Goal: Communication & Community: Connect with others

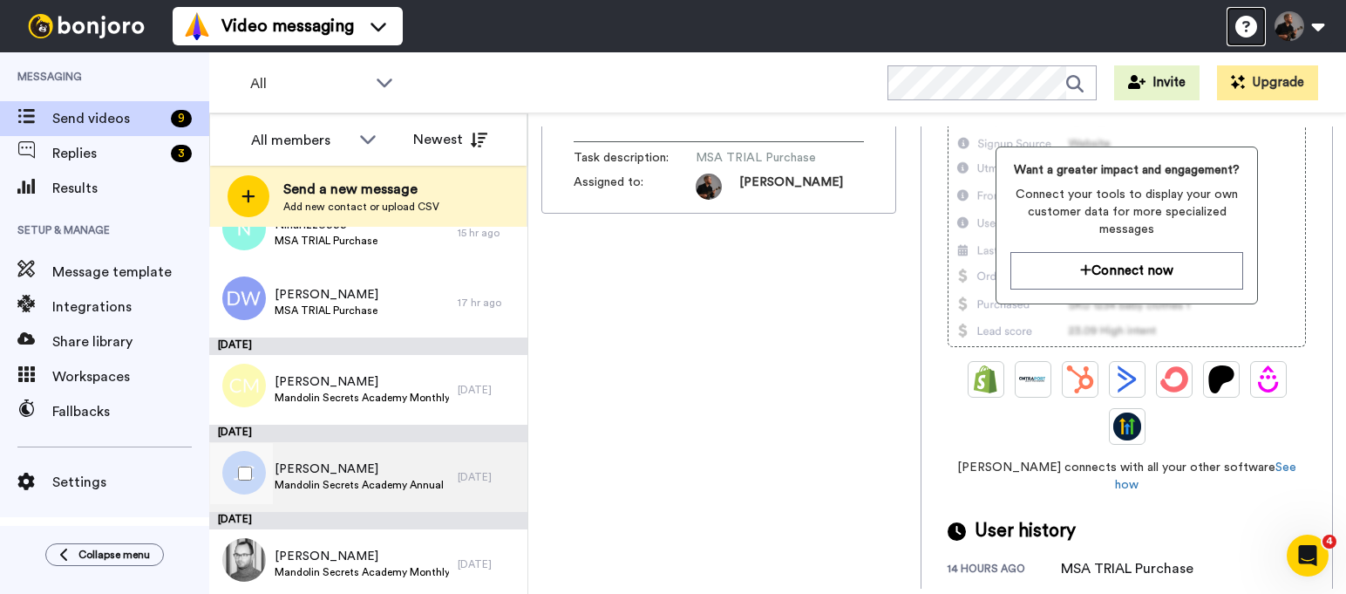
scroll to position [341, 0]
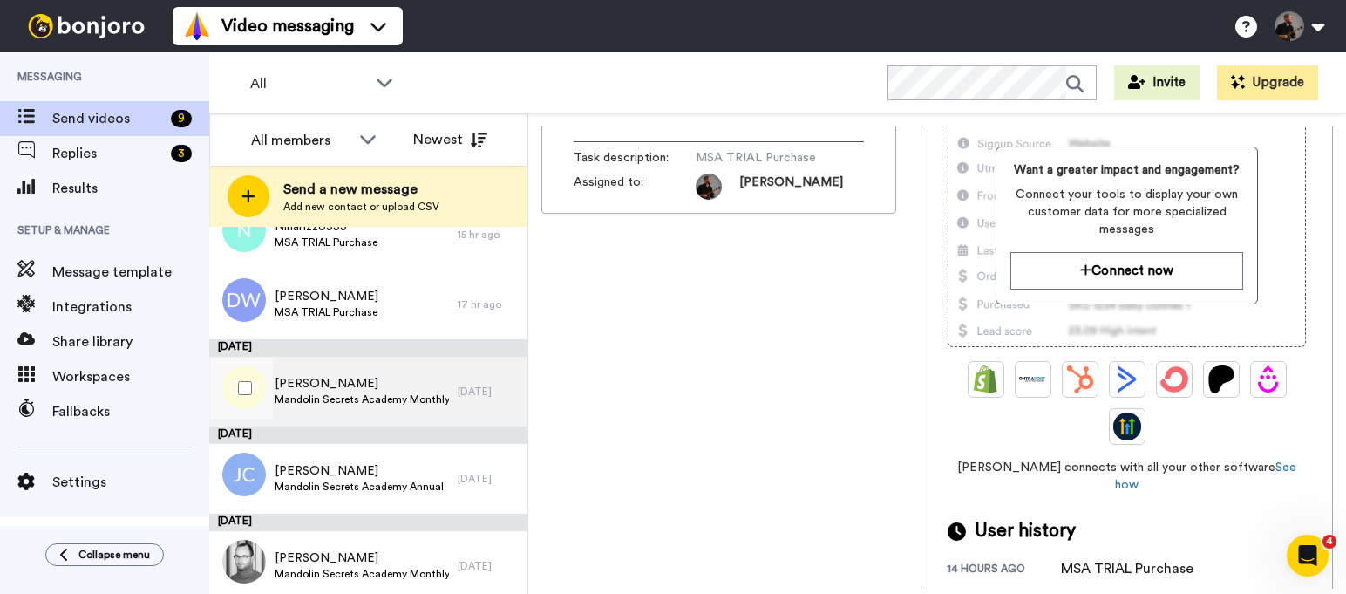
click at [387, 416] on div "[PERSON_NAME] Mandolin Secrets Academy Monthly" at bounding box center [333, 392] width 248 height 70
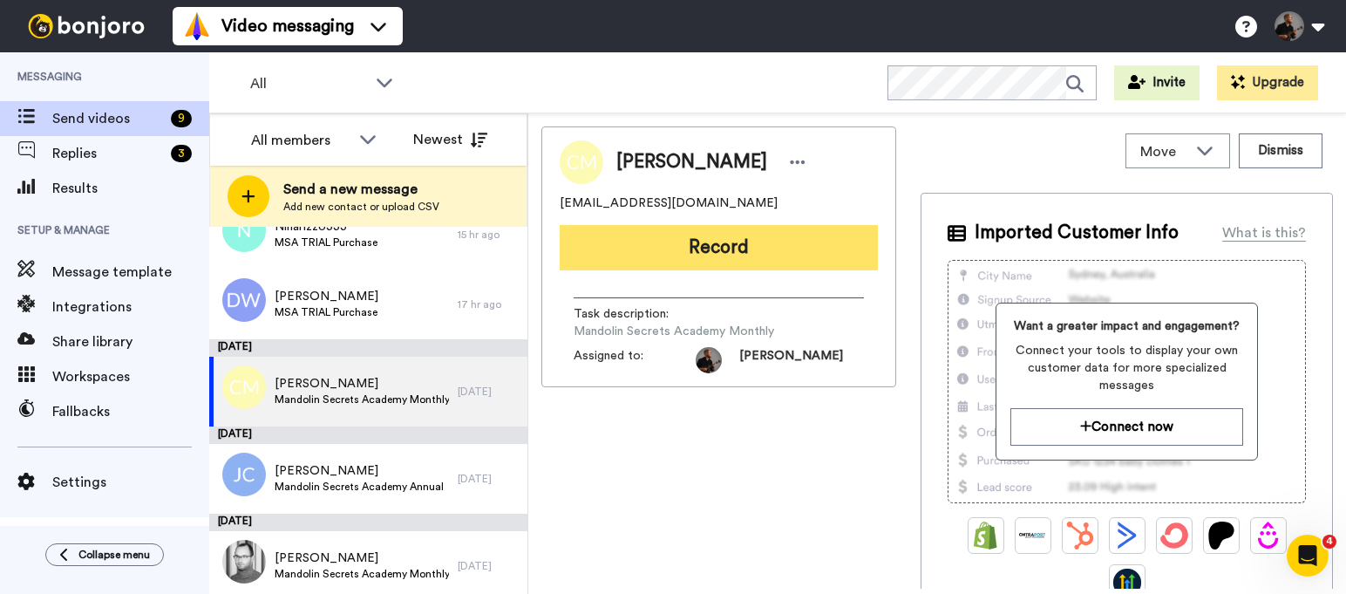
click at [744, 254] on button "Record" at bounding box center [719, 247] width 318 height 45
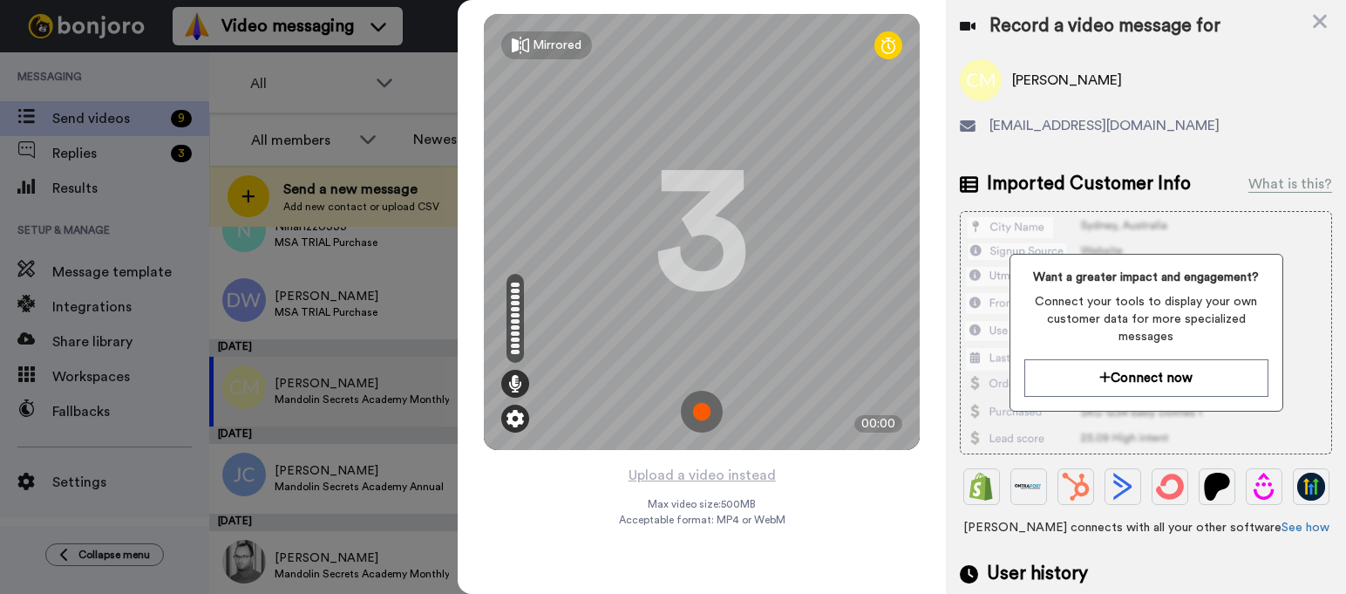
click at [521, 424] on img at bounding box center [514, 418] width 17 height 17
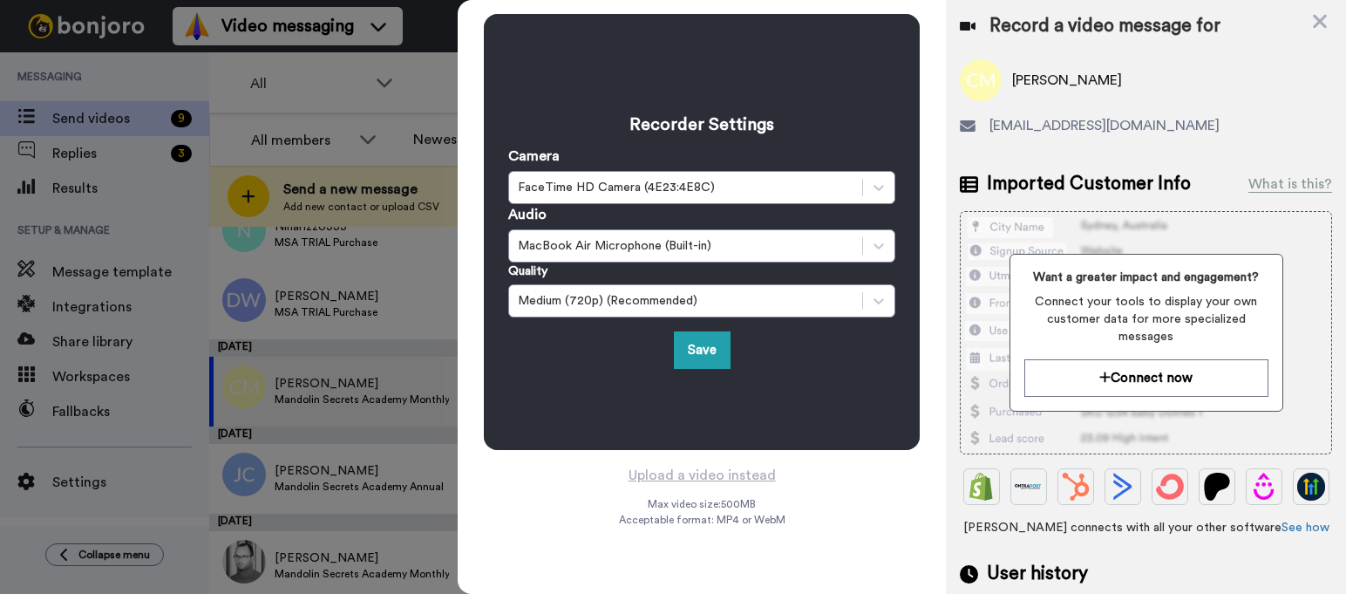
click at [521, 424] on div "Recorder Settings Camera FaceTime HD Camera (4E23:4E8C) Audio MacBook Air Micro…" at bounding box center [702, 232] width 436 height 436
click at [695, 357] on button "Save" at bounding box center [702, 349] width 57 height 37
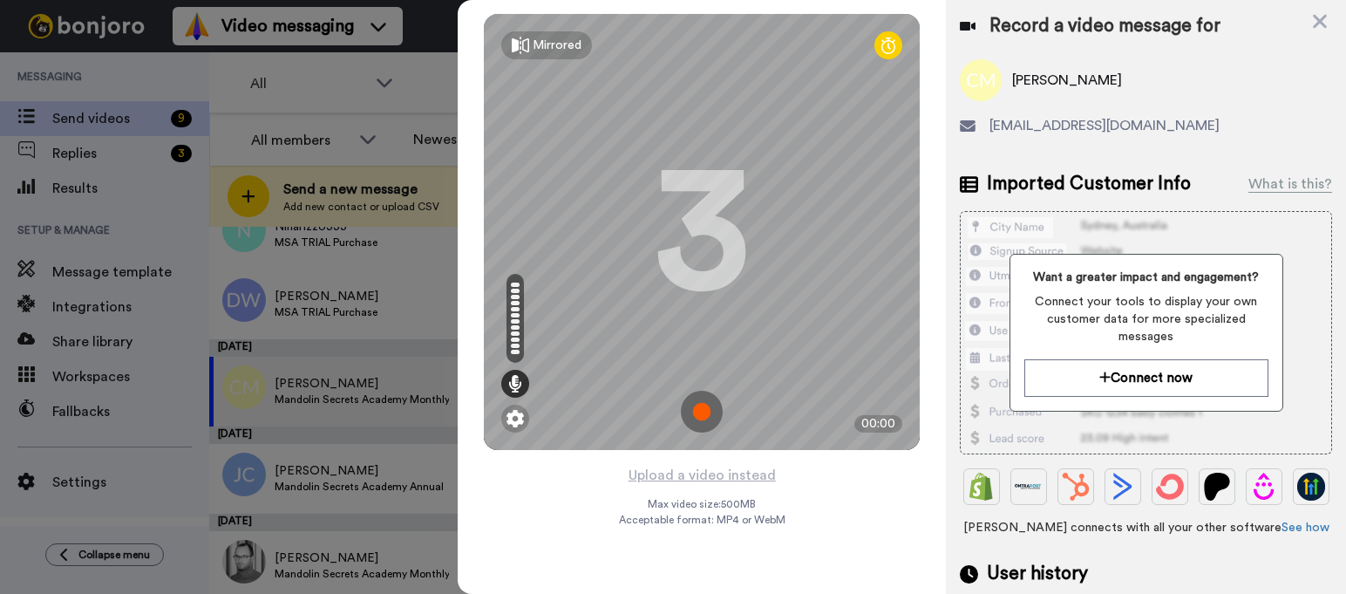
click at [702, 413] on img at bounding box center [702, 412] width 42 height 42
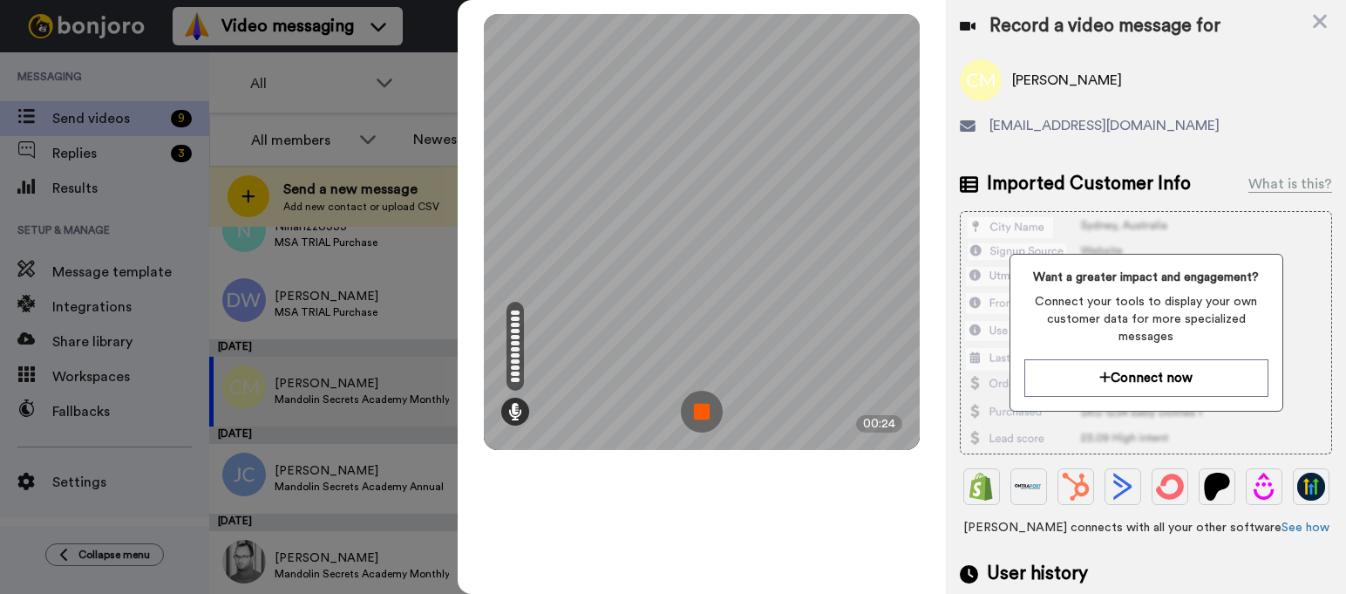
click at [700, 414] on img at bounding box center [702, 412] width 42 height 42
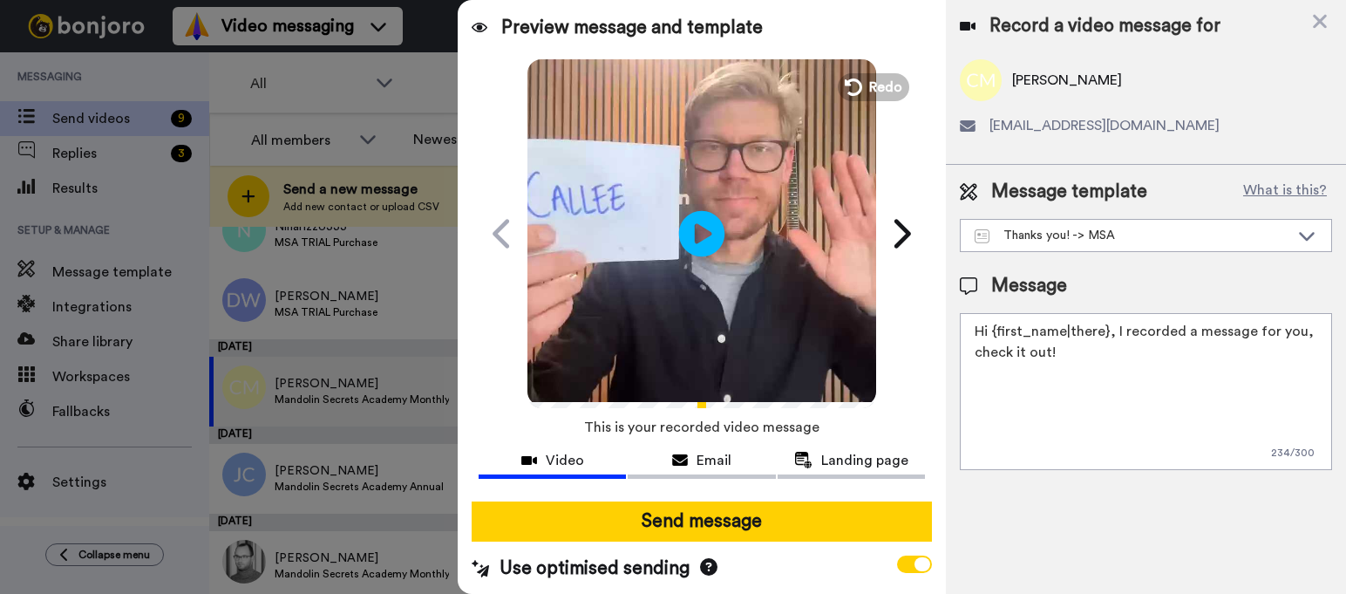
click at [702, 236] on icon at bounding box center [702, 233] width 46 height 46
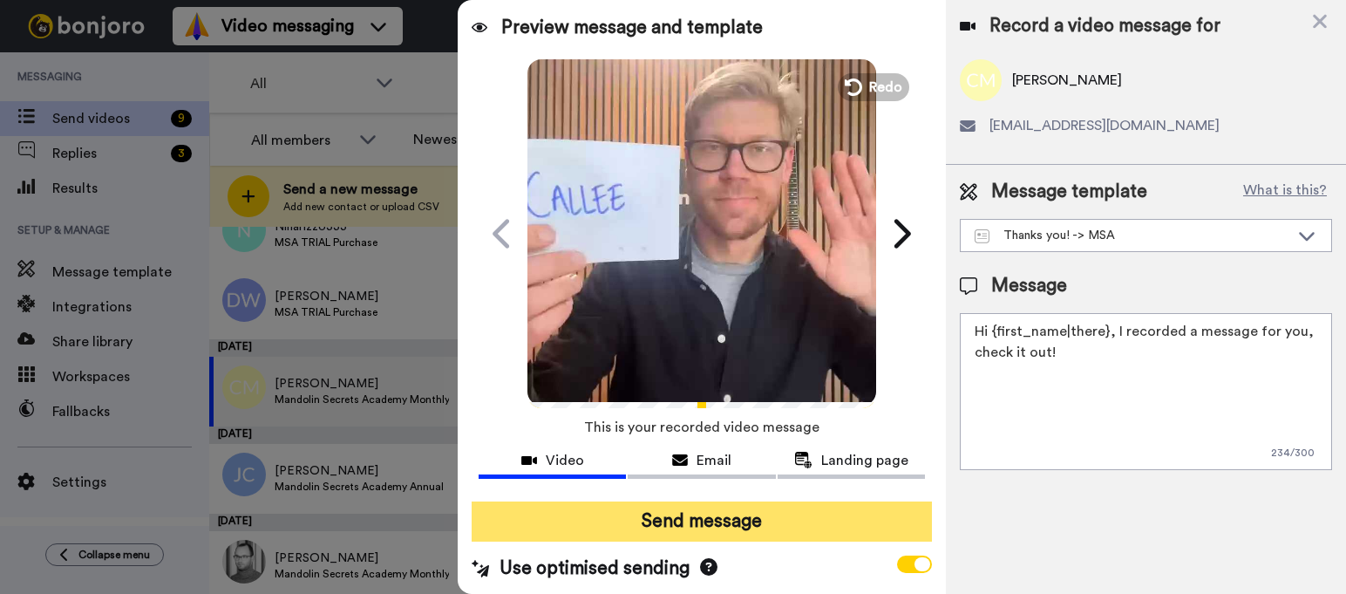
click at [690, 533] on button "Send message" at bounding box center [702, 521] width 460 height 40
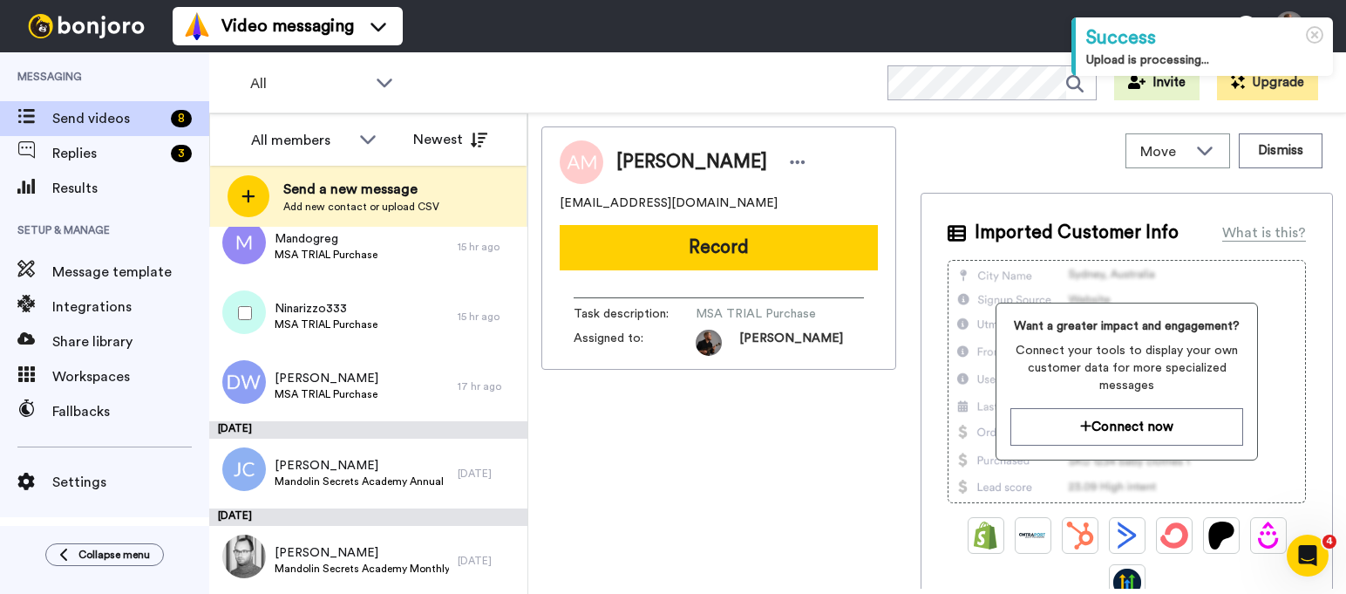
scroll to position [261, 0]
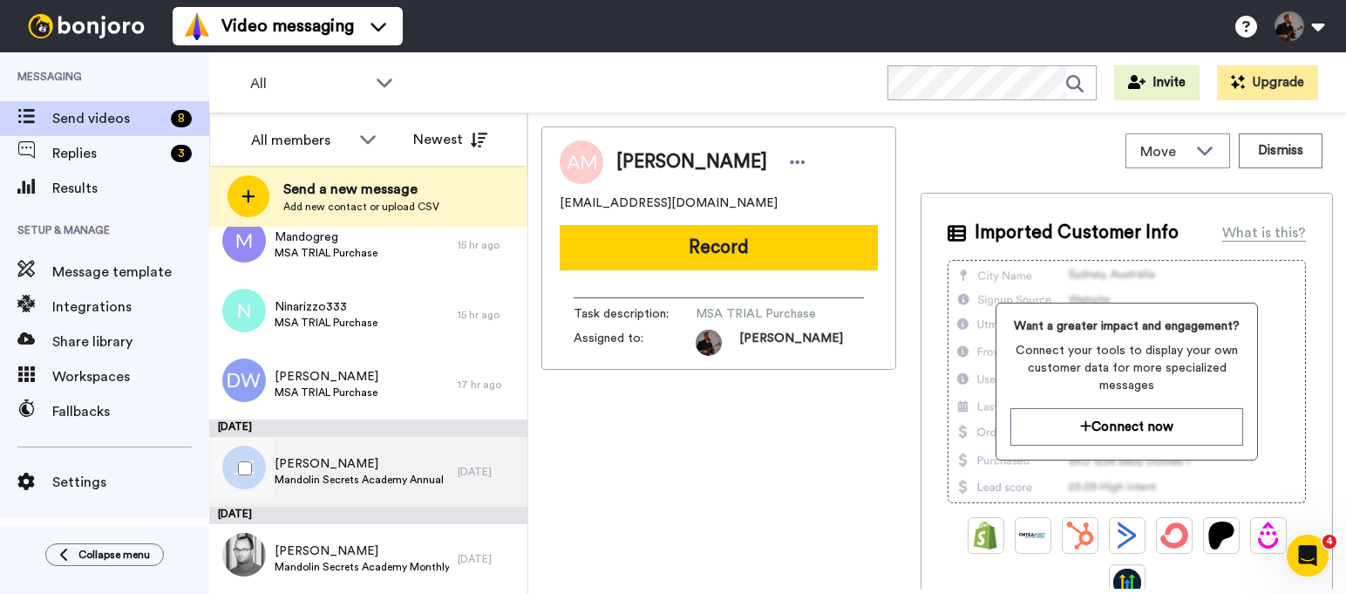
click at [435, 471] on span "[PERSON_NAME]" at bounding box center [359, 463] width 169 height 17
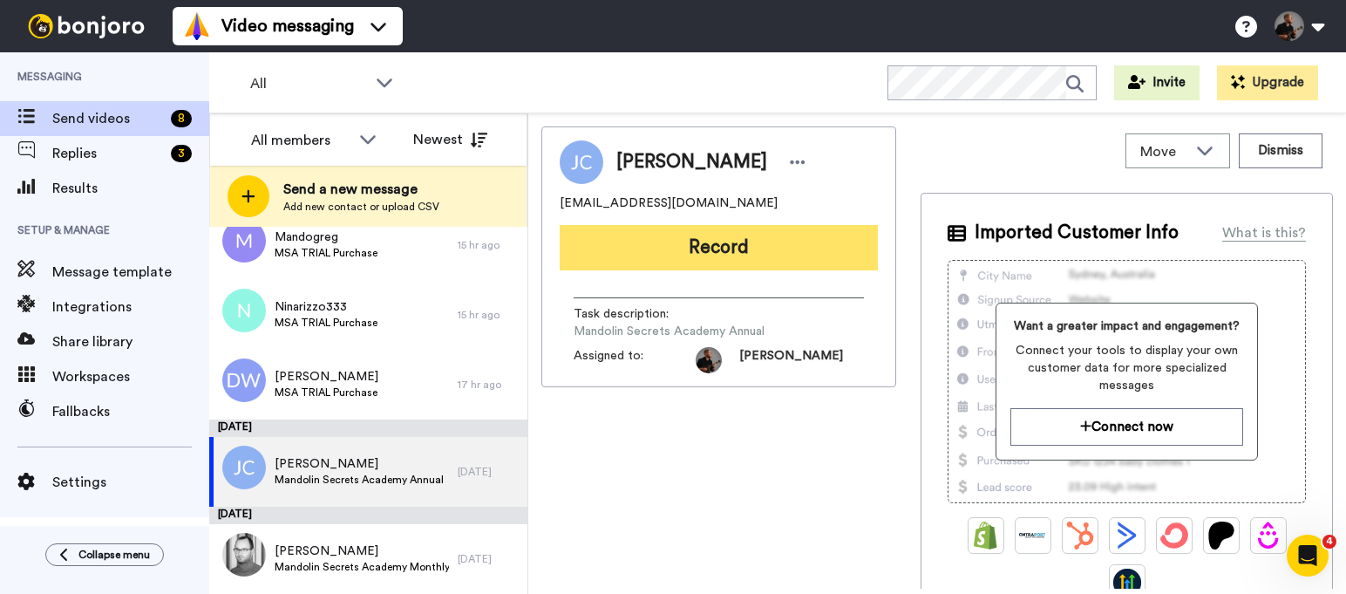
click at [717, 245] on button "Record" at bounding box center [719, 247] width 318 height 45
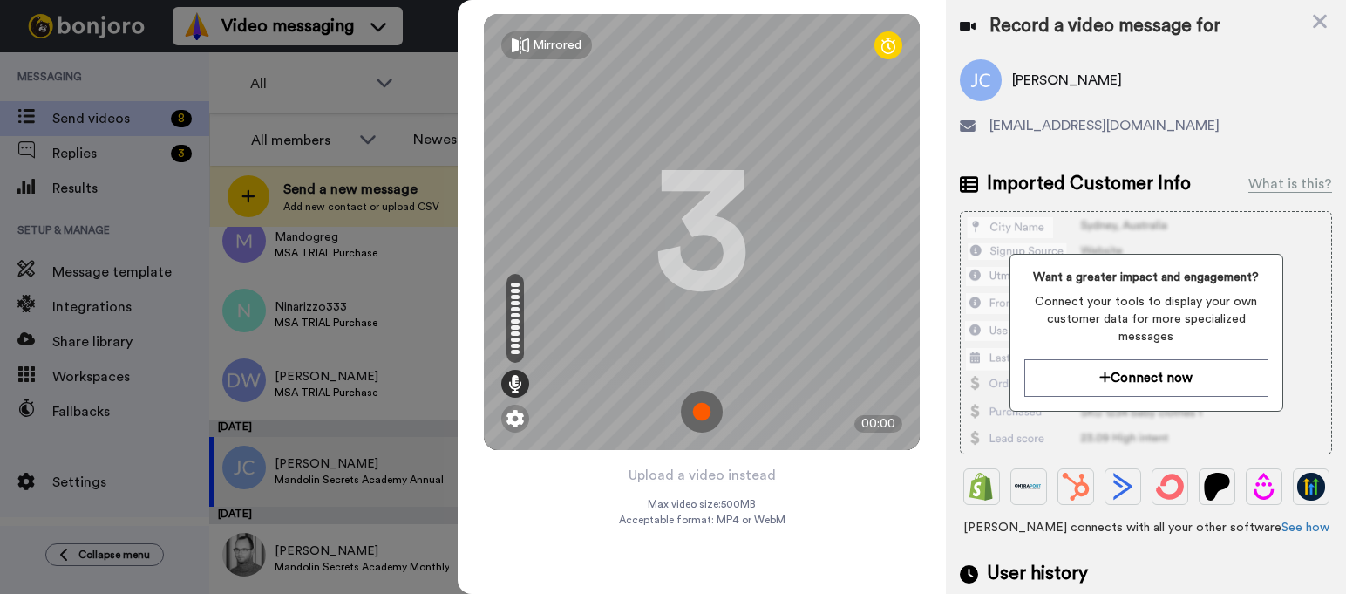
click at [704, 407] on img at bounding box center [702, 412] width 42 height 42
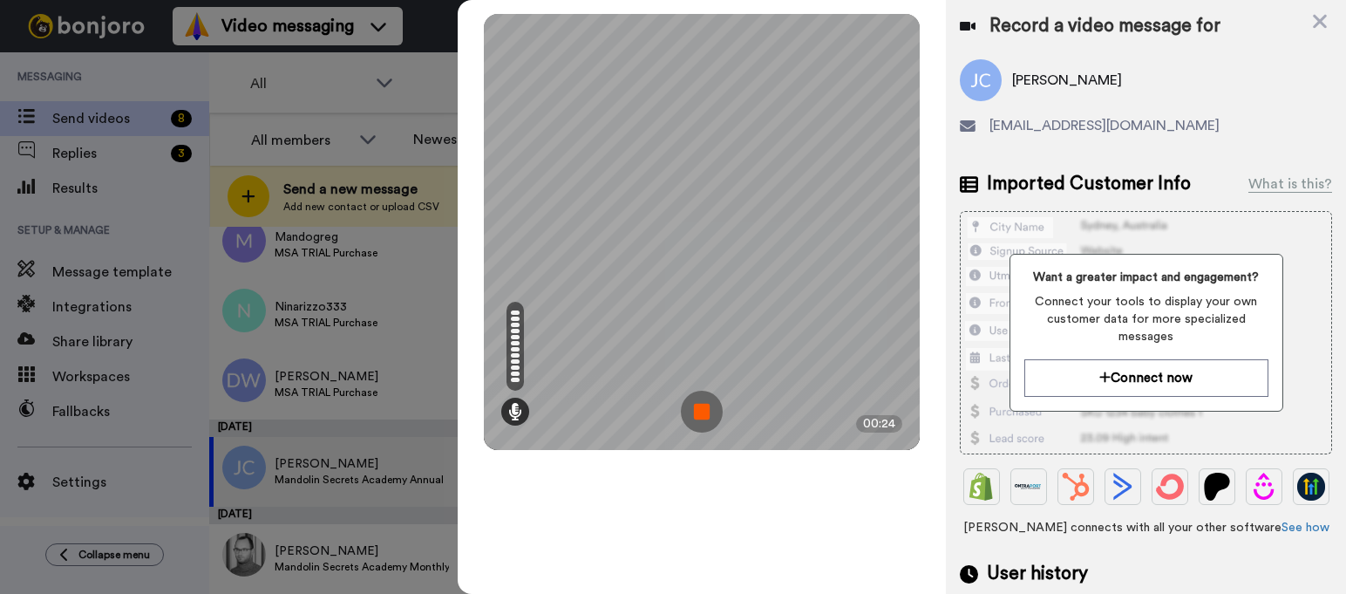
click at [695, 408] on img at bounding box center [702, 412] width 42 height 42
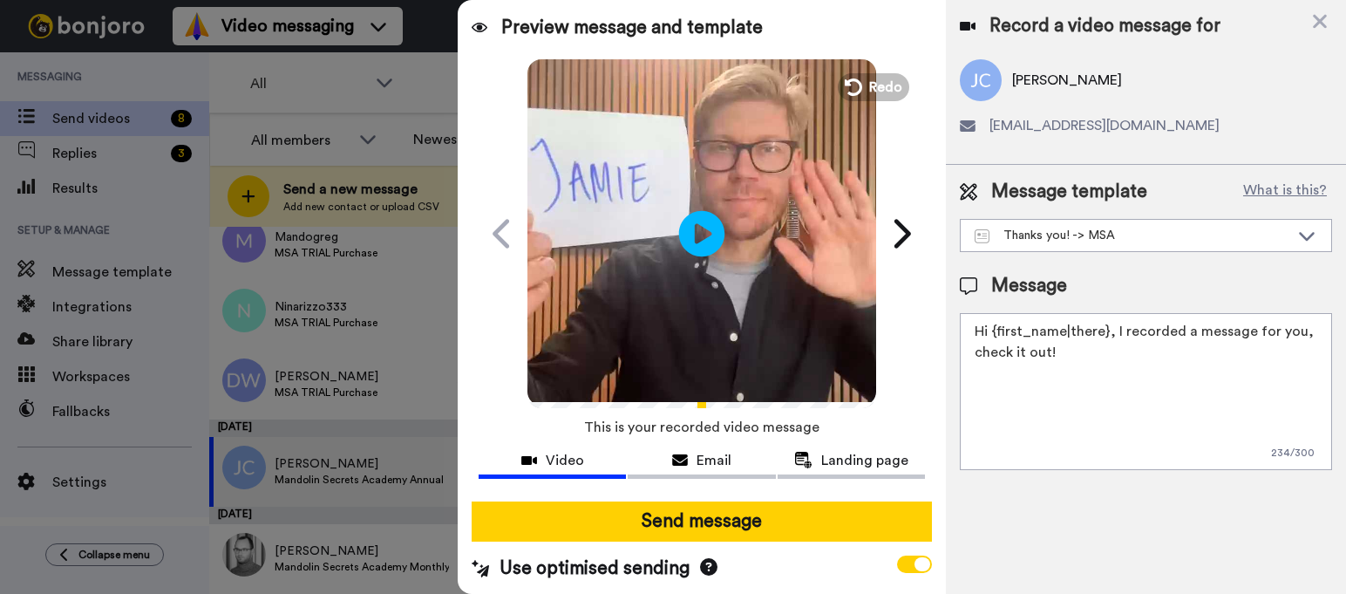
click at [694, 250] on icon at bounding box center [702, 233] width 46 height 46
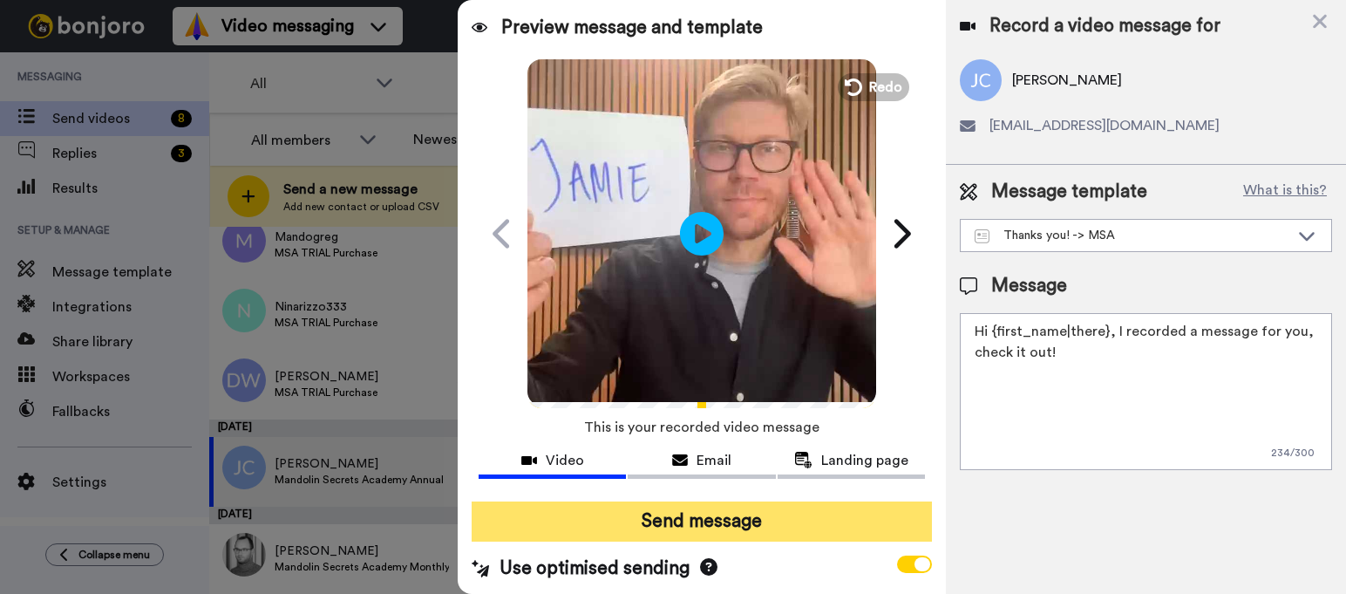
click at [683, 512] on button "Send message" at bounding box center [702, 521] width 460 height 40
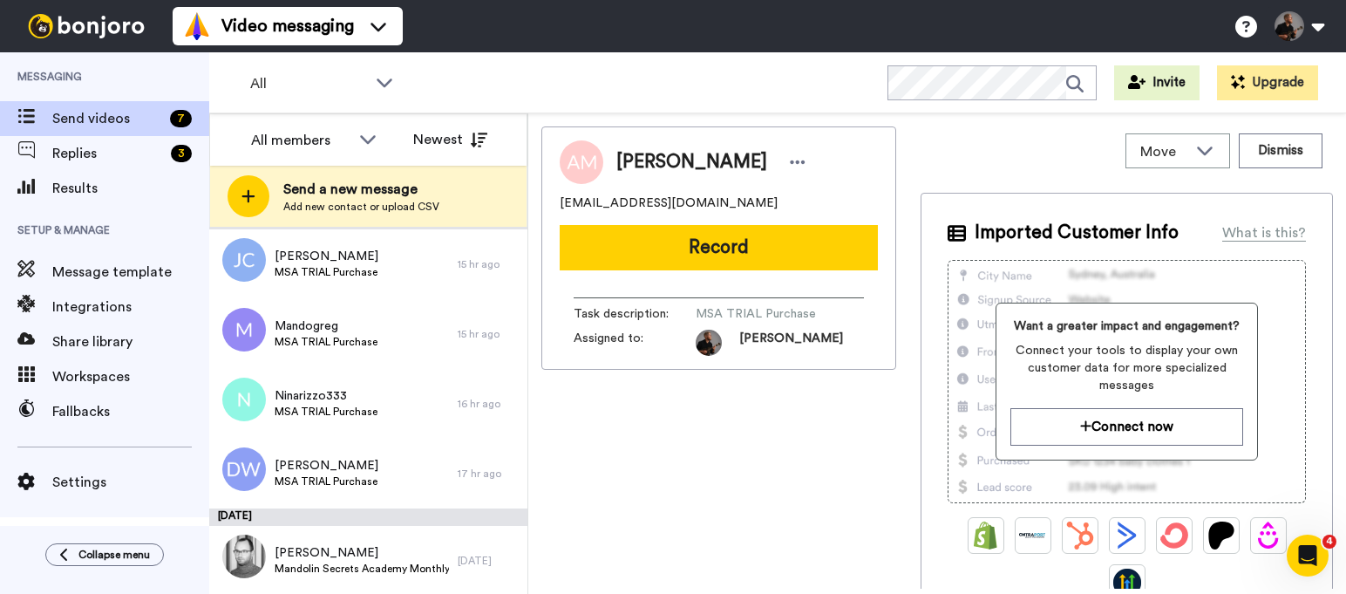
scroll to position [173, 0]
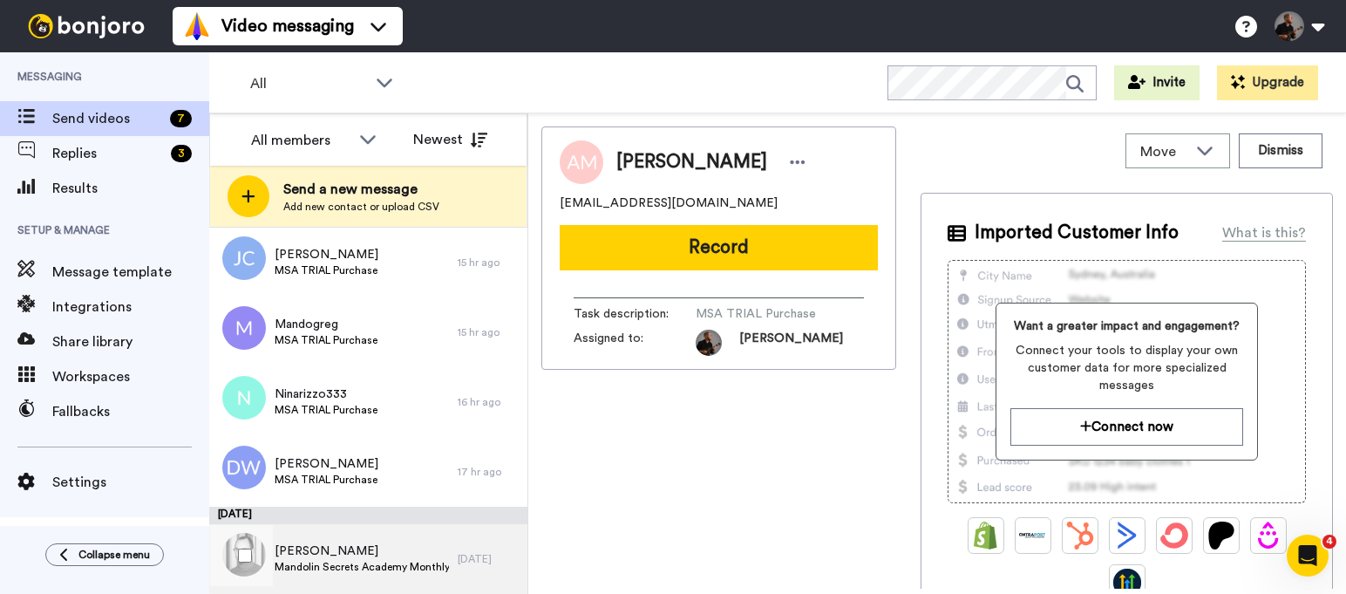
click at [401, 547] on span "[PERSON_NAME]" at bounding box center [362, 550] width 174 height 17
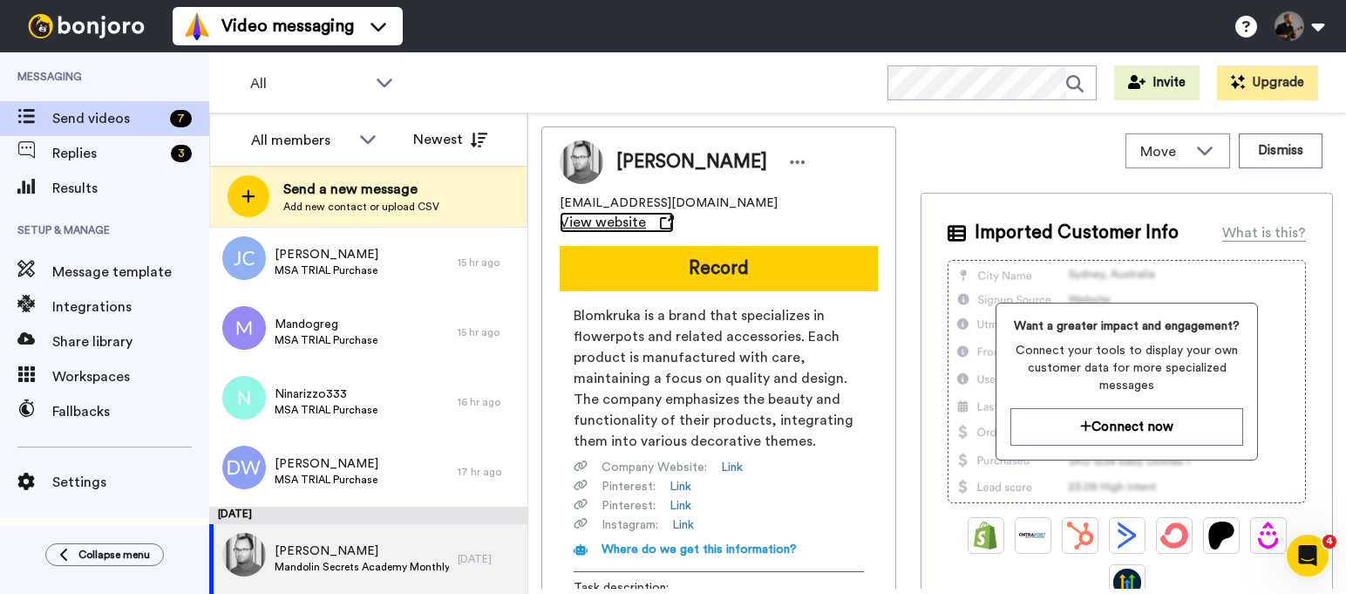
click at [646, 212] on span "View website" at bounding box center [603, 222] width 86 height 21
click at [674, 215] on icon at bounding box center [667, 222] width 14 height 14
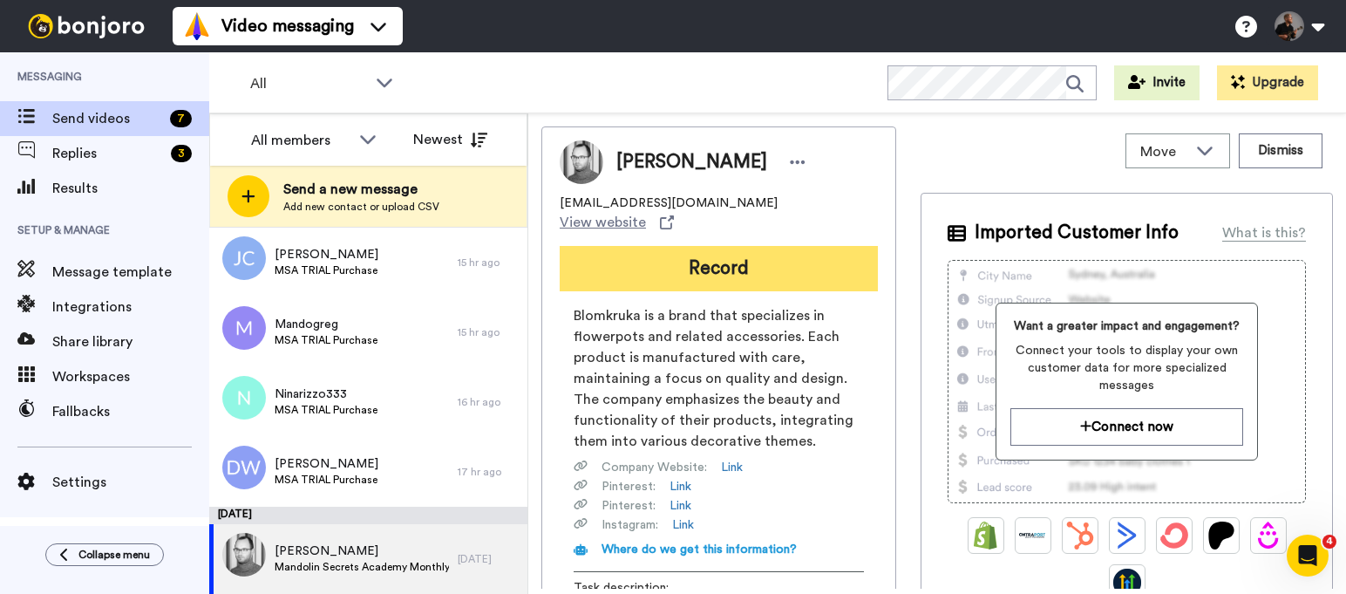
click at [730, 262] on button "Record" at bounding box center [719, 268] width 318 height 45
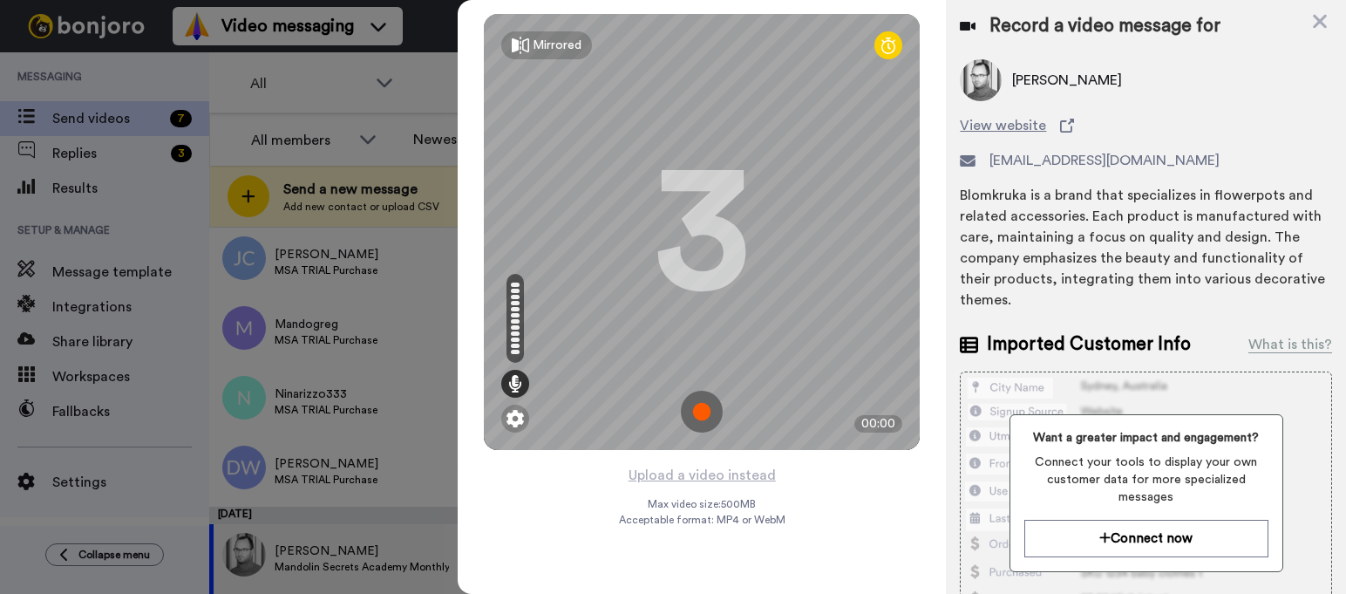
click at [700, 405] on img at bounding box center [702, 412] width 42 height 42
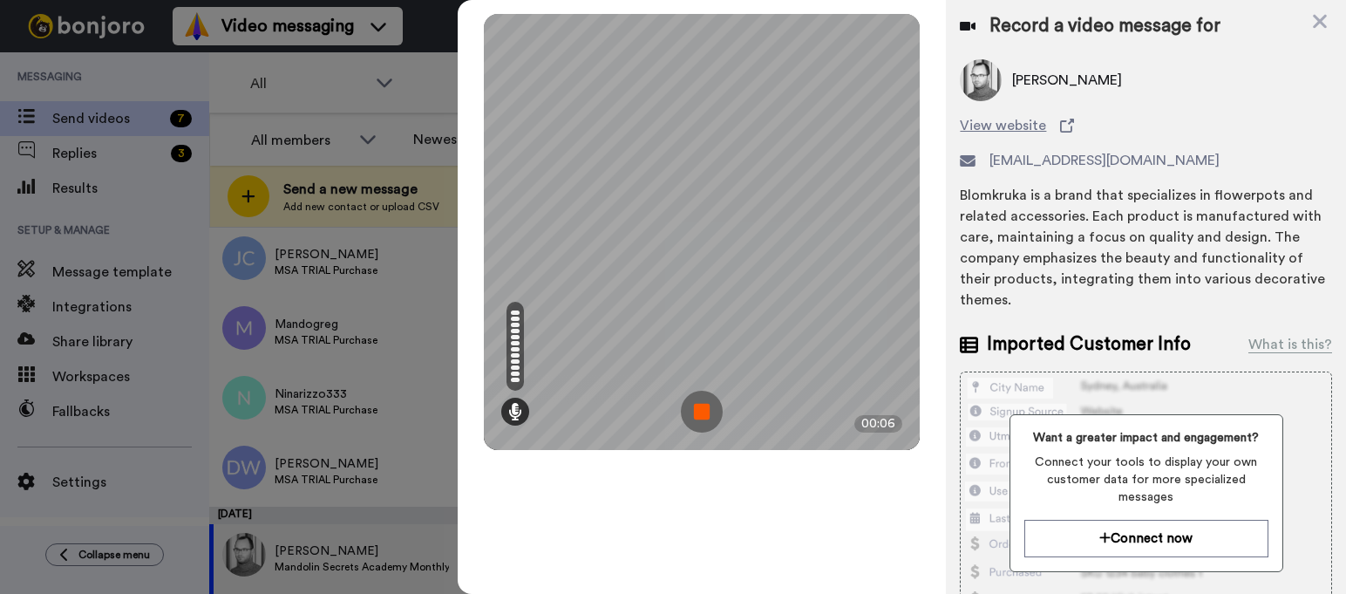
click at [701, 418] on img at bounding box center [702, 412] width 42 height 42
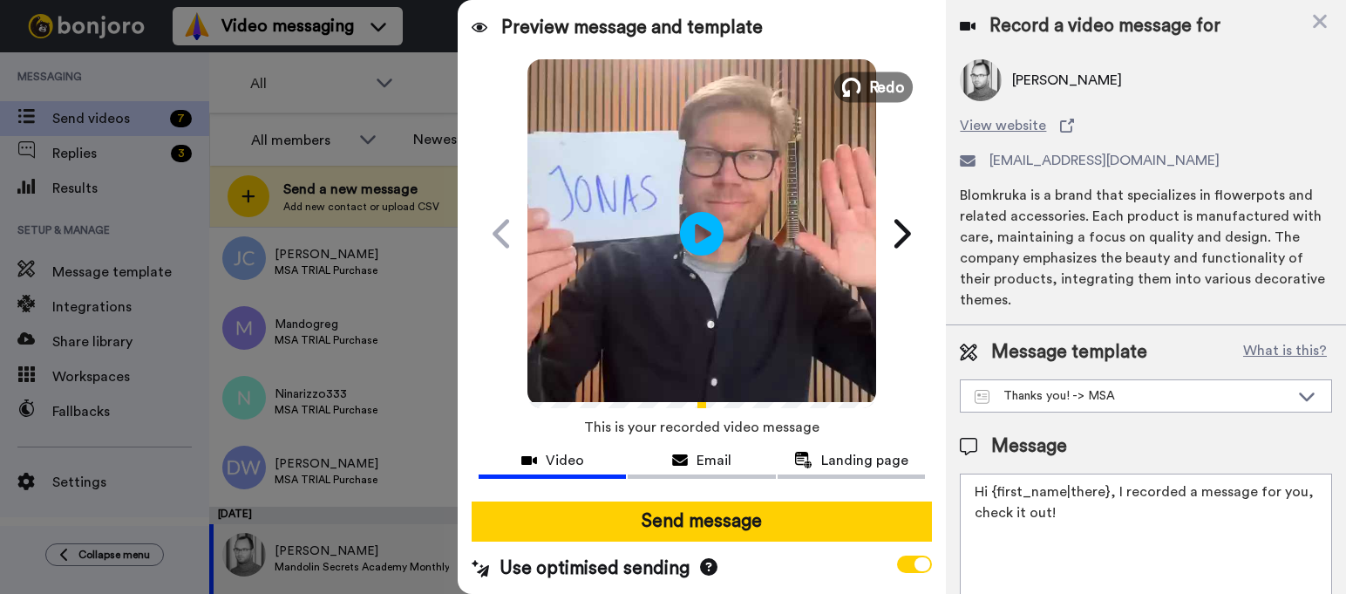
click at [882, 85] on span "Redo" at bounding box center [887, 86] width 37 height 23
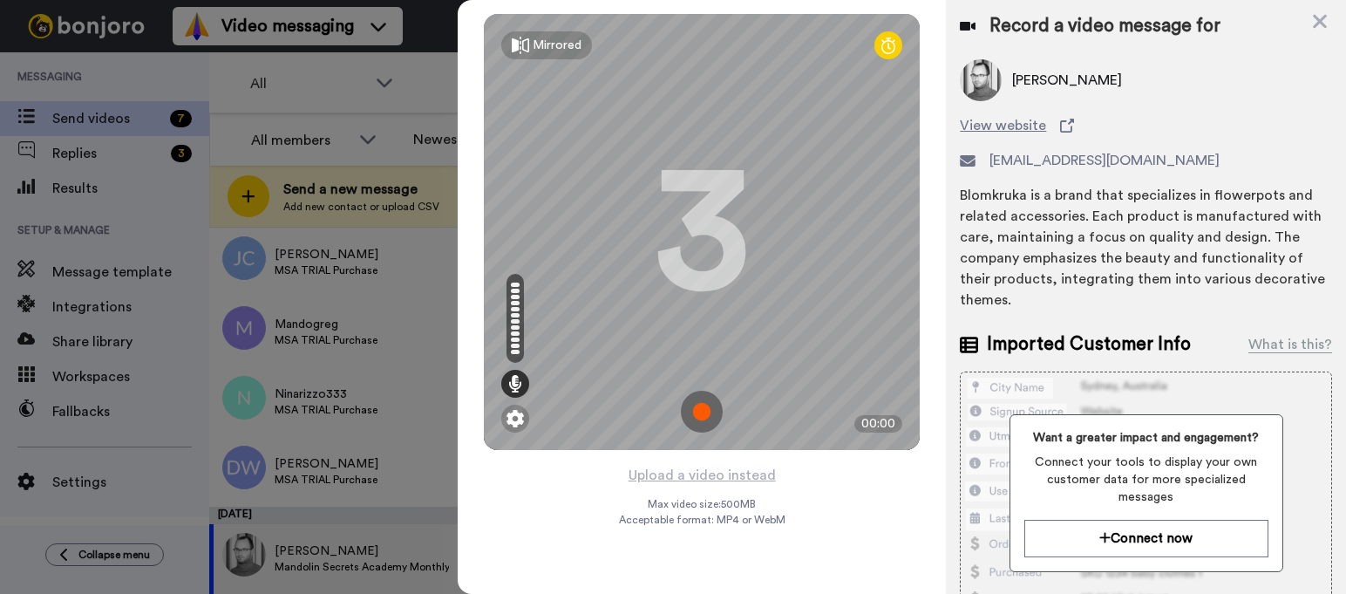
click at [709, 419] on img at bounding box center [702, 412] width 42 height 42
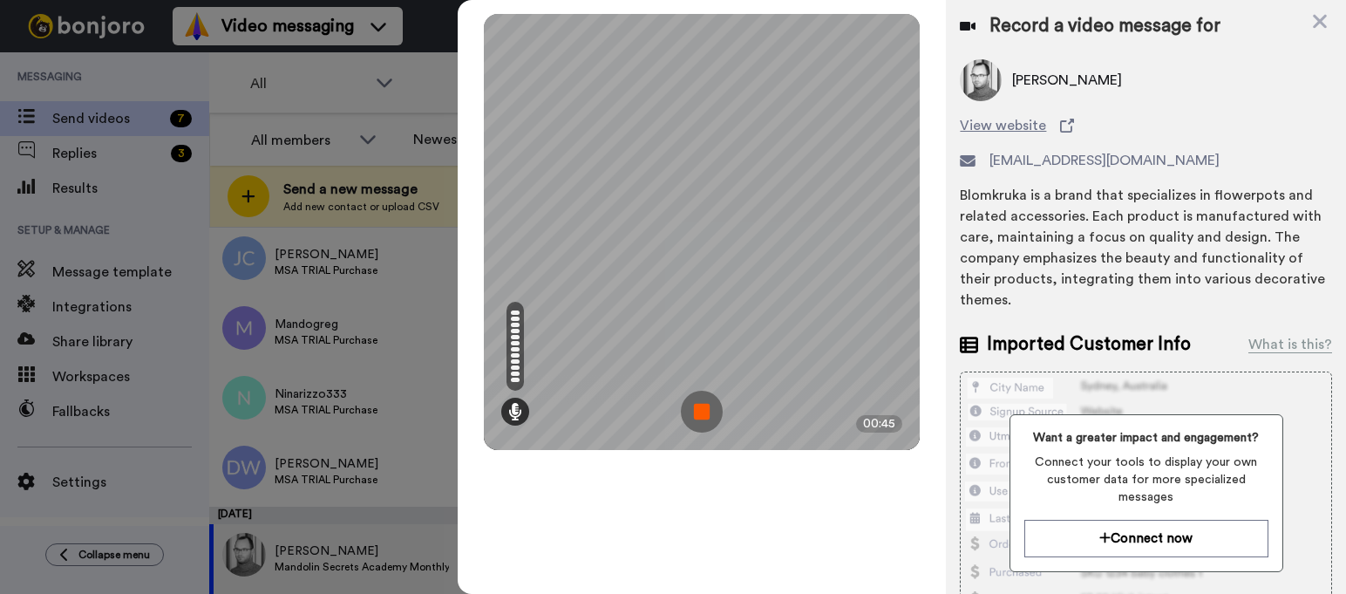
click at [706, 408] on img at bounding box center [702, 412] width 42 height 42
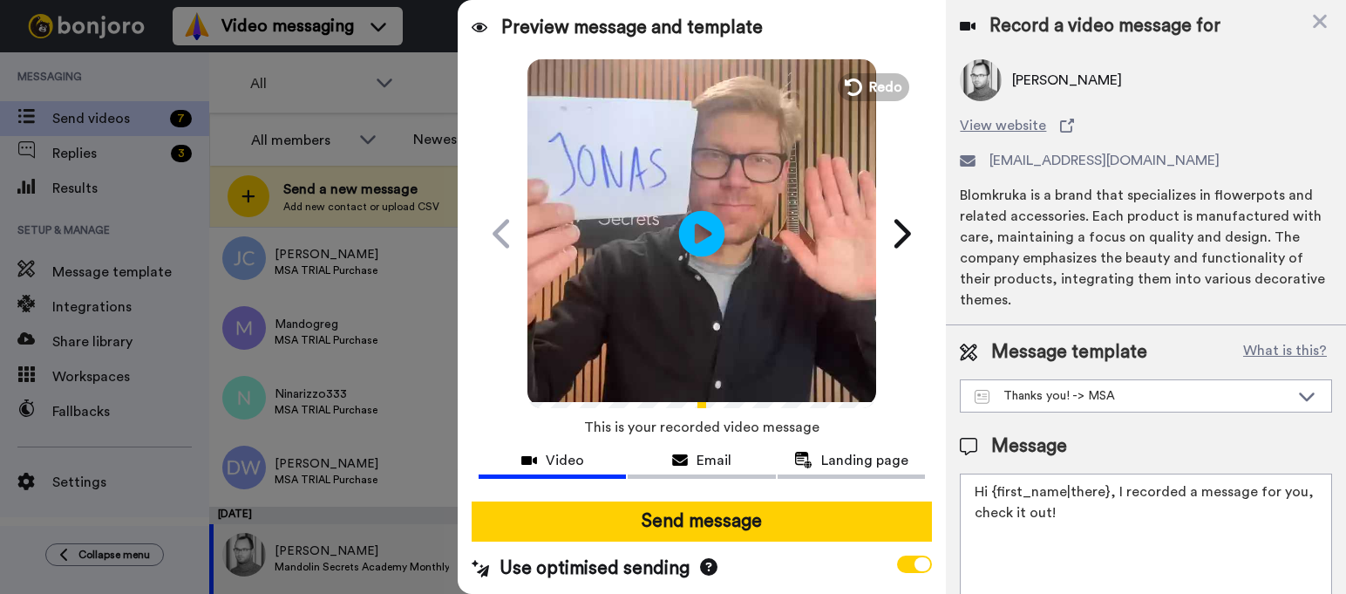
click at [699, 238] on icon at bounding box center [702, 233] width 46 height 46
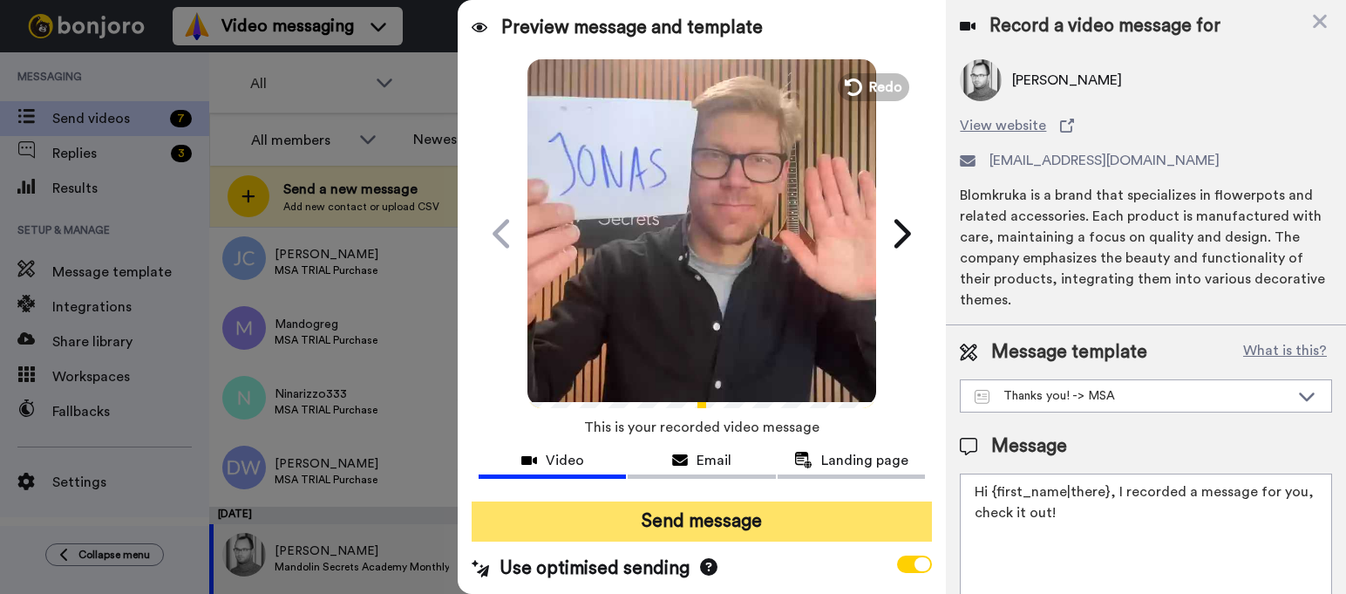
click at [665, 526] on button "Send message" at bounding box center [702, 521] width 460 height 40
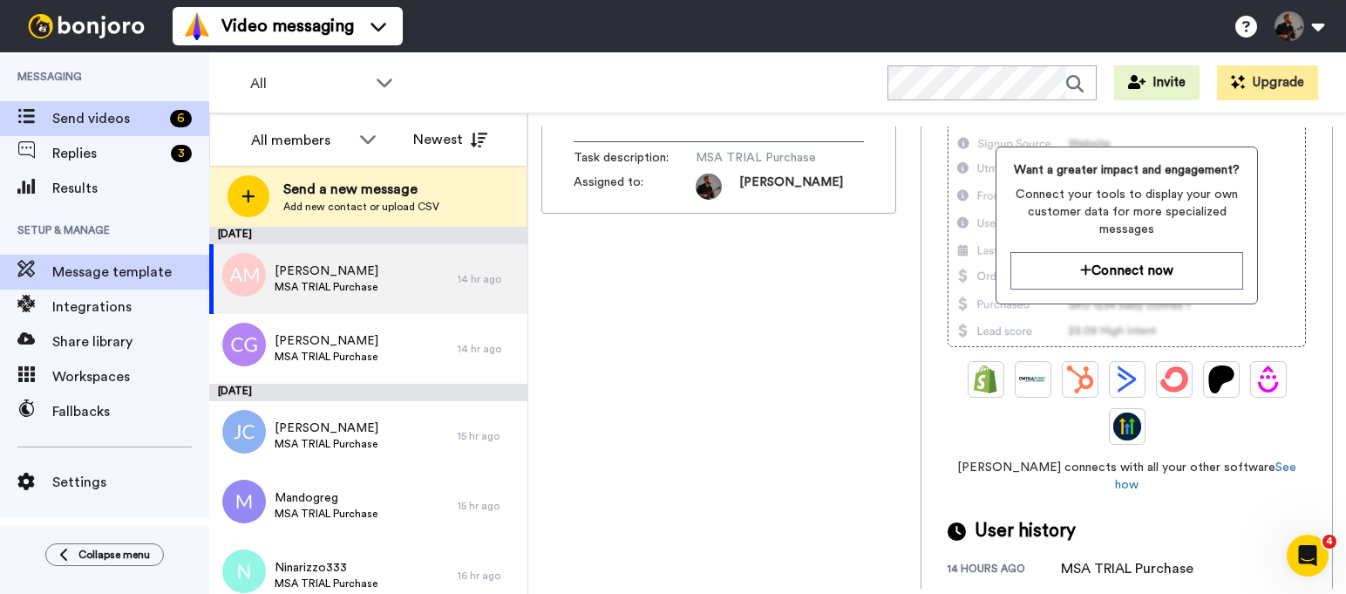
scroll to position [86, 0]
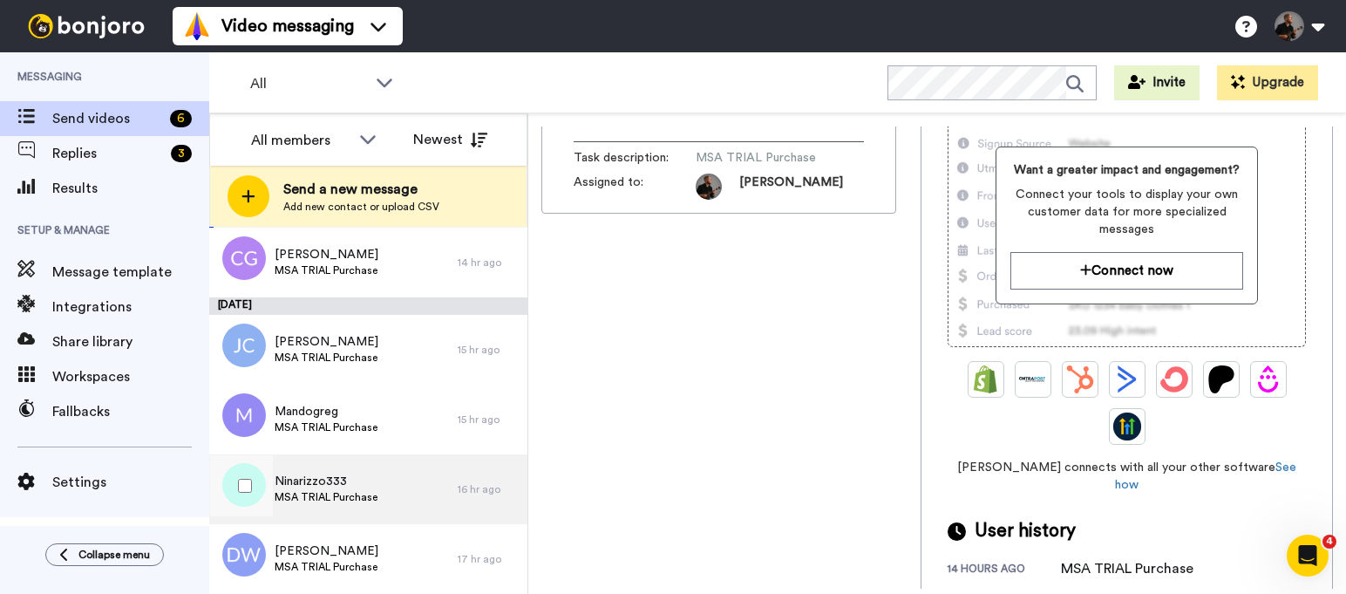
click at [368, 492] on span "MSA TRIAL Purchase" at bounding box center [326, 497] width 103 height 14
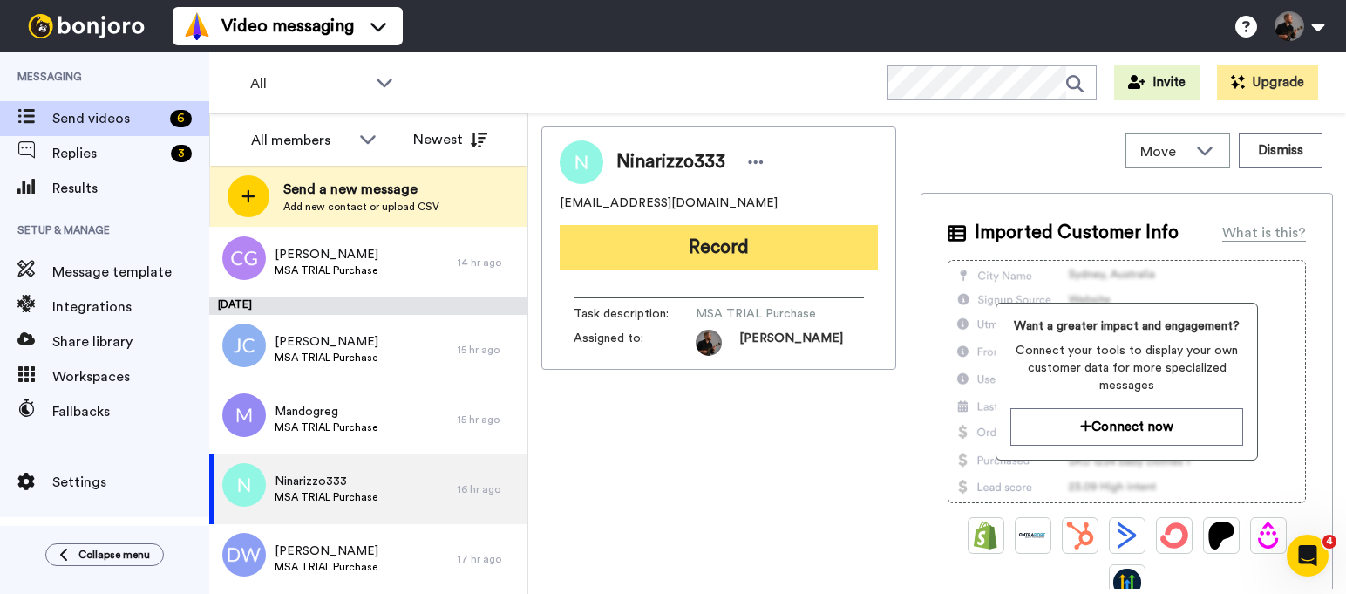
click at [741, 262] on button "Record" at bounding box center [719, 247] width 318 height 45
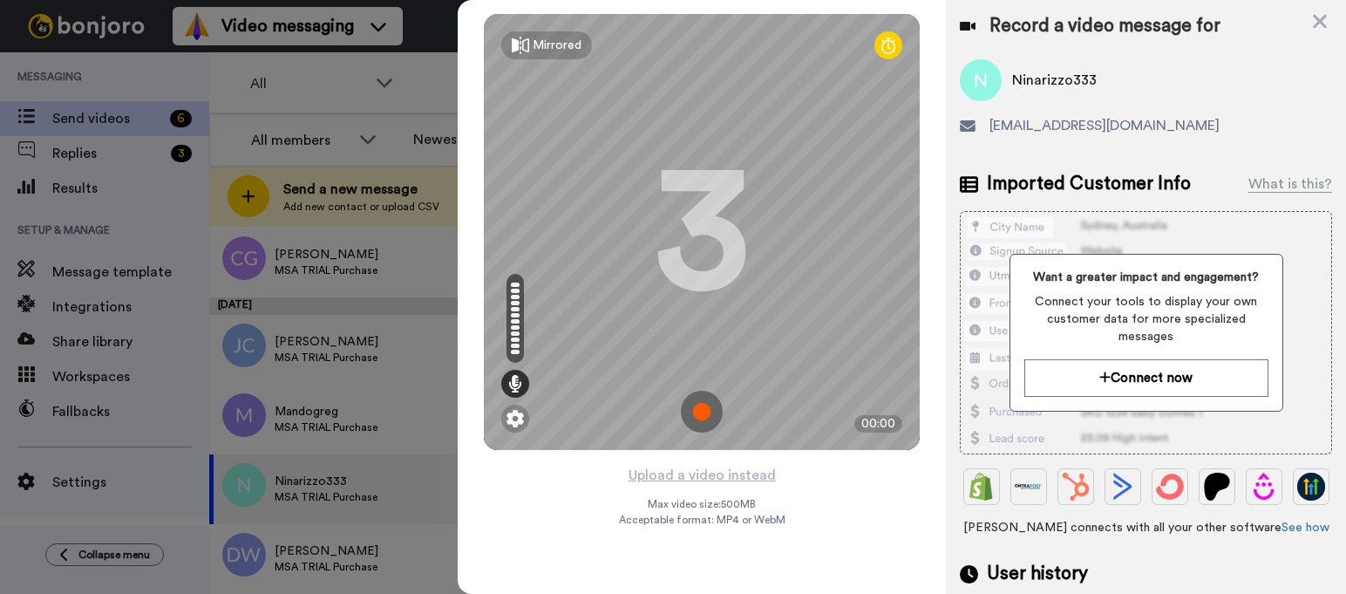
click at [717, 406] on img at bounding box center [702, 412] width 42 height 42
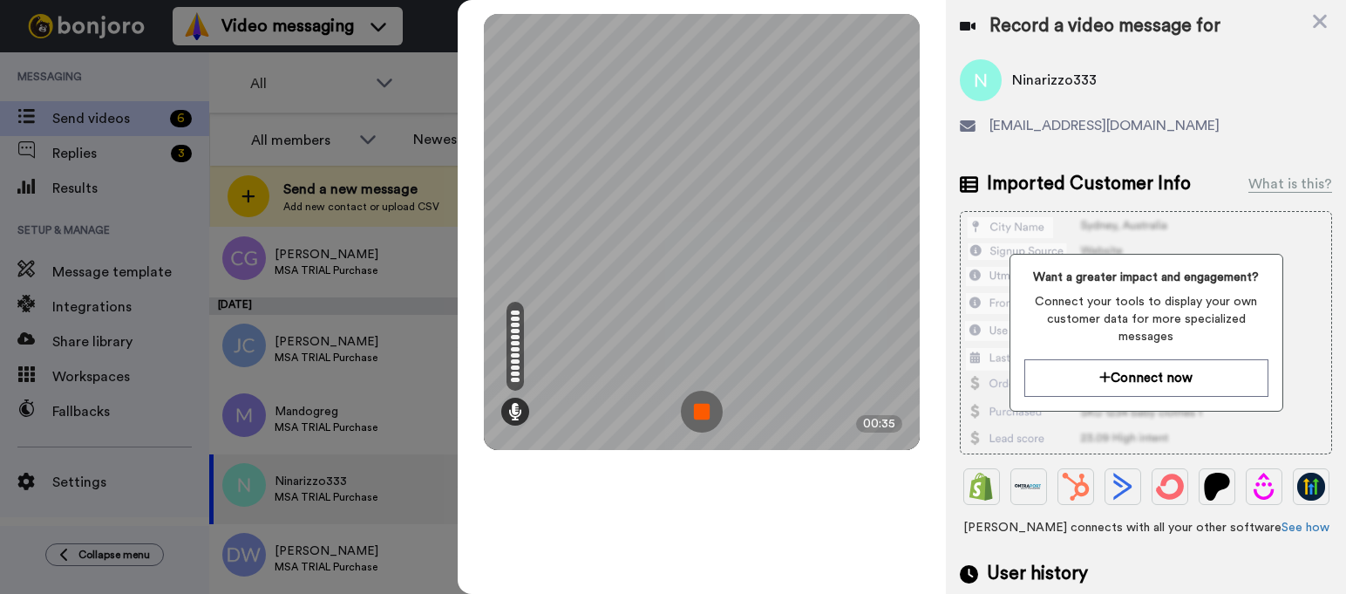
click at [713, 419] on img at bounding box center [702, 412] width 42 height 42
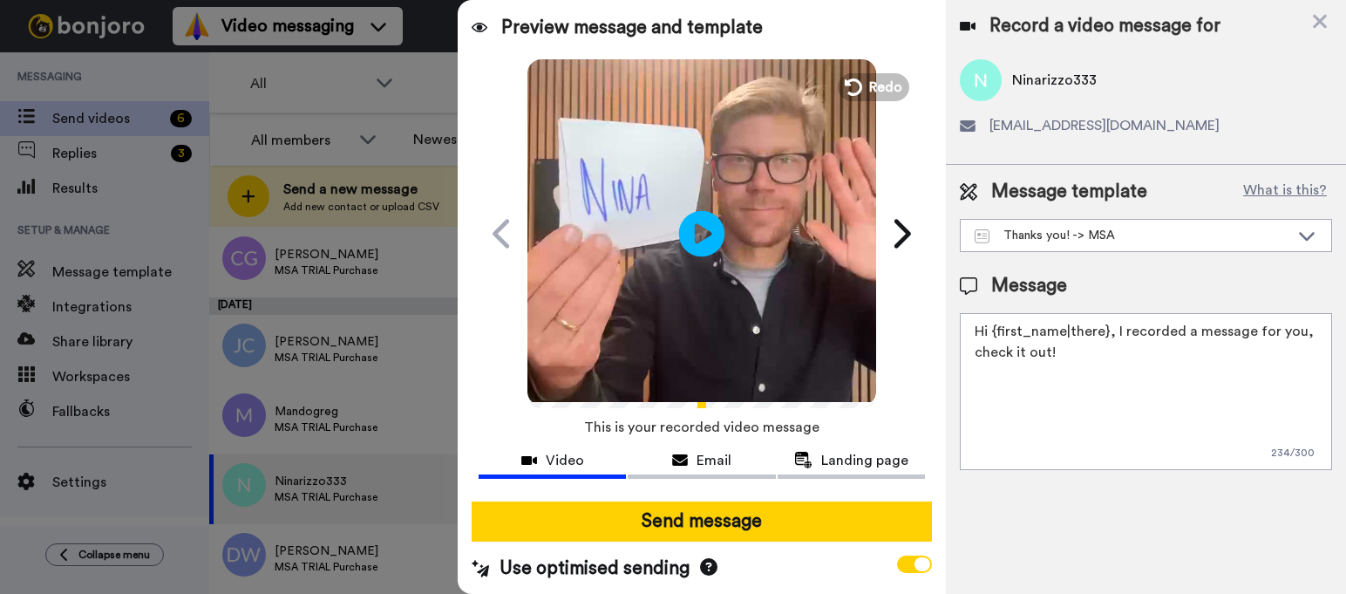
click at [701, 240] on icon at bounding box center [702, 233] width 46 height 46
click at [701, 240] on icon "Play/Pause" at bounding box center [702, 233] width 46 height 83
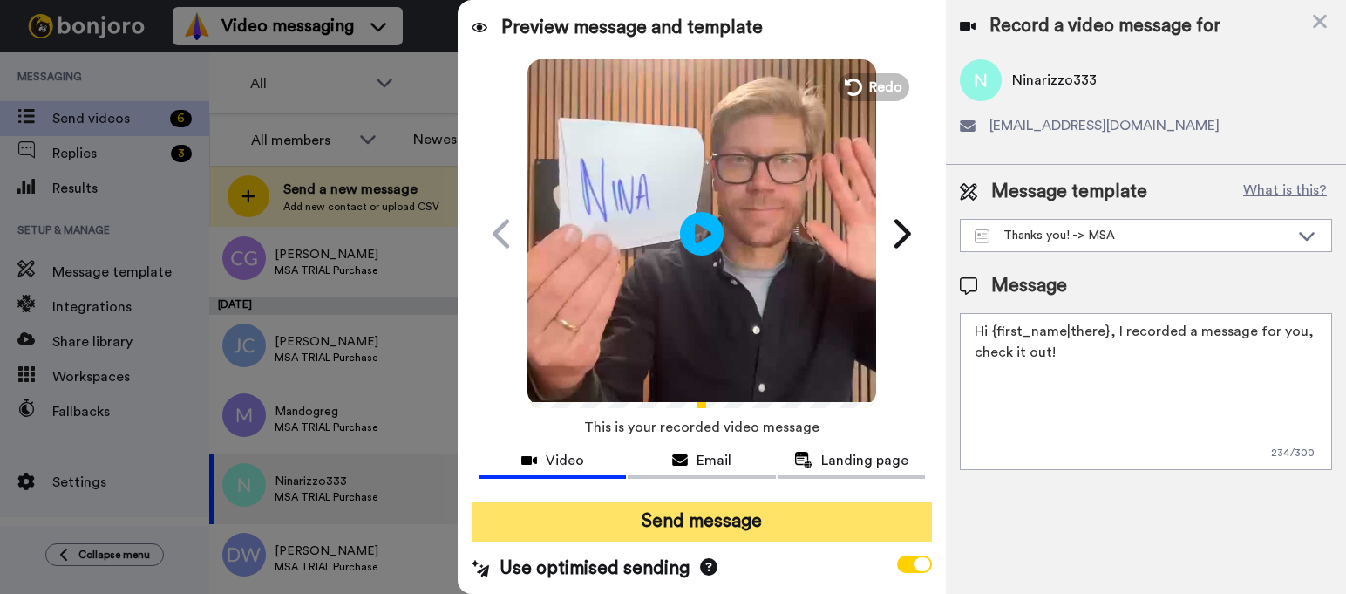
click at [714, 512] on button "Send message" at bounding box center [702, 521] width 460 height 40
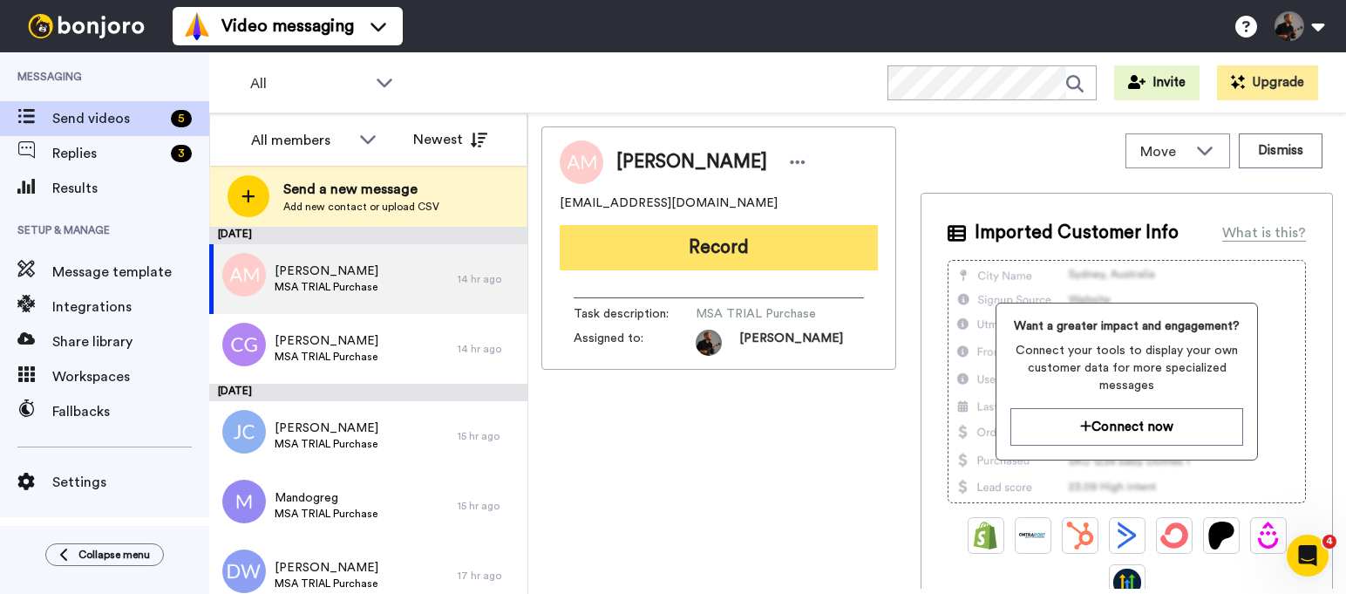
click at [733, 251] on button "Record" at bounding box center [719, 247] width 318 height 45
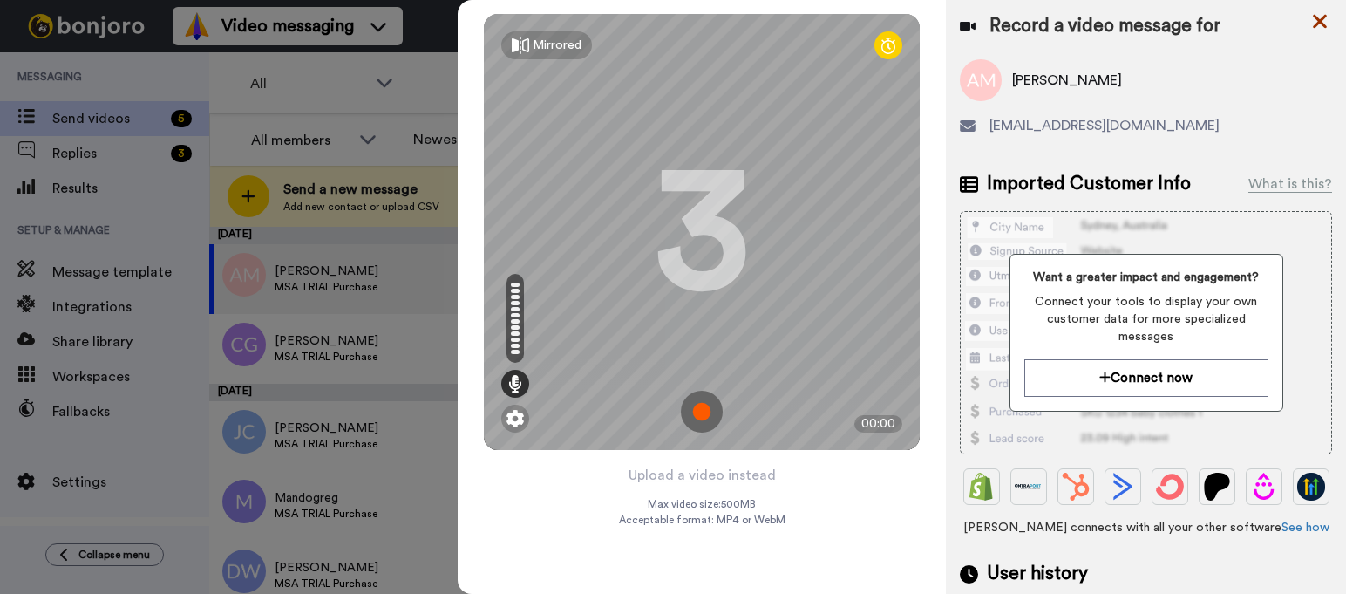
click at [1316, 24] on icon at bounding box center [1320, 22] width 14 height 14
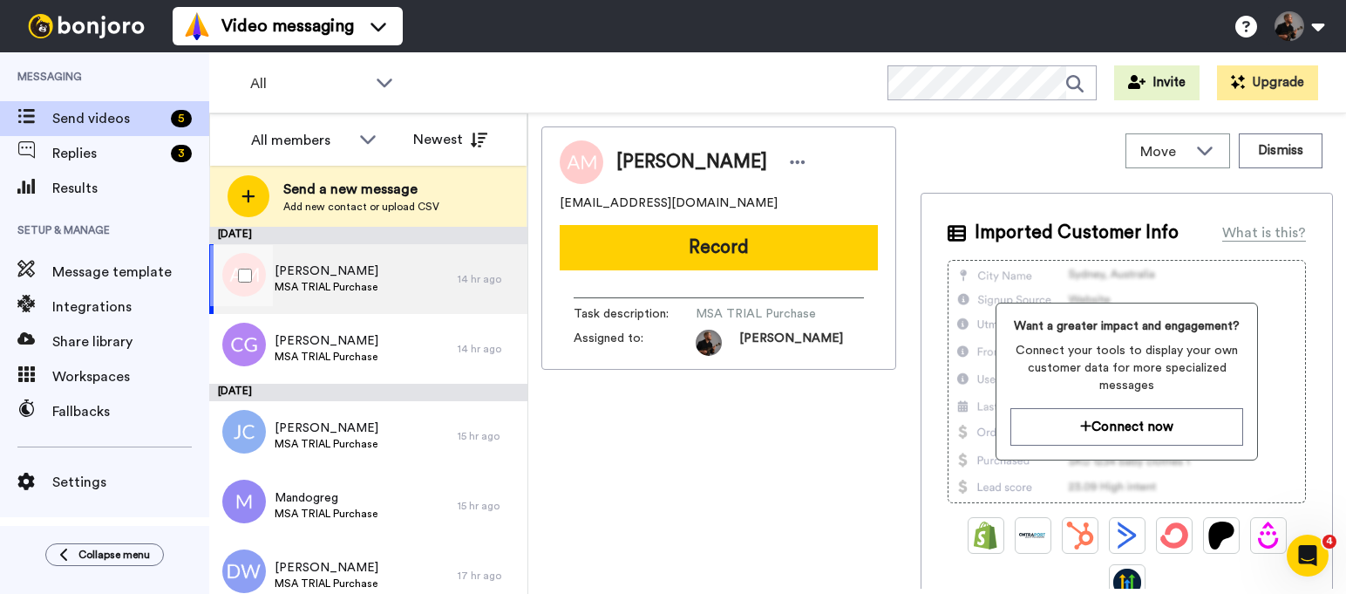
click at [406, 299] on div "[PERSON_NAME] MSA TRIAL Purchase" at bounding box center [333, 279] width 248 height 70
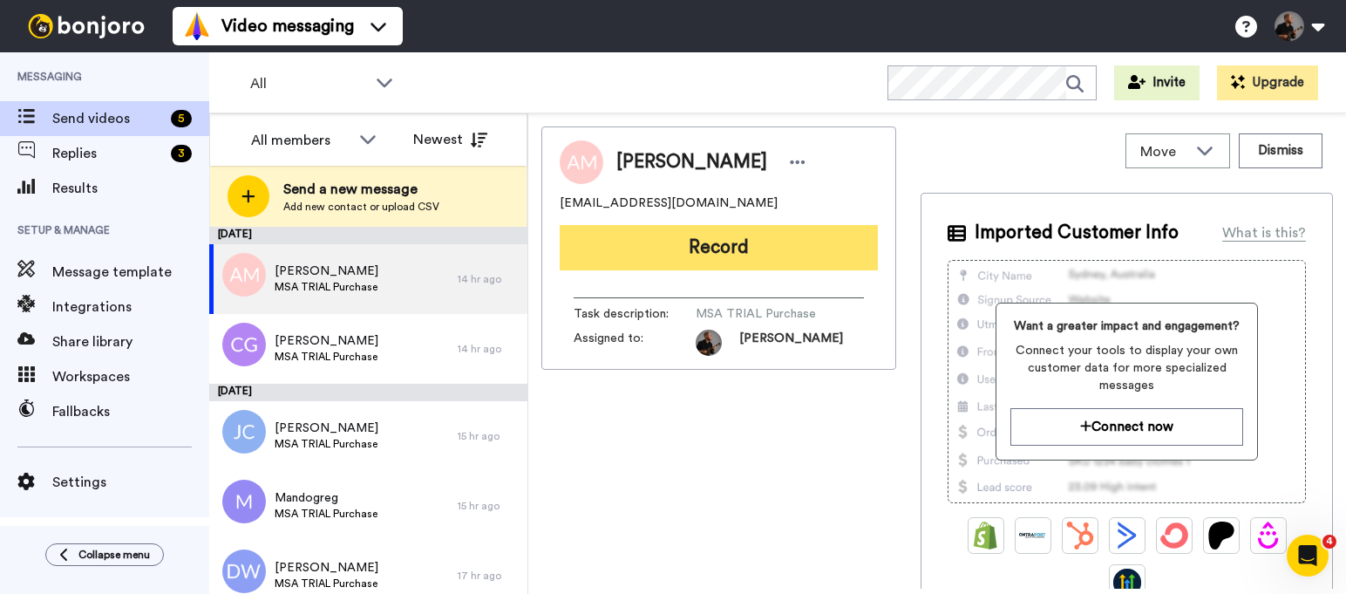
click at [682, 245] on button "Record" at bounding box center [719, 247] width 318 height 45
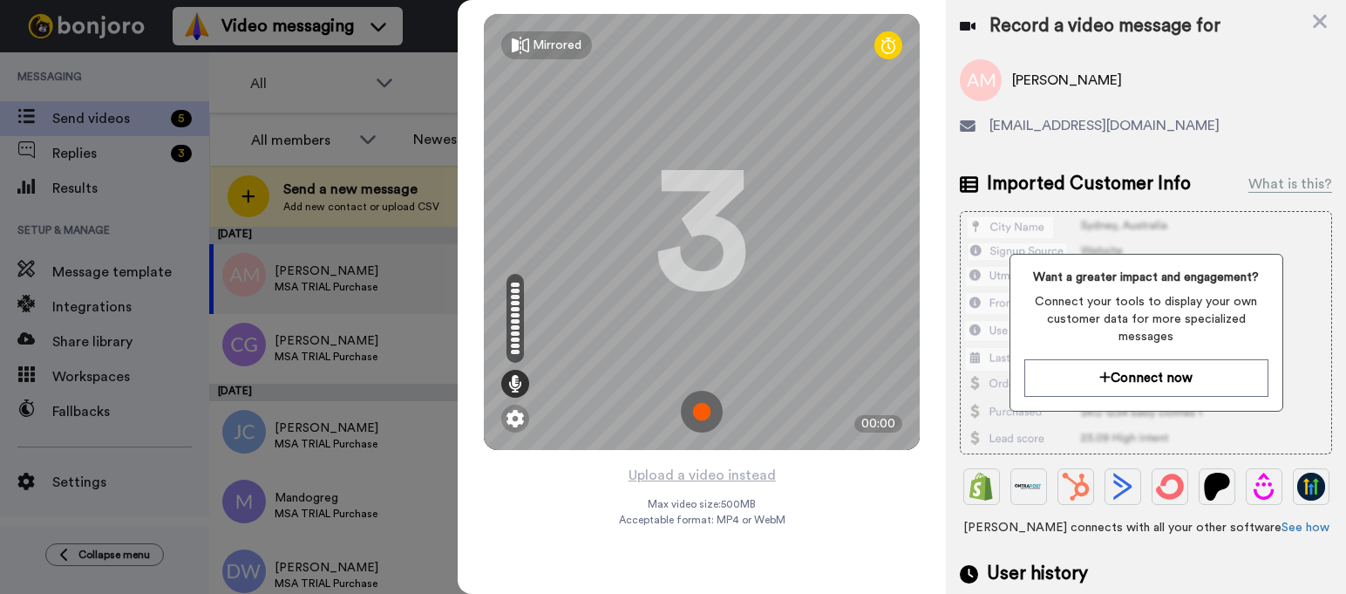
click at [712, 410] on img at bounding box center [702, 412] width 42 height 42
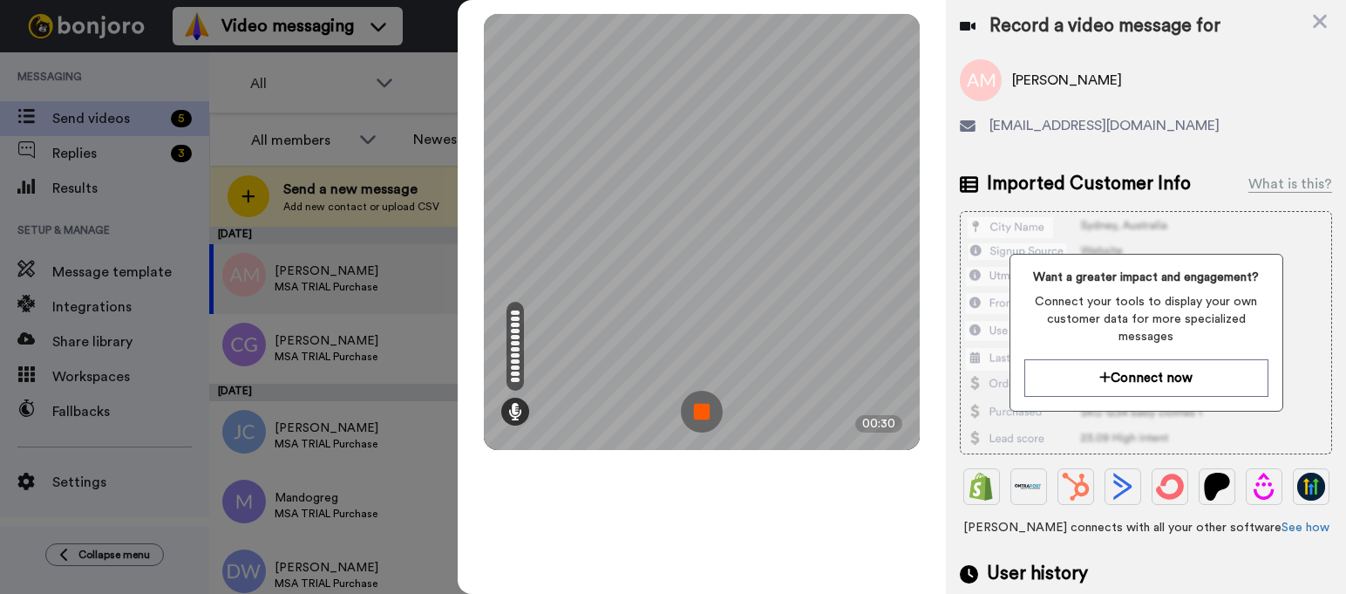
click at [698, 411] on img at bounding box center [702, 412] width 42 height 42
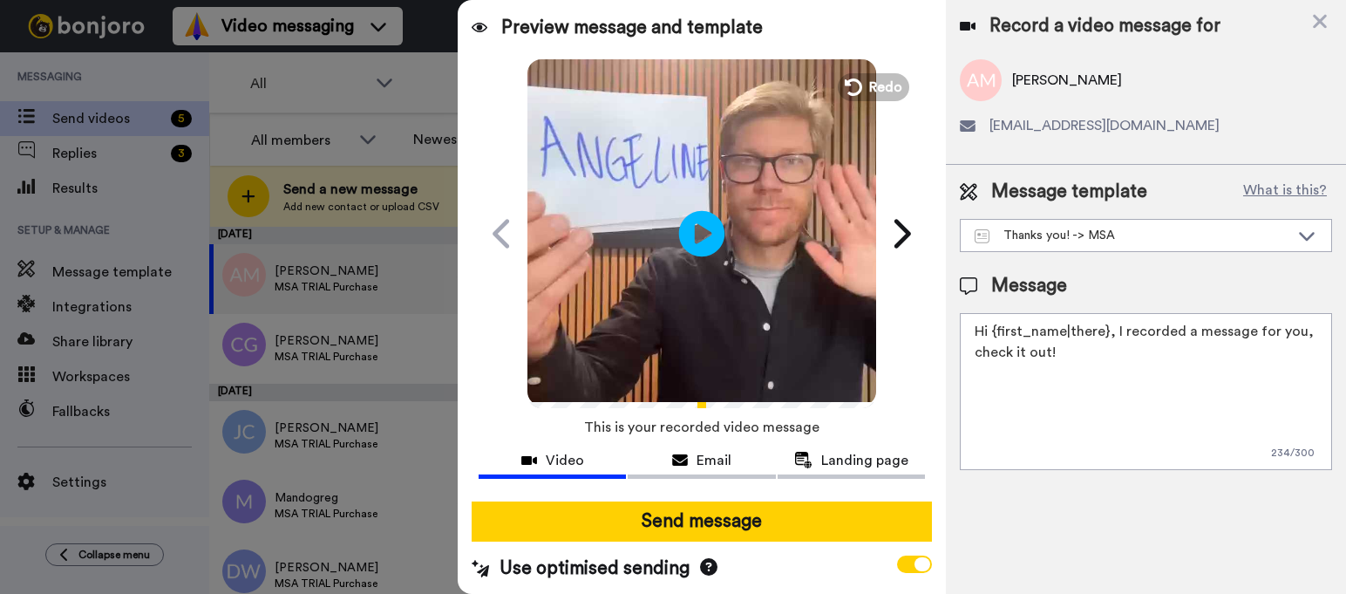
click at [711, 244] on icon at bounding box center [702, 233] width 46 height 46
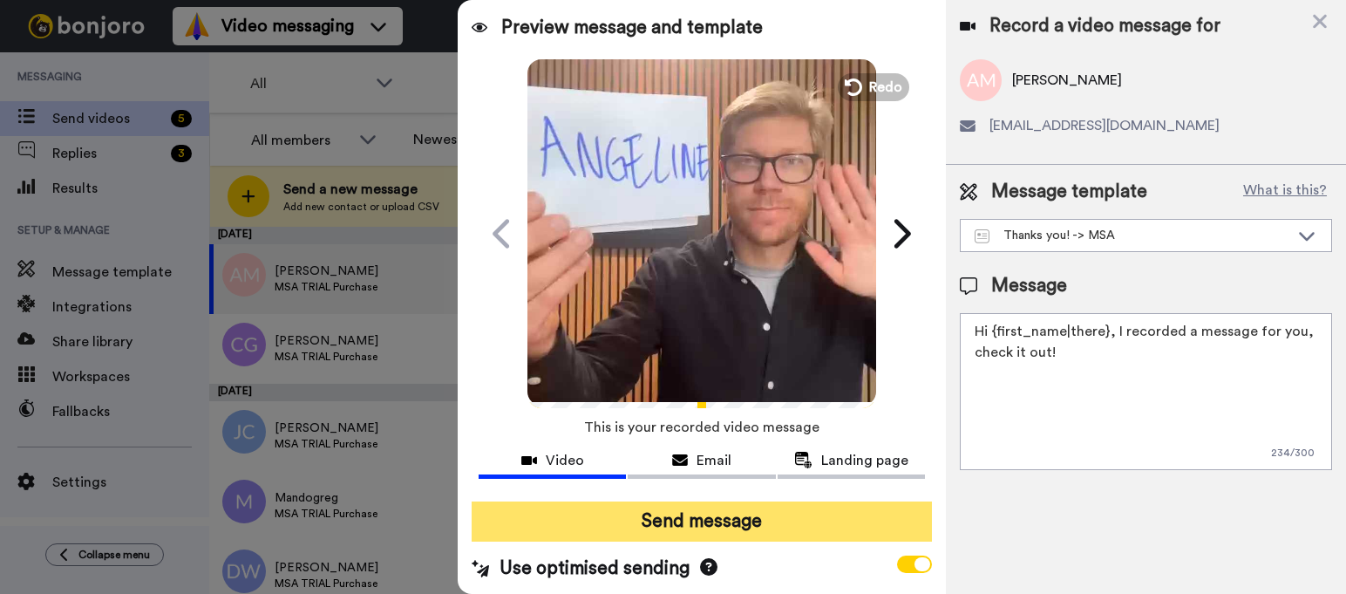
click at [713, 514] on button "Send message" at bounding box center [702, 521] width 460 height 40
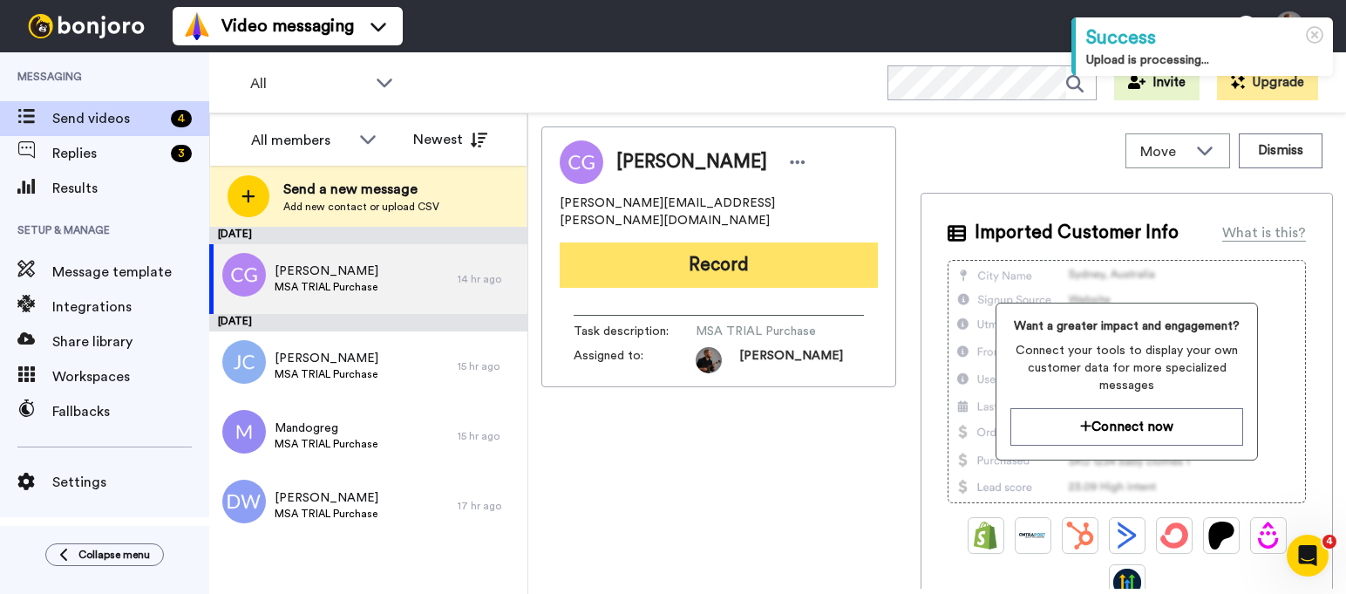
click at [719, 254] on button "Record" at bounding box center [719, 264] width 318 height 45
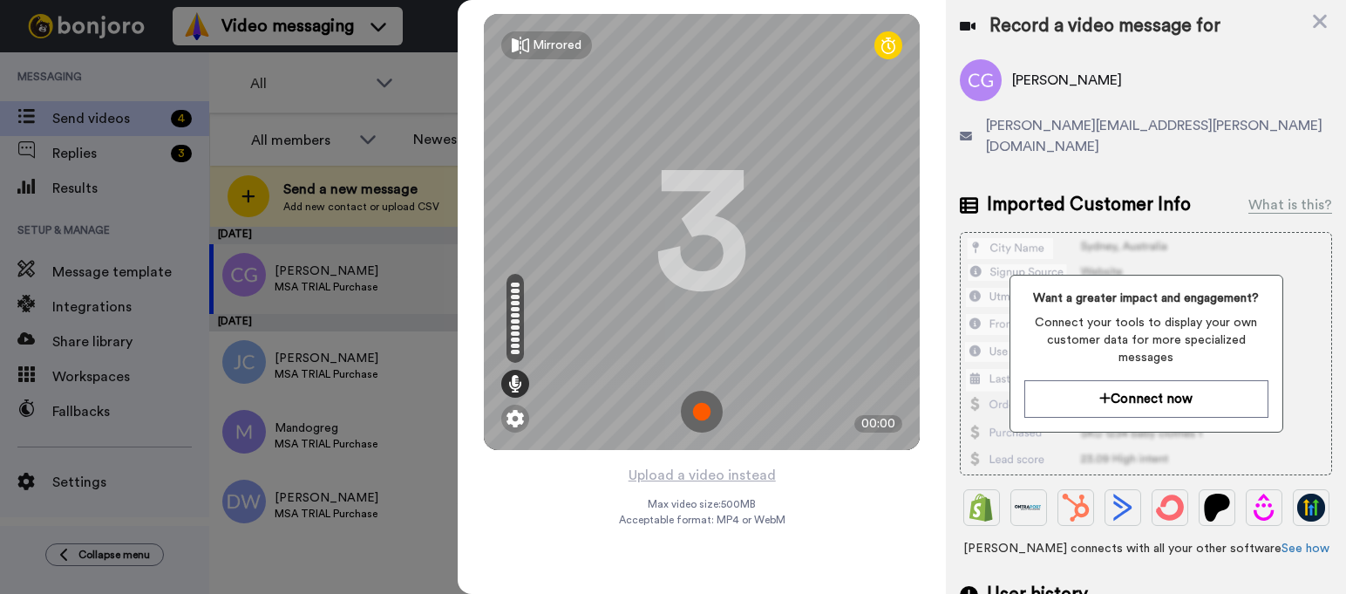
click at [717, 409] on img at bounding box center [702, 412] width 42 height 42
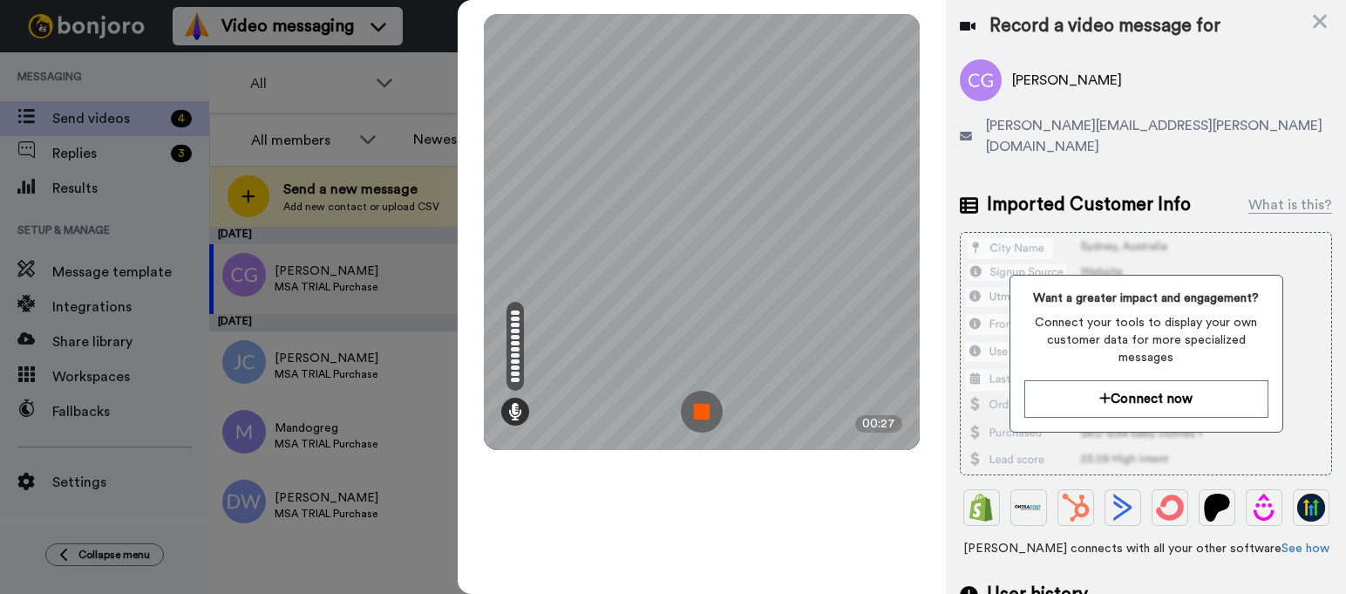
click at [700, 410] on img at bounding box center [702, 412] width 42 height 42
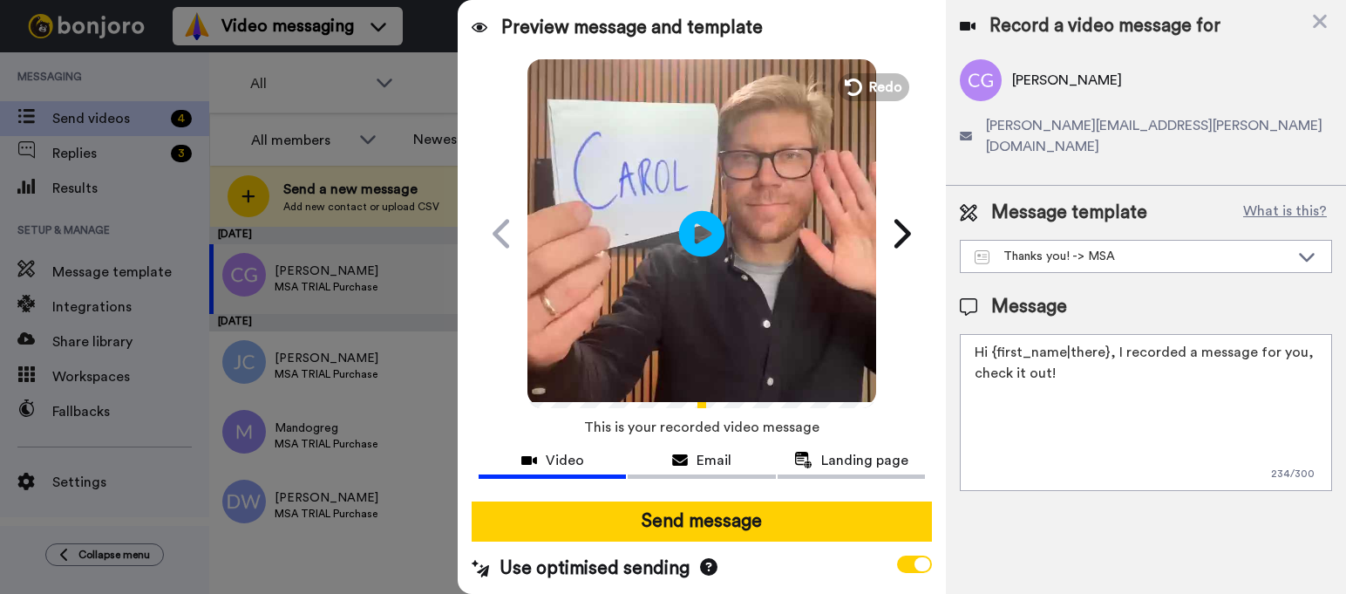
click at [703, 234] on icon "Play/Pause" at bounding box center [702, 233] width 46 height 83
click at [703, 234] on icon at bounding box center [702, 233] width 46 height 46
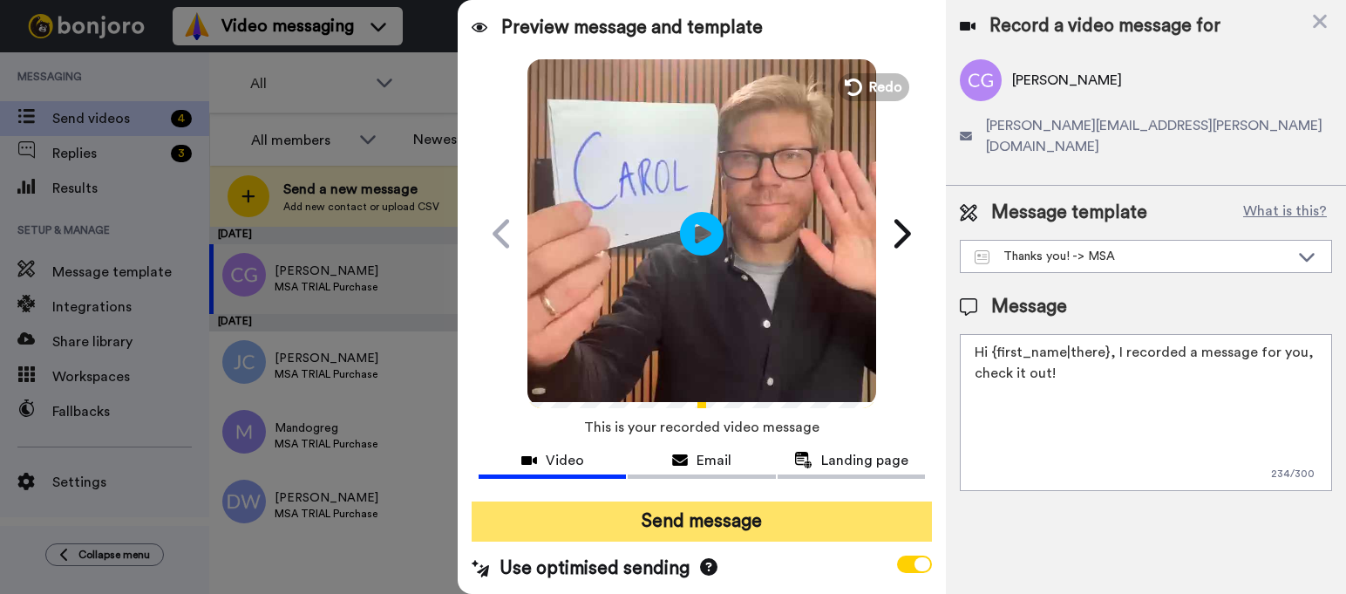
click at [719, 520] on button "Send message" at bounding box center [702, 521] width 460 height 40
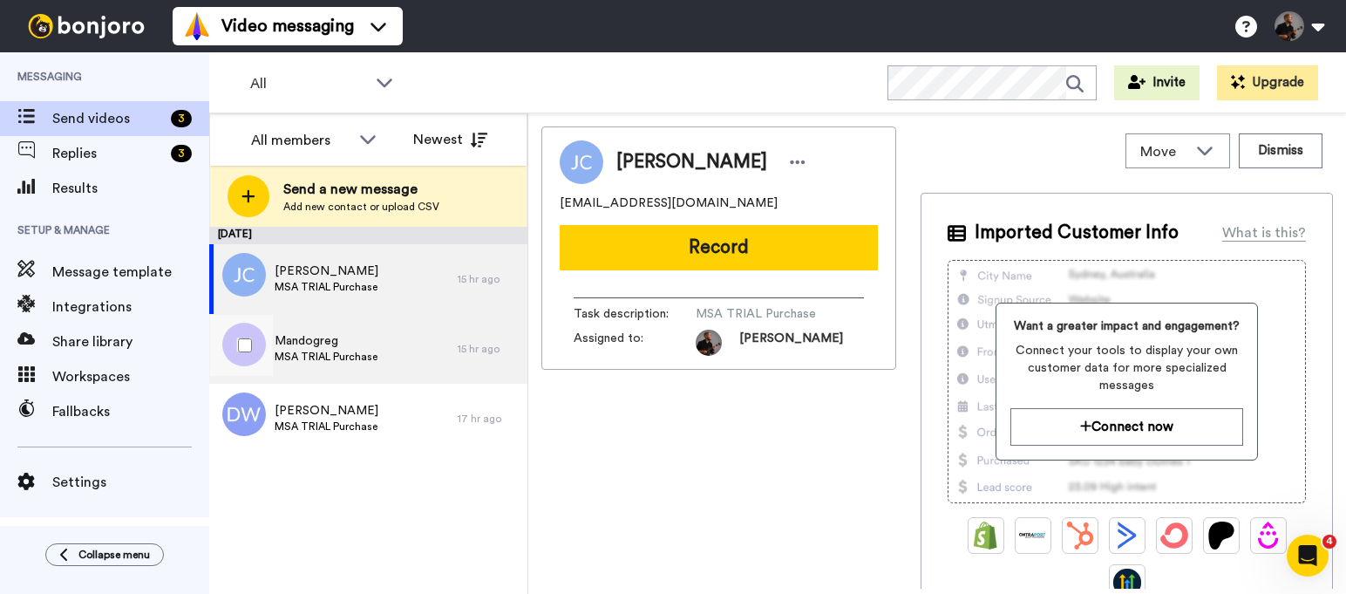
click at [438, 325] on div "Mandogreg MSA TRIAL Purchase" at bounding box center [333, 349] width 248 height 70
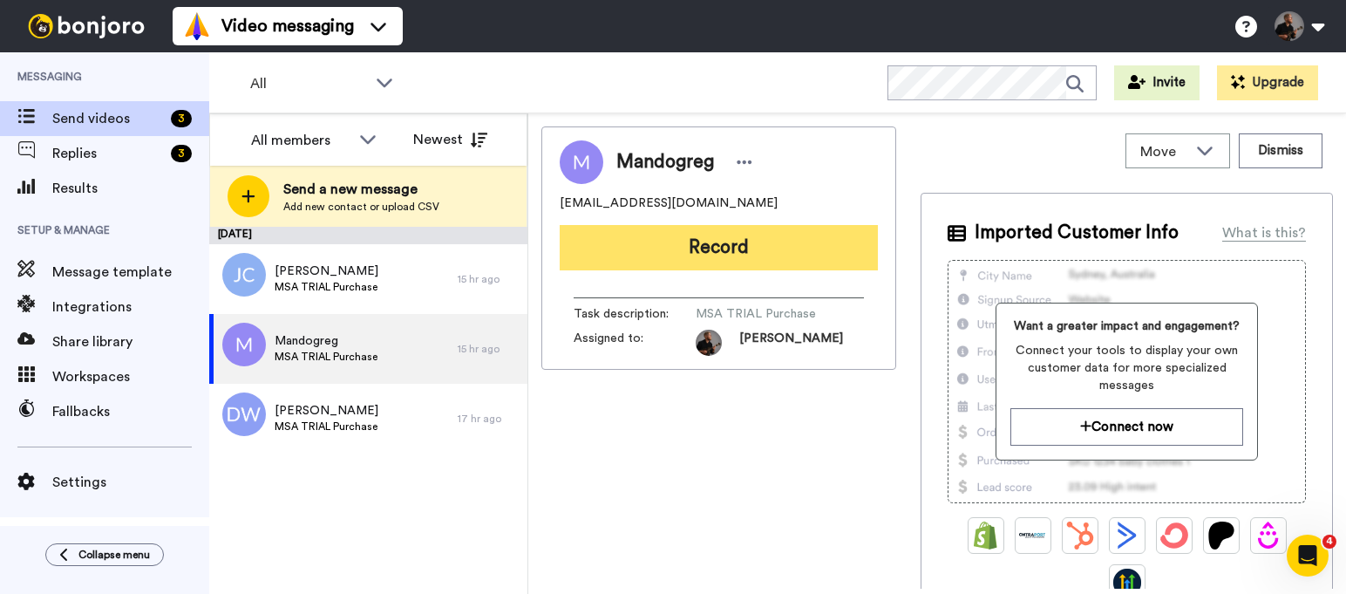
click at [726, 250] on button "Record" at bounding box center [719, 247] width 318 height 45
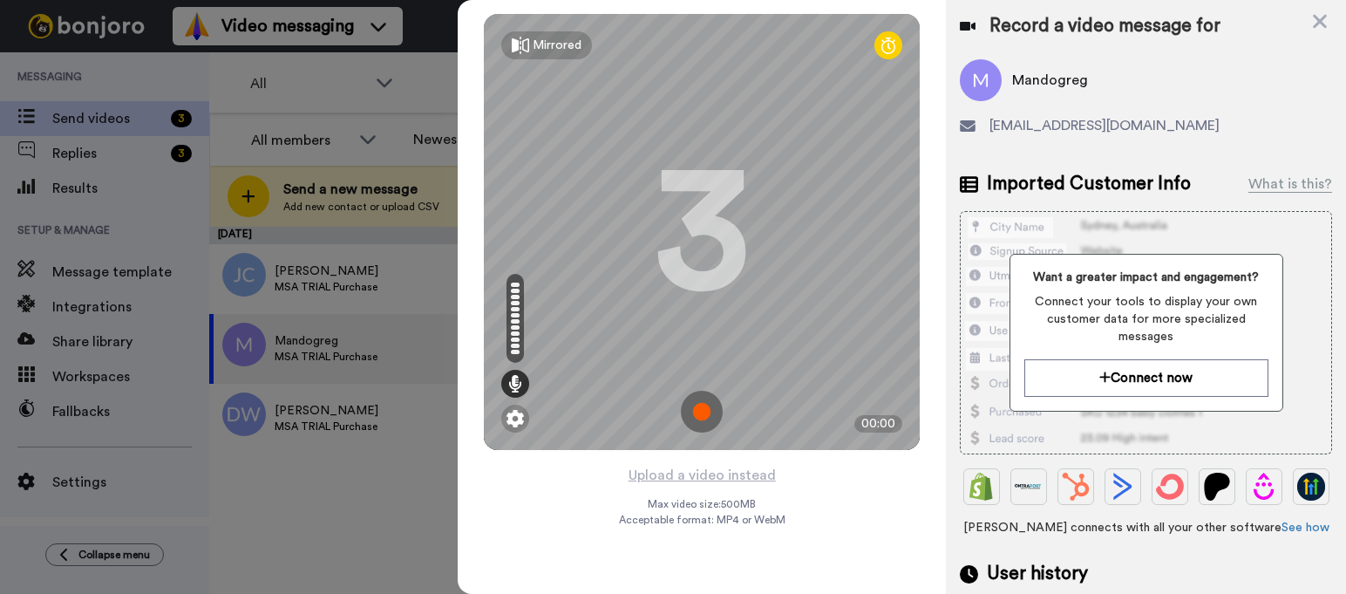
click at [705, 418] on img at bounding box center [702, 412] width 42 height 42
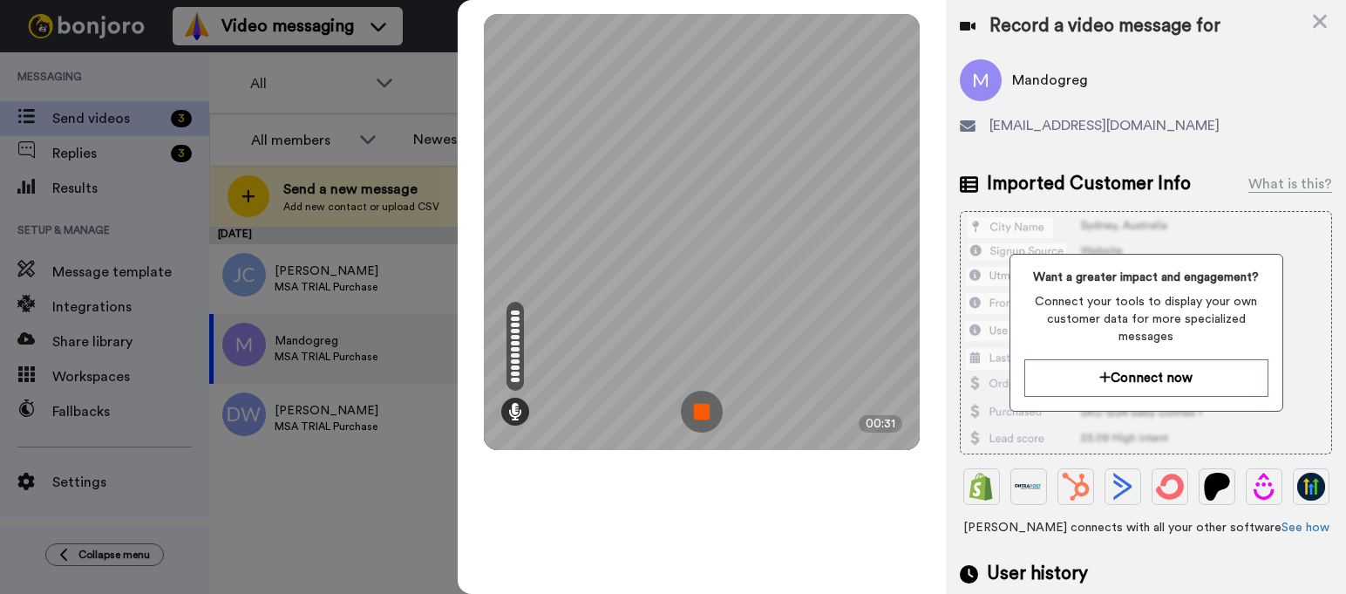
click at [705, 418] on img at bounding box center [702, 412] width 42 height 42
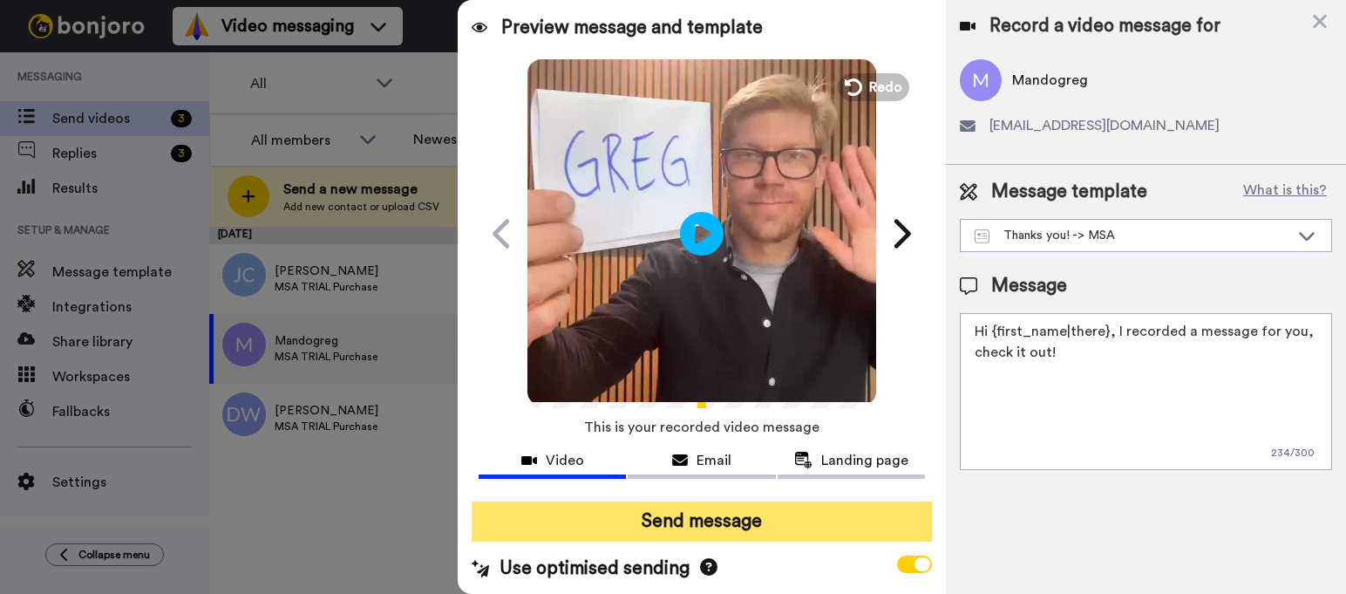
click at [710, 520] on button "Send message" at bounding box center [702, 521] width 460 height 40
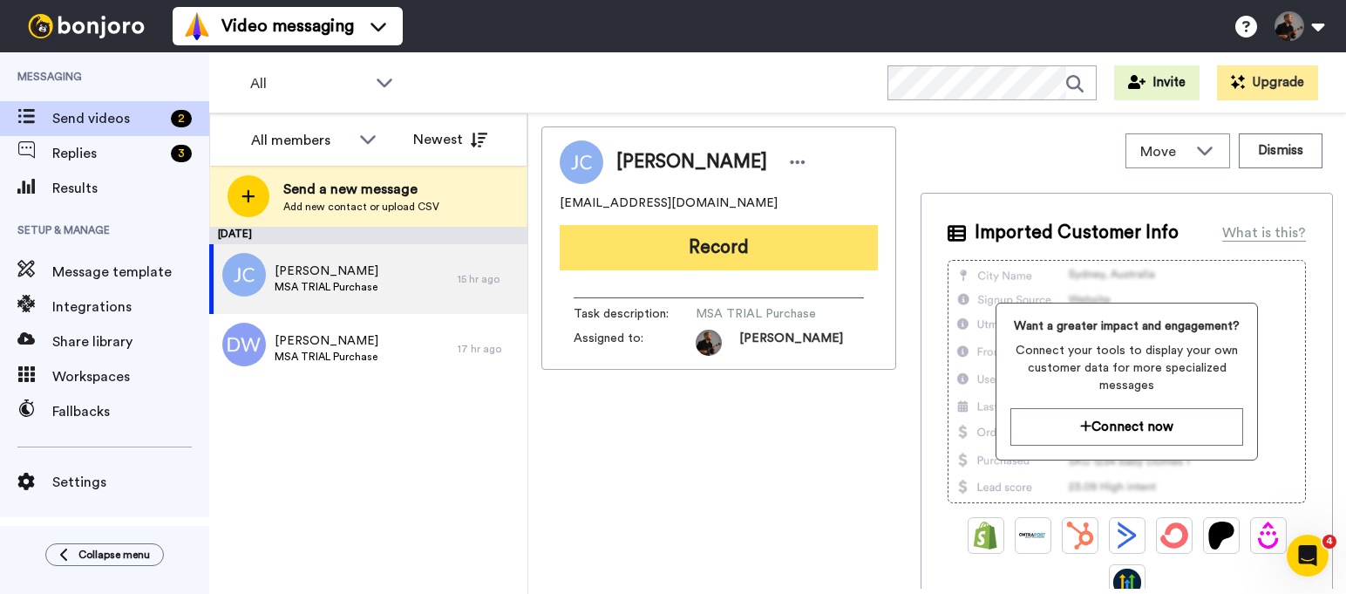
click at [710, 252] on button "Record" at bounding box center [719, 247] width 318 height 45
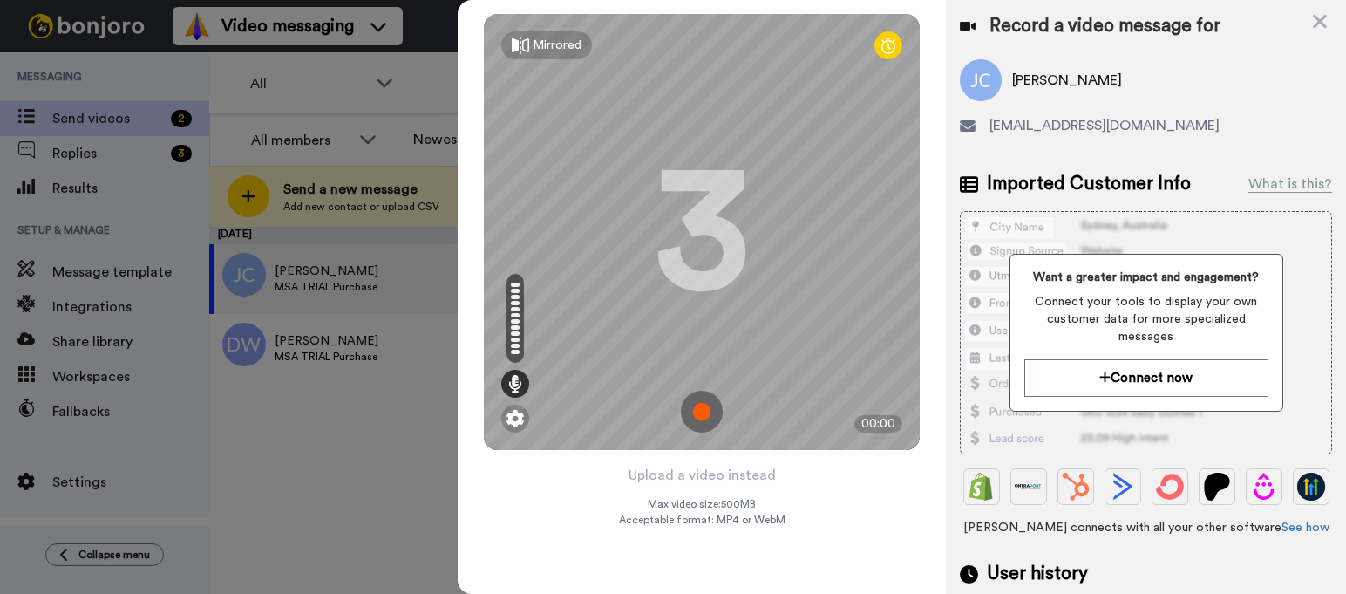
click at [700, 412] on img at bounding box center [702, 412] width 42 height 42
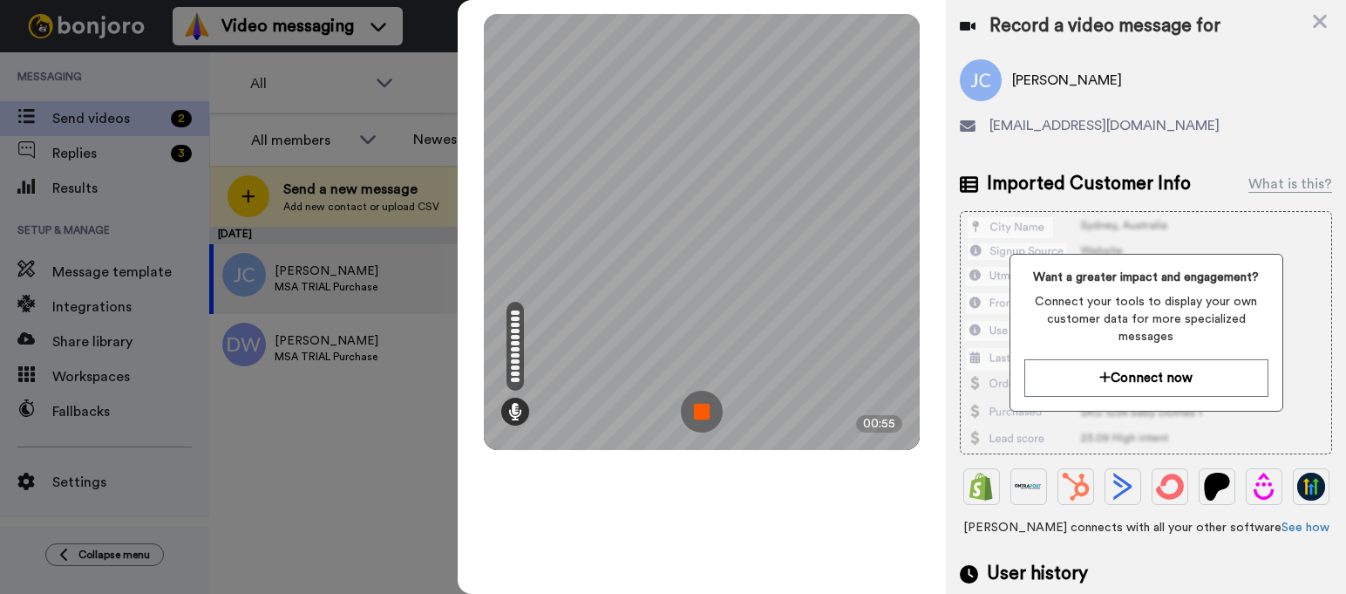
click at [709, 421] on img at bounding box center [702, 412] width 42 height 42
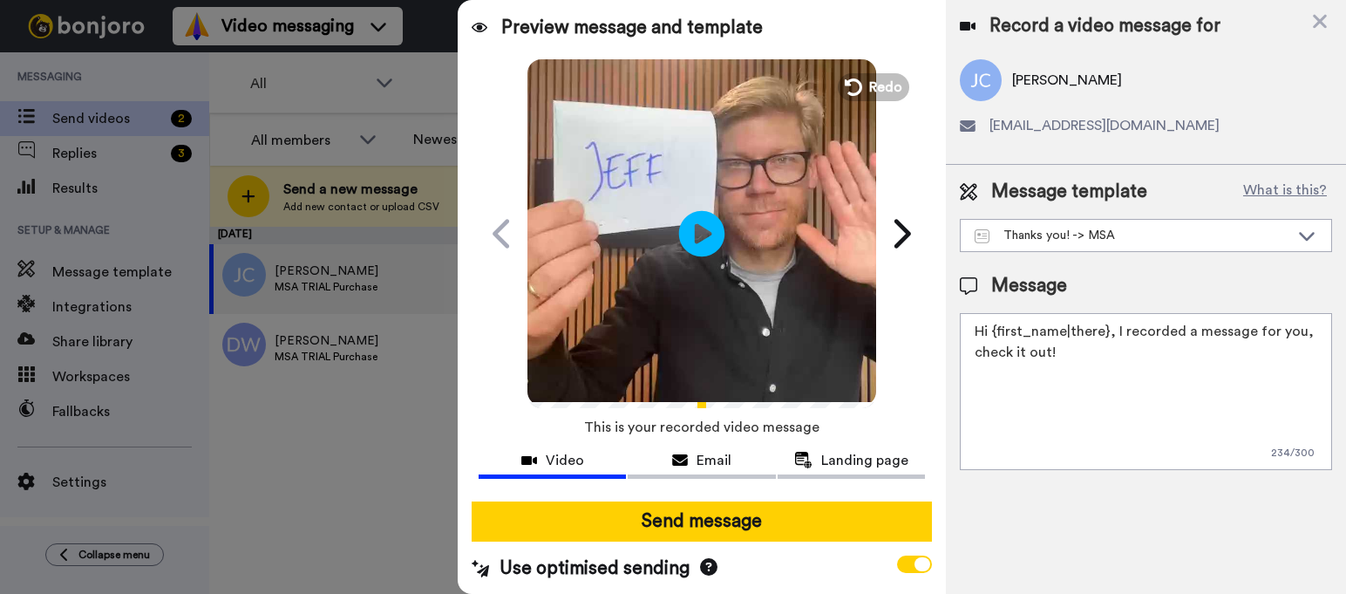
click at [696, 226] on icon at bounding box center [702, 233] width 46 height 46
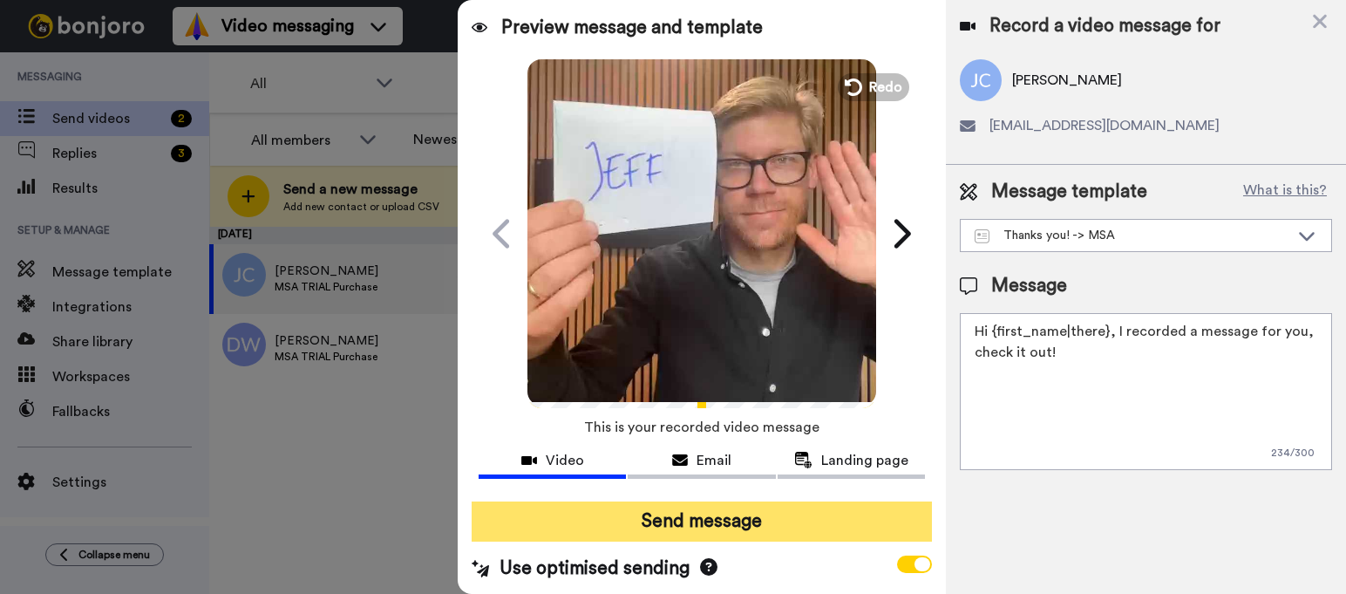
click at [658, 530] on button "Send message" at bounding box center [702, 521] width 460 height 40
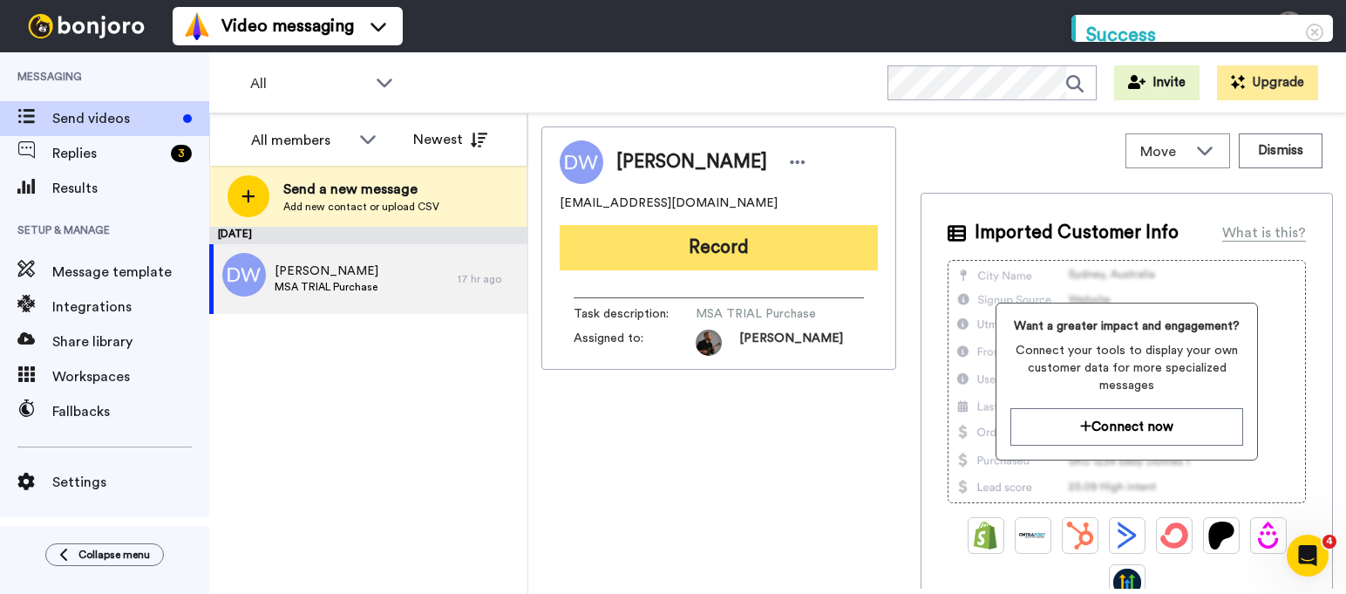
click at [716, 239] on button "Record" at bounding box center [719, 247] width 318 height 45
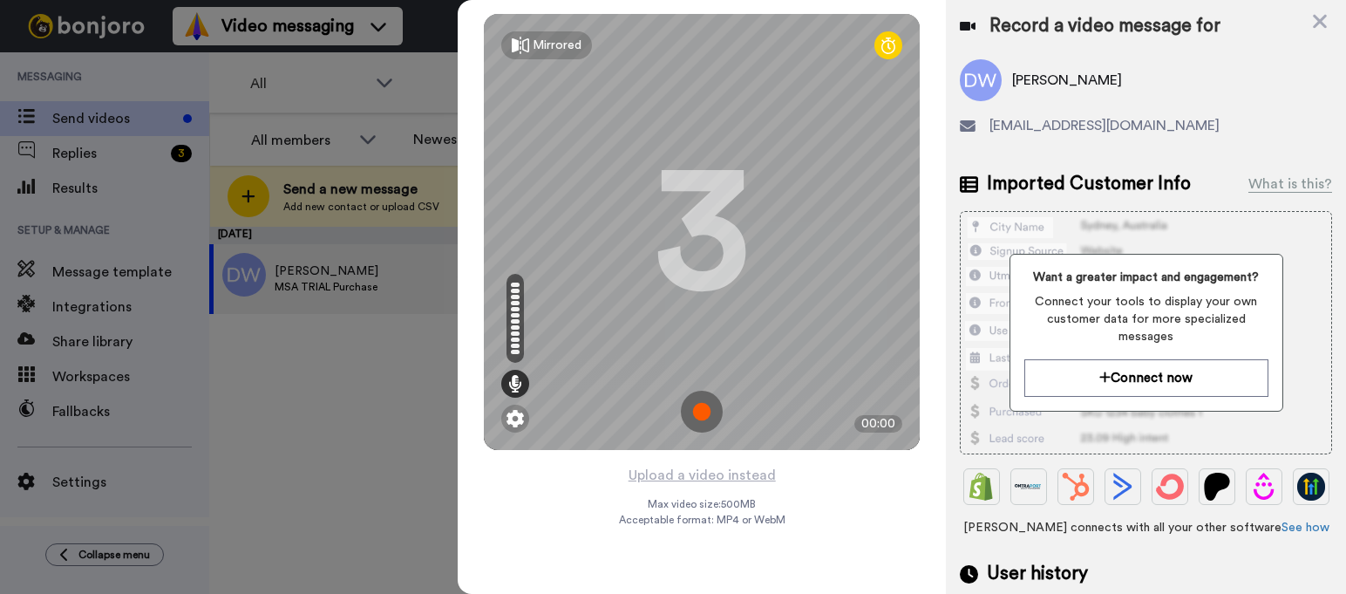
click at [705, 408] on img at bounding box center [702, 412] width 42 height 42
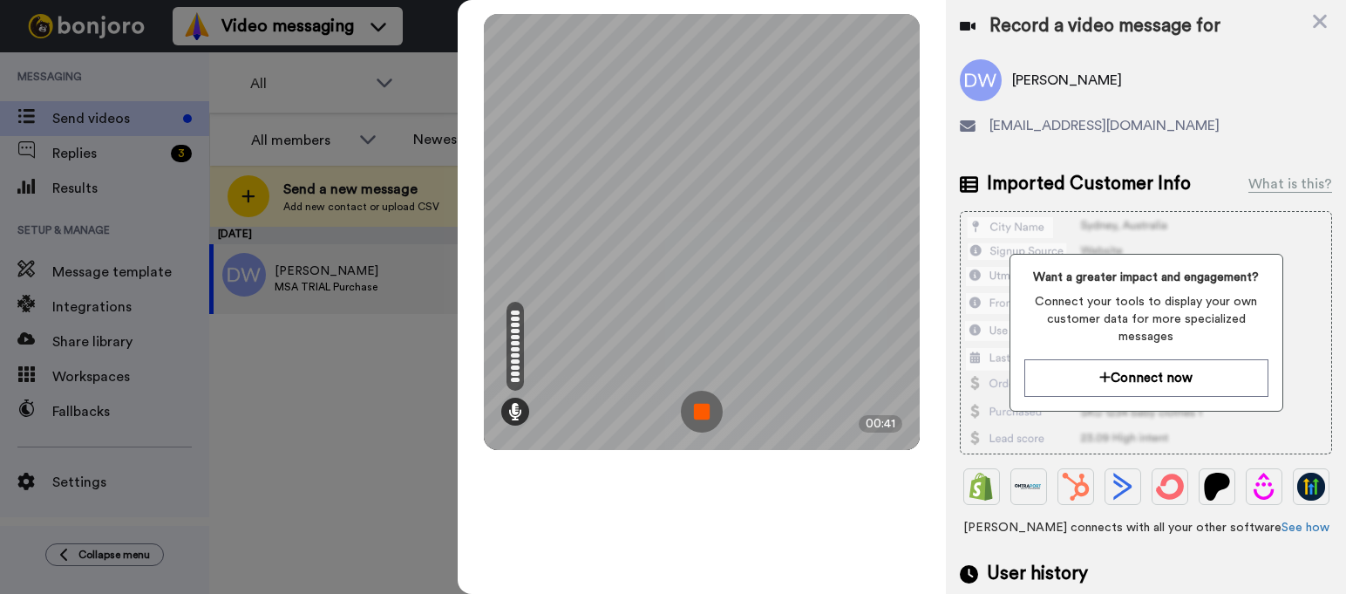
click at [696, 398] on img at bounding box center [702, 412] width 42 height 42
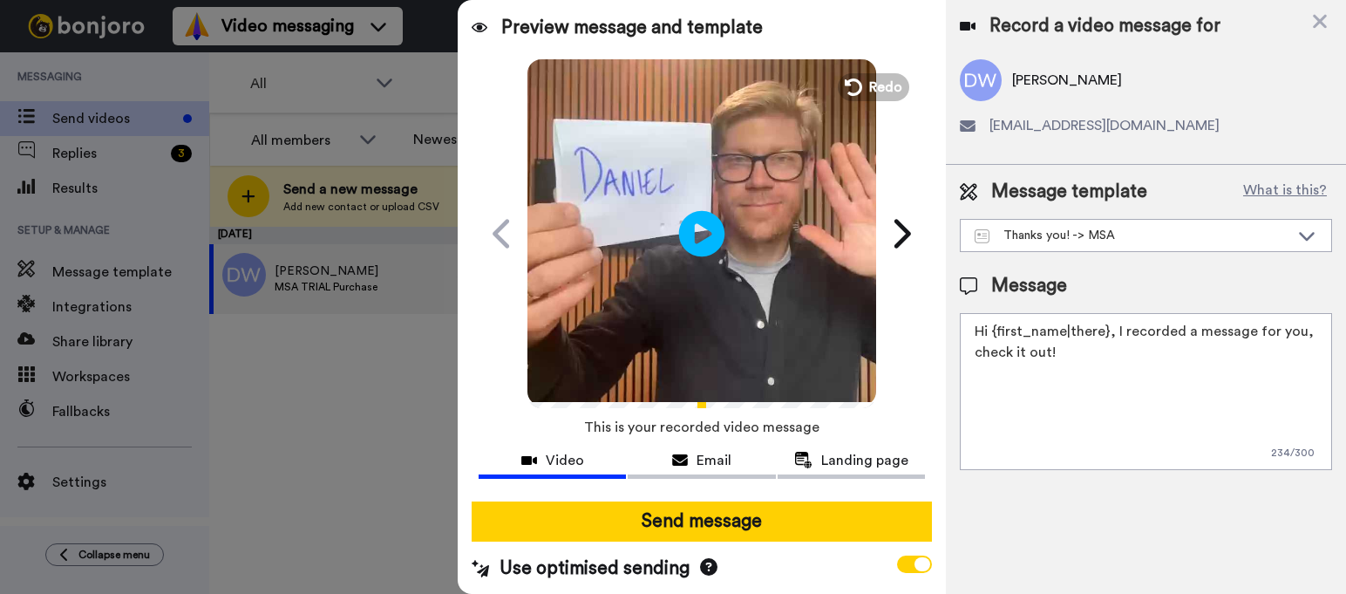
click at [695, 238] on icon "Play/Pause" at bounding box center [702, 233] width 46 height 83
click at [695, 238] on icon at bounding box center [702, 233] width 46 height 46
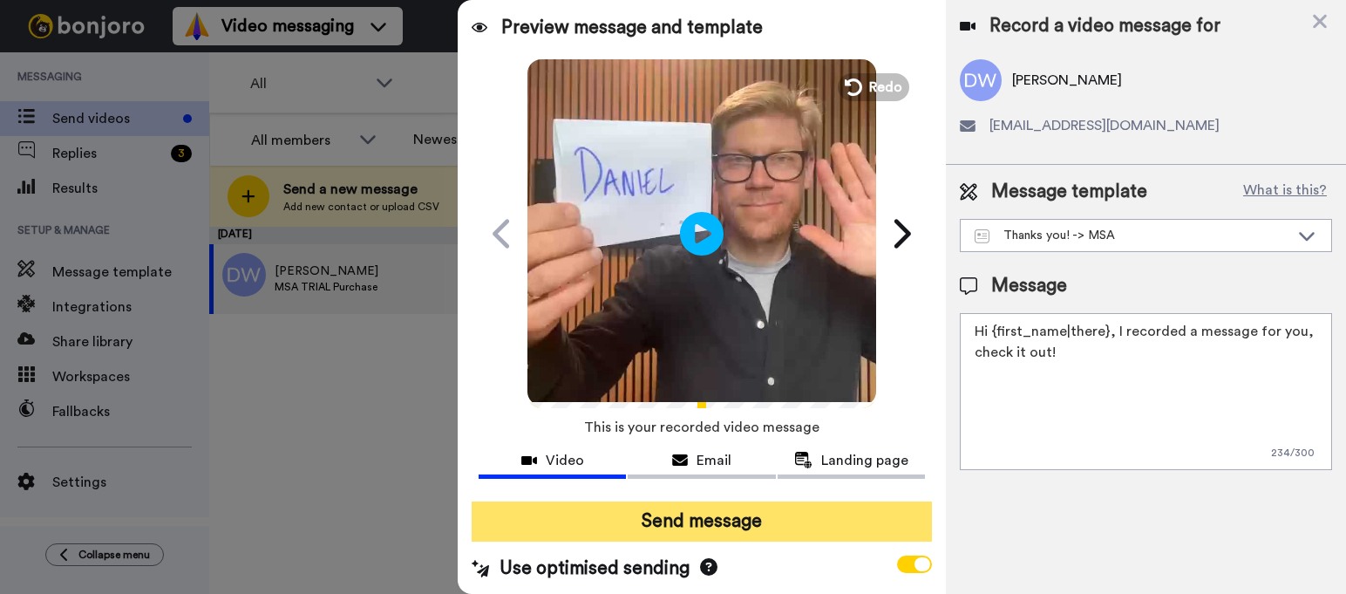
click at [697, 526] on button "Send message" at bounding box center [702, 521] width 460 height 40
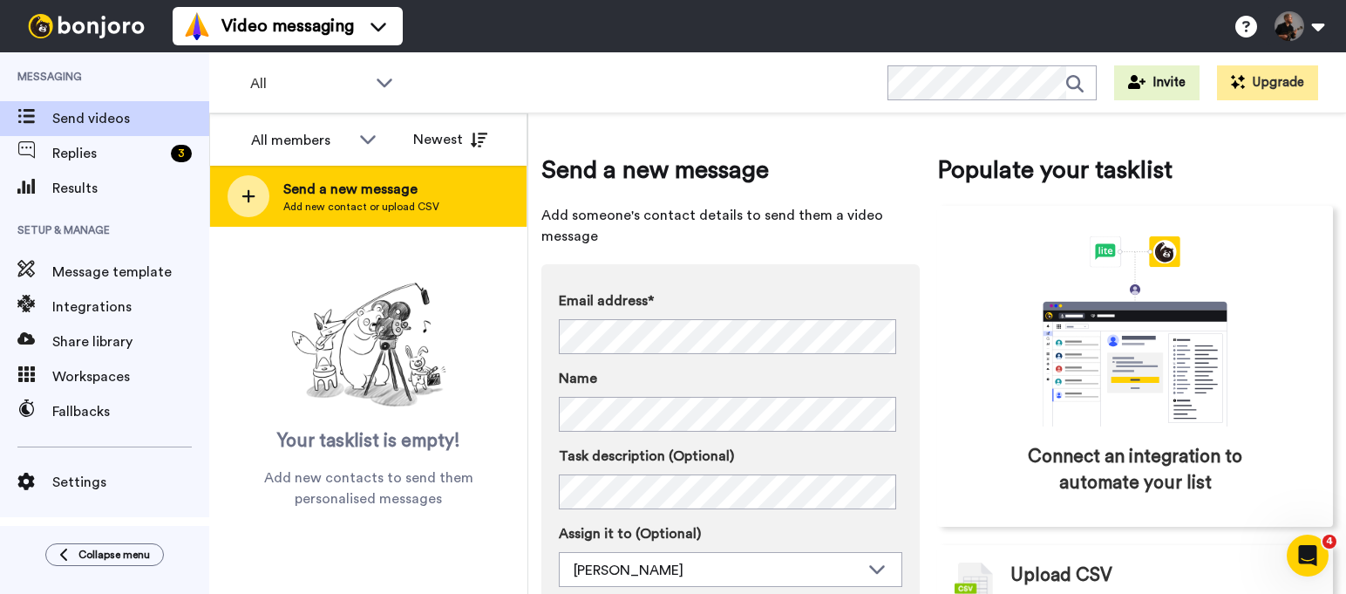
click at [362, 210] on span "Add new contact or upload CSV" at bounding box center [361, 207] width 156 height 14
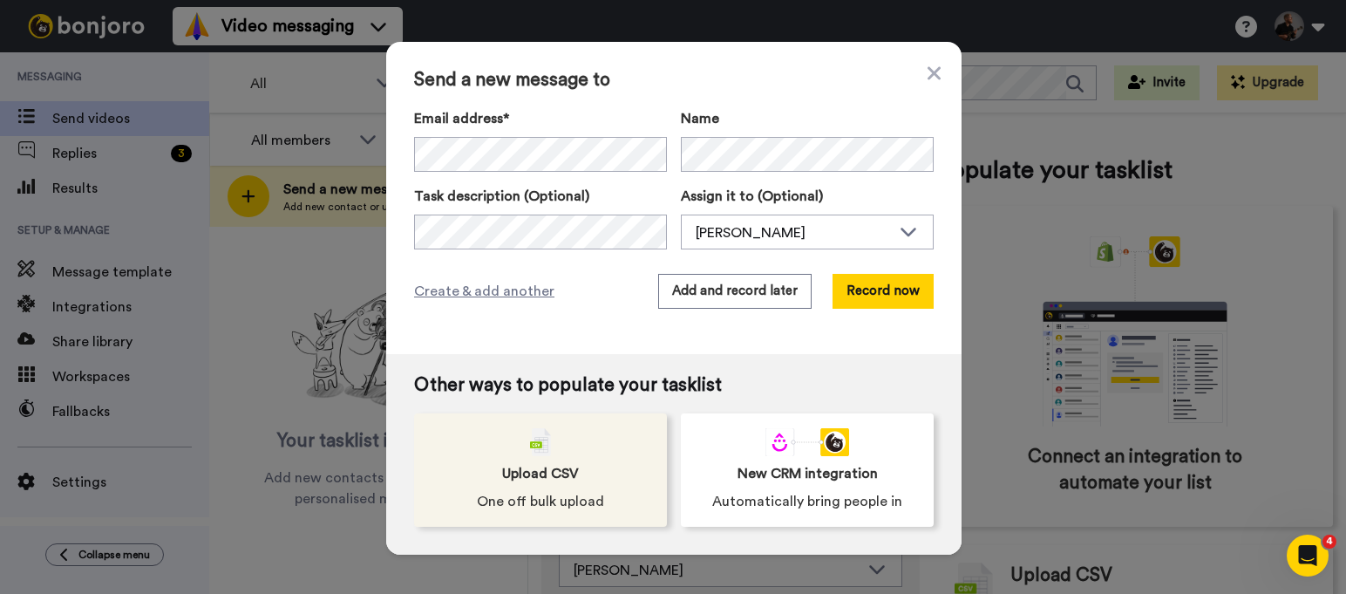
click at [509, 494] on span "One off bulk upload" at bounding box center [540, 501] width 127 height 21
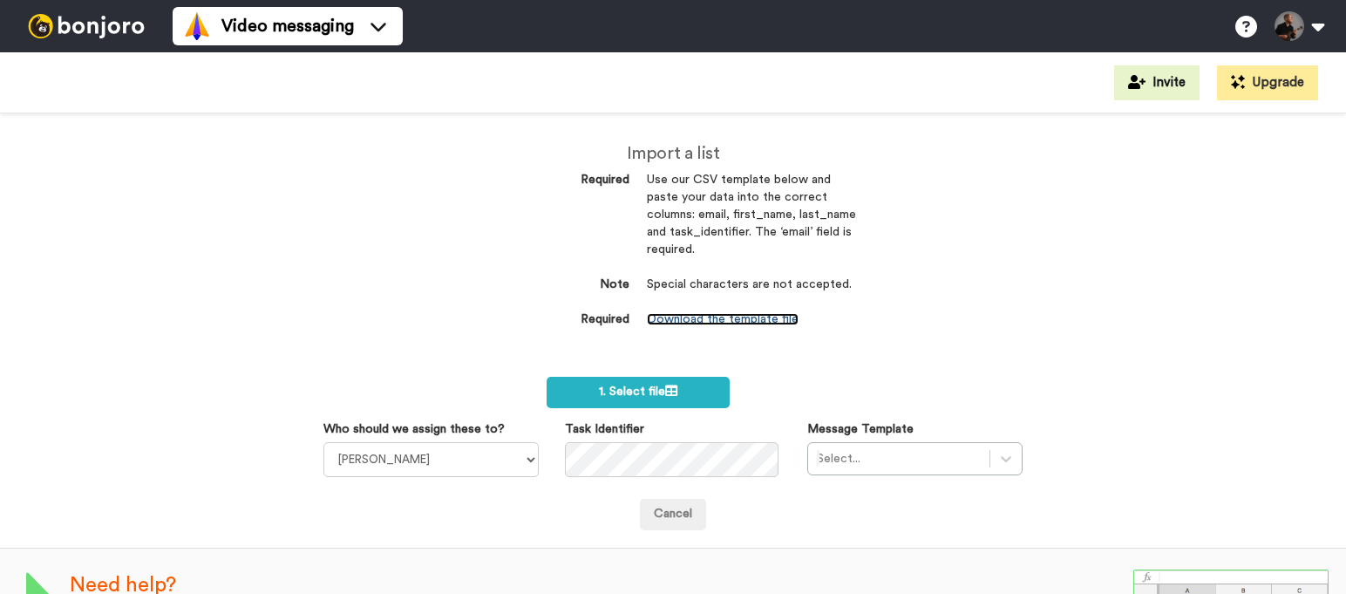
click at [700, 321] on link "Download the template file" at bounding box center [723, 319] width 152 height 12
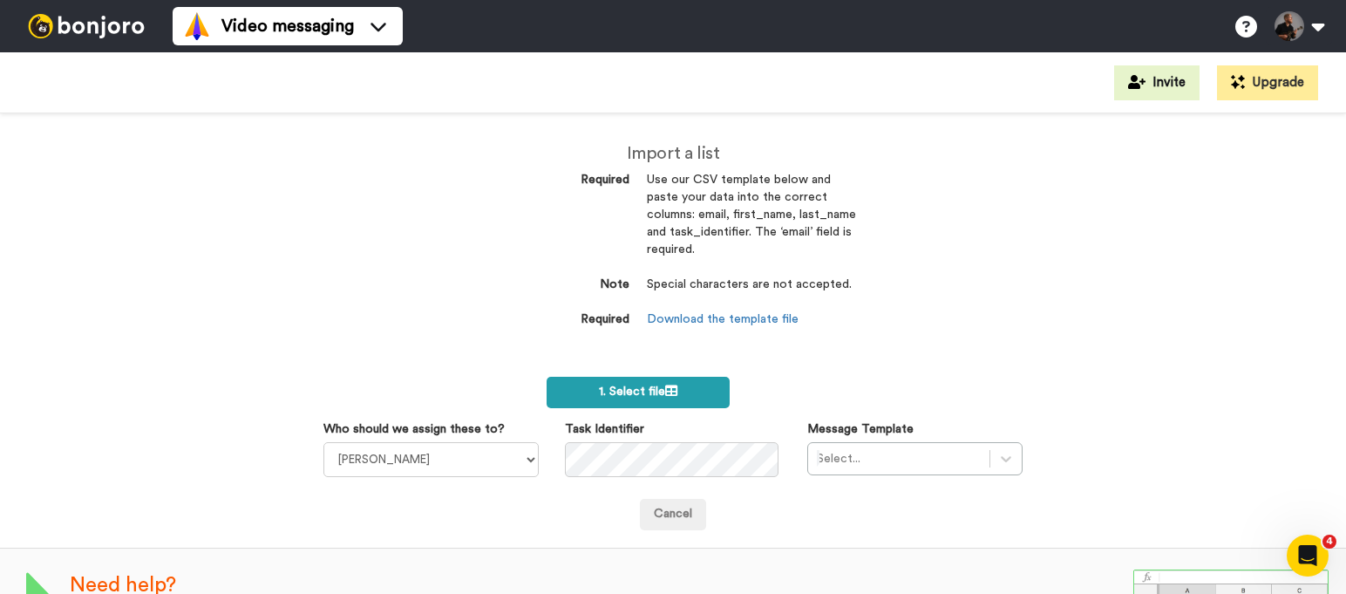
click at [665, 391] on icon at bounding box center [671, 390] width 12 height 12
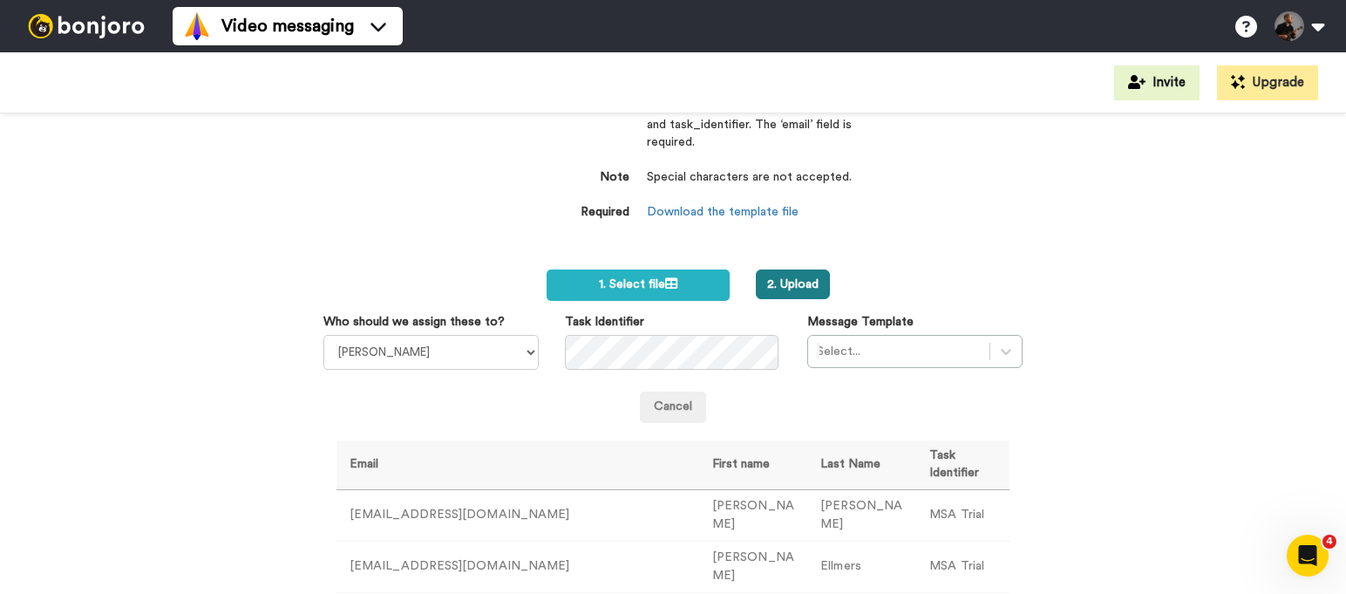
scroll to position [178, 0]
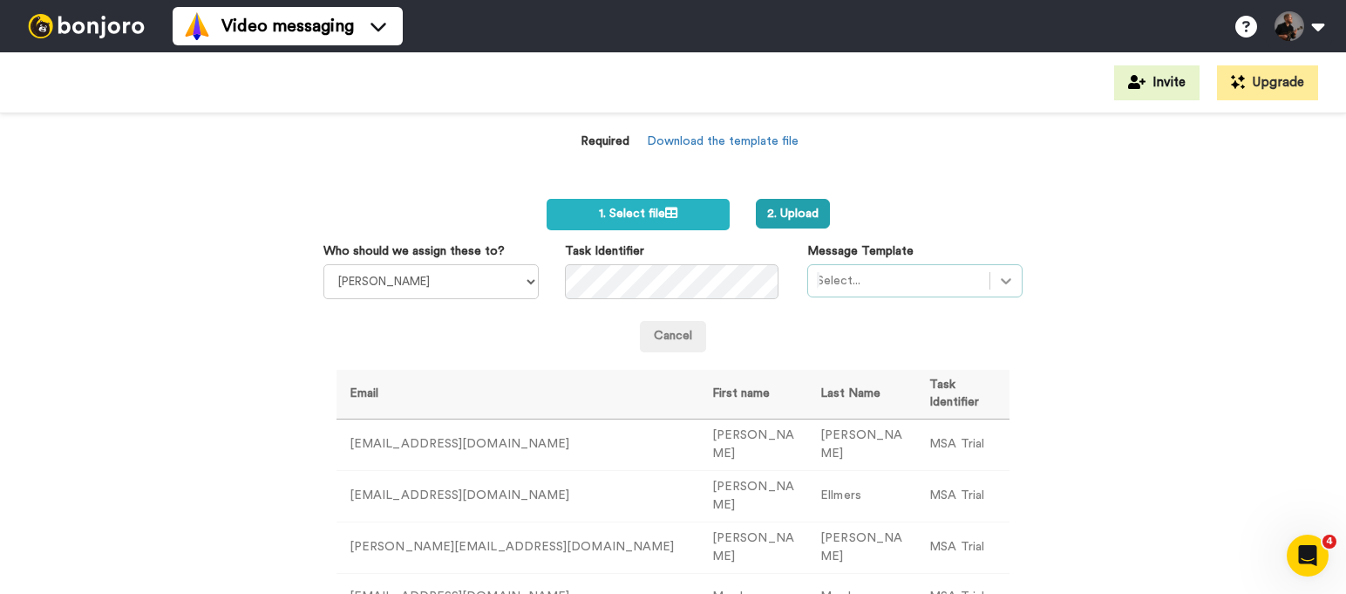
click at [997, 278] on icon at bounding box center [1005, 280] width 17 height 17
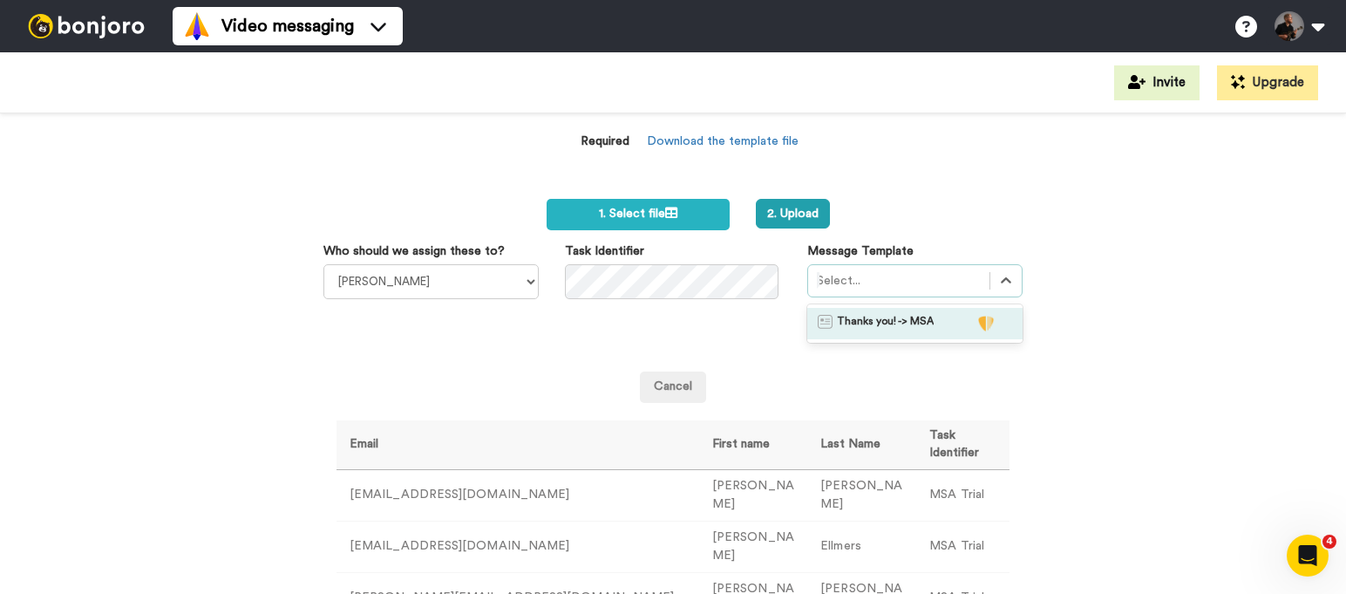
click at [904, 327] on span "Thanks you! -> MSA" at bounding box center [885, 323] width 97 height 17
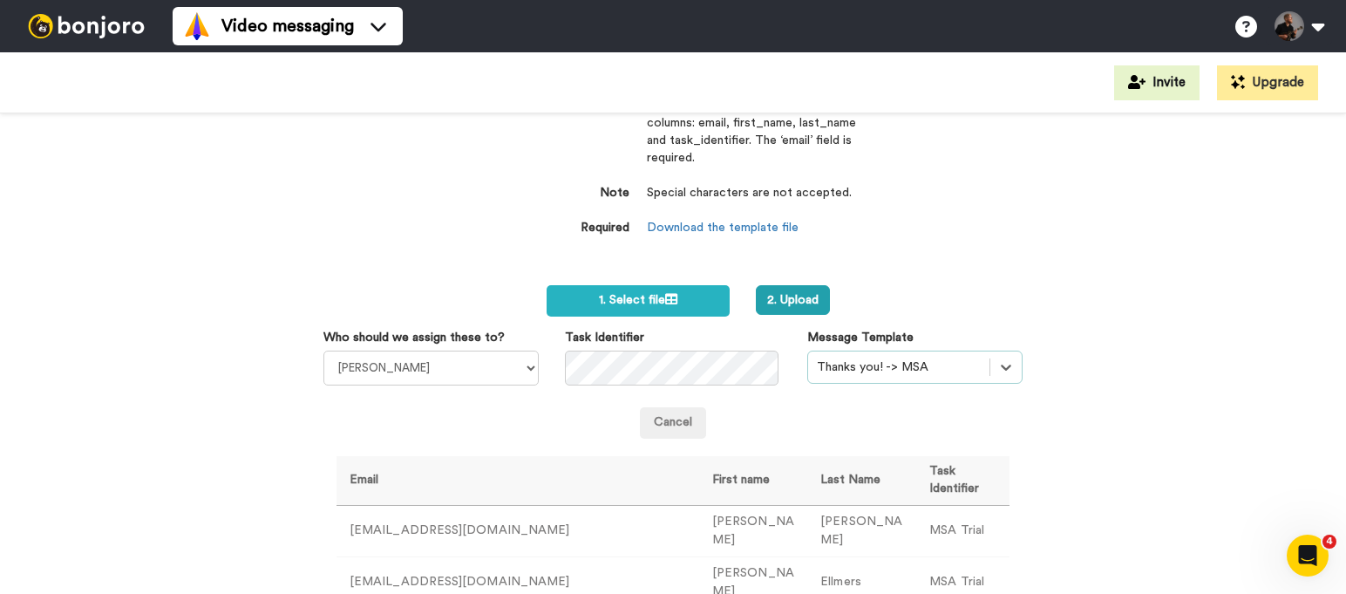
scroll to position [0, 0]
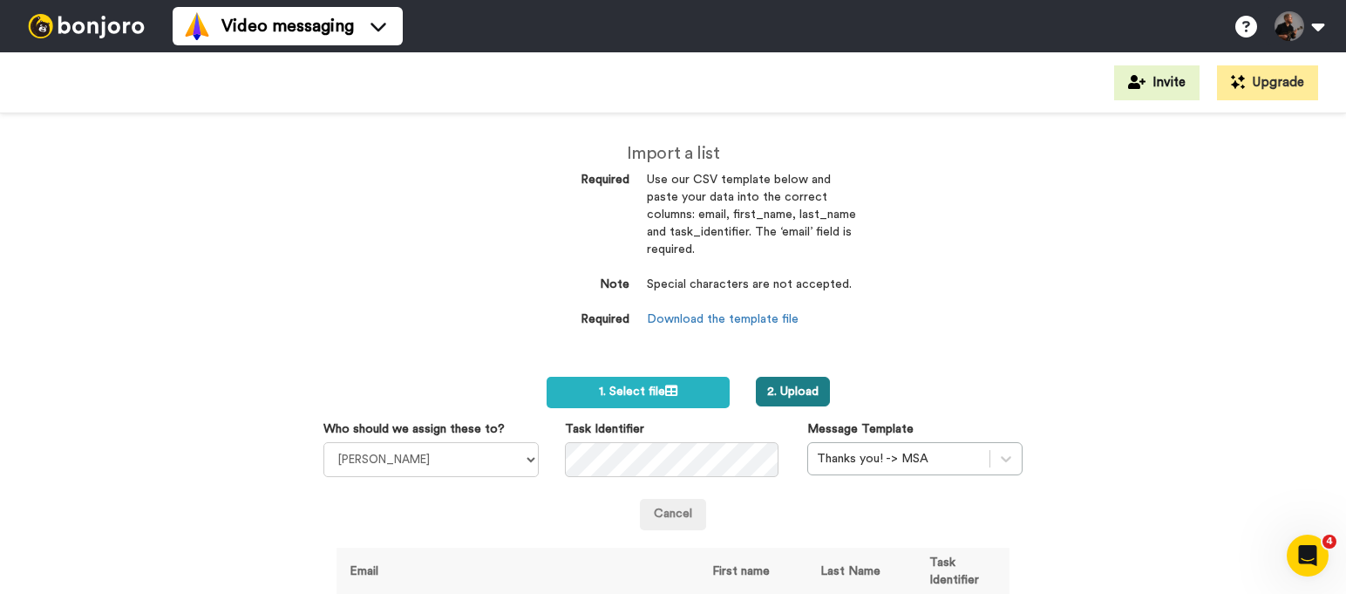
click at [799, 387] on button "2. Upload" at bounding box center [793, 392] width 74 height 30
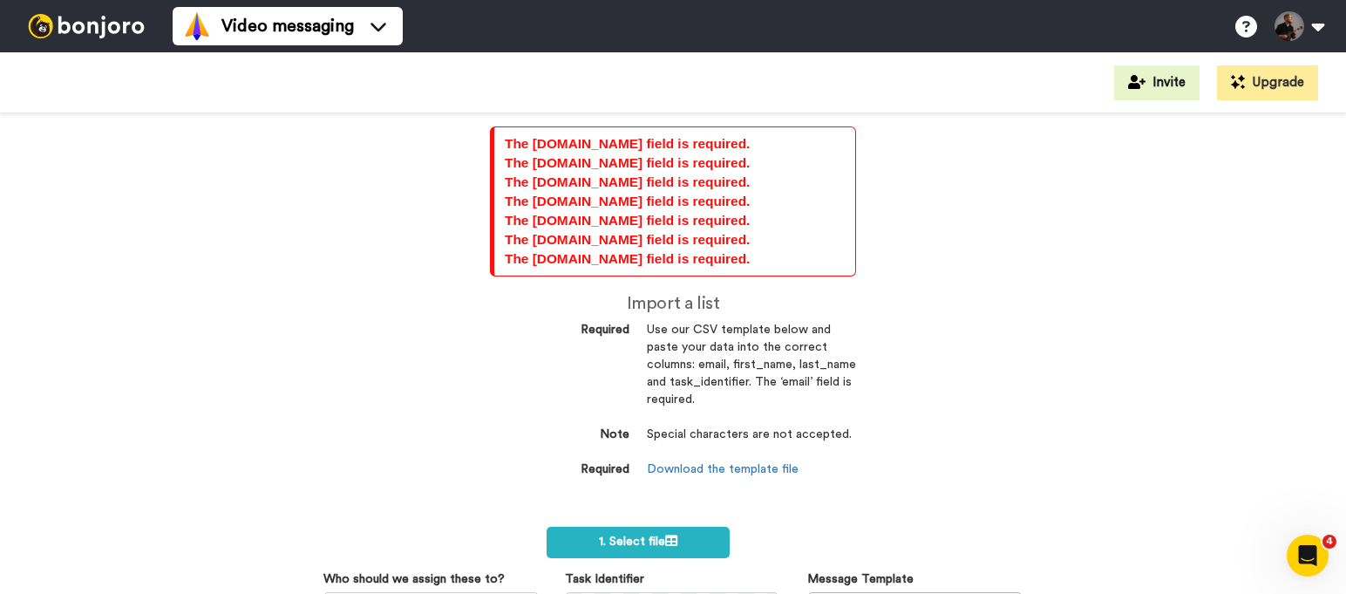
click at [111, 28] on img at bounding box center [86, 26] width 131 height 24
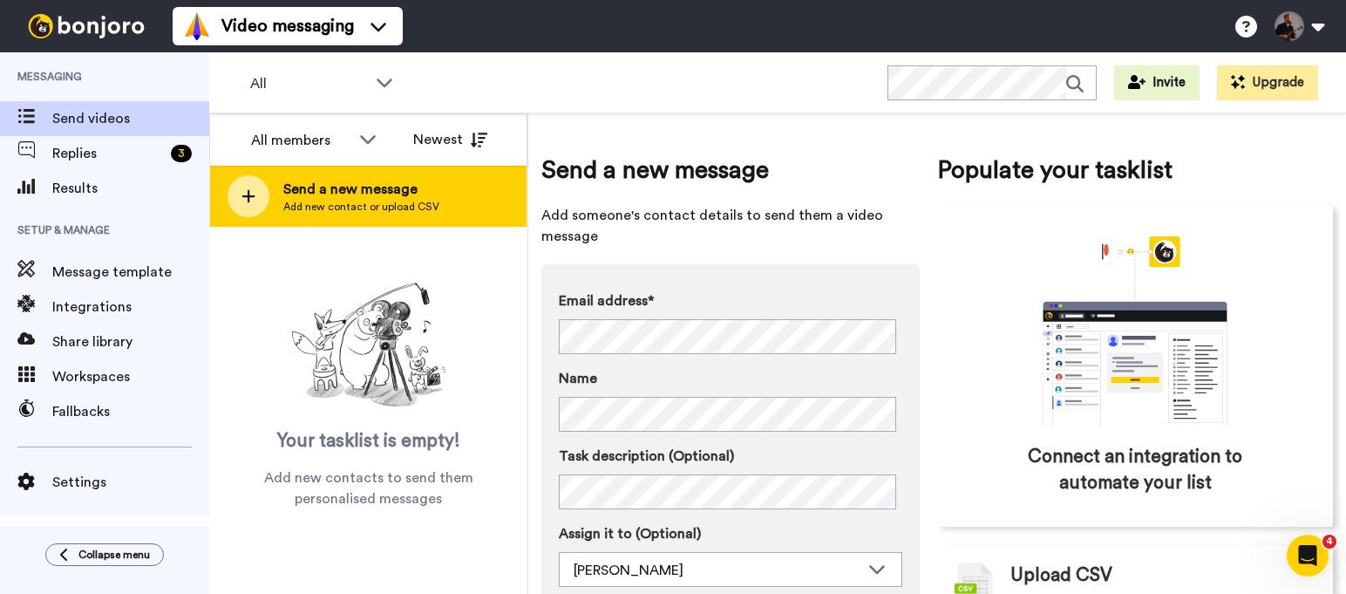
click at [365, 189] on span "Send a new message" at bounding box center [361, 189] width 156 height 21
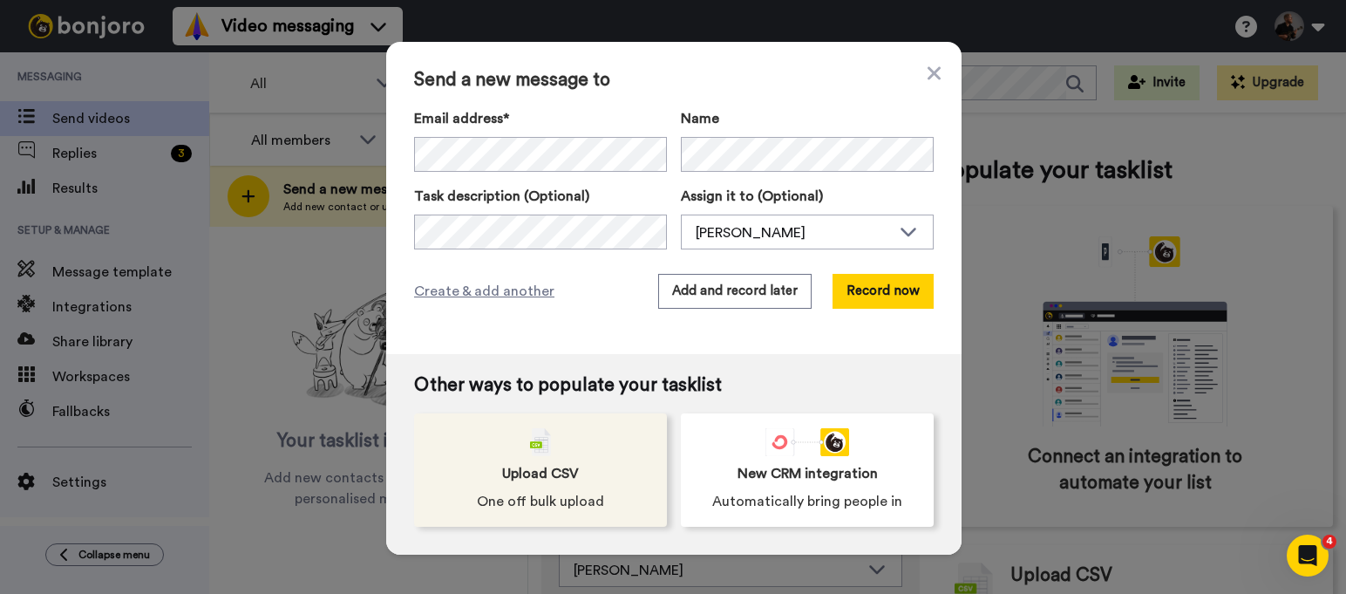
click at [568, 465] on span "Upload CSV" at bounding box center [540, 473] width 77 height 21
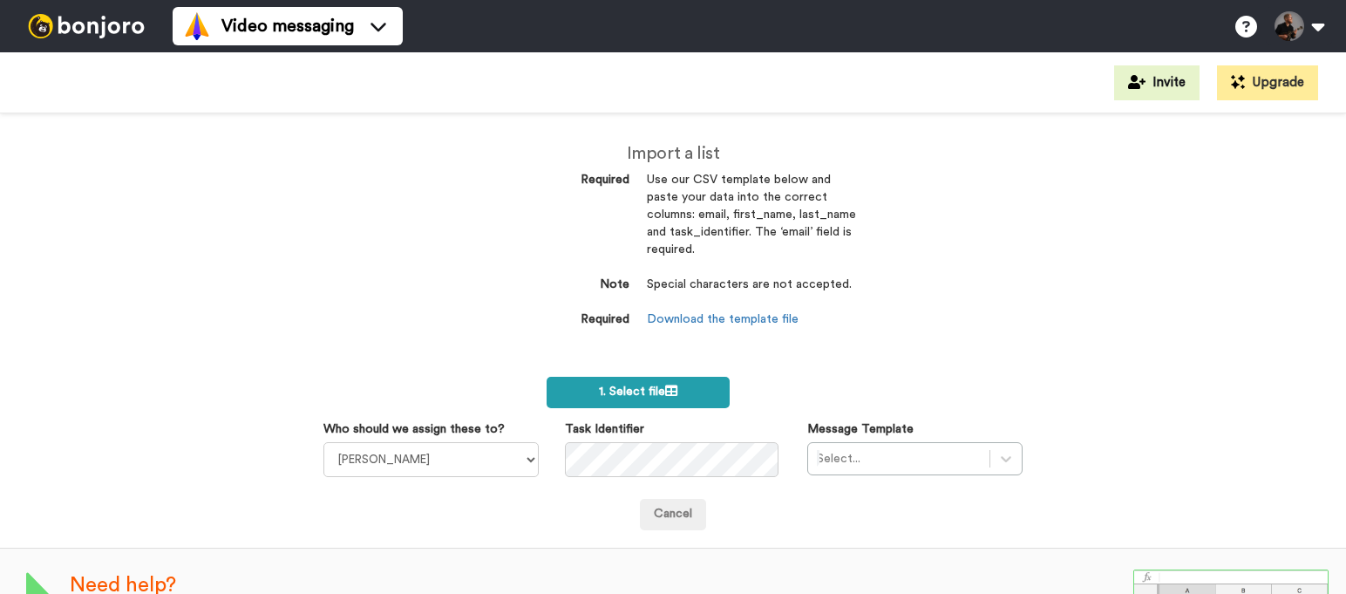
click at [621, 397] on span "1. Select file" at bounding box center [638, 391] width 78 height 12
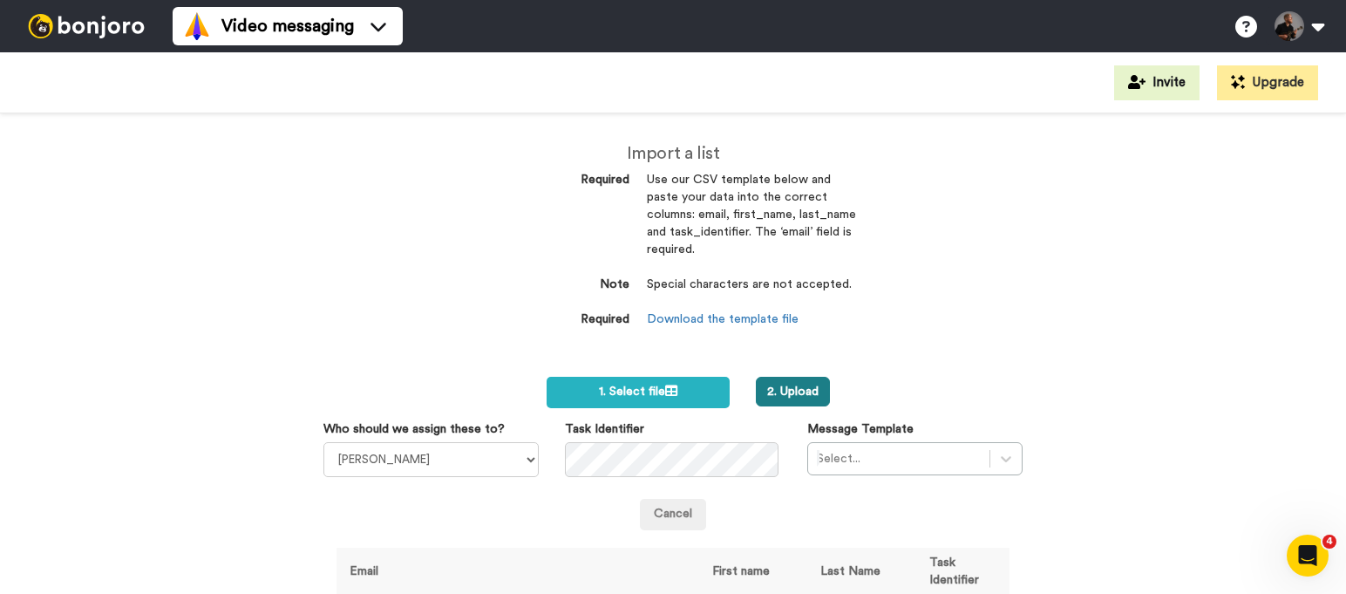
click at [792, 387] on button "2. Upload" at bounding box center [793, 392] width 74 height 30
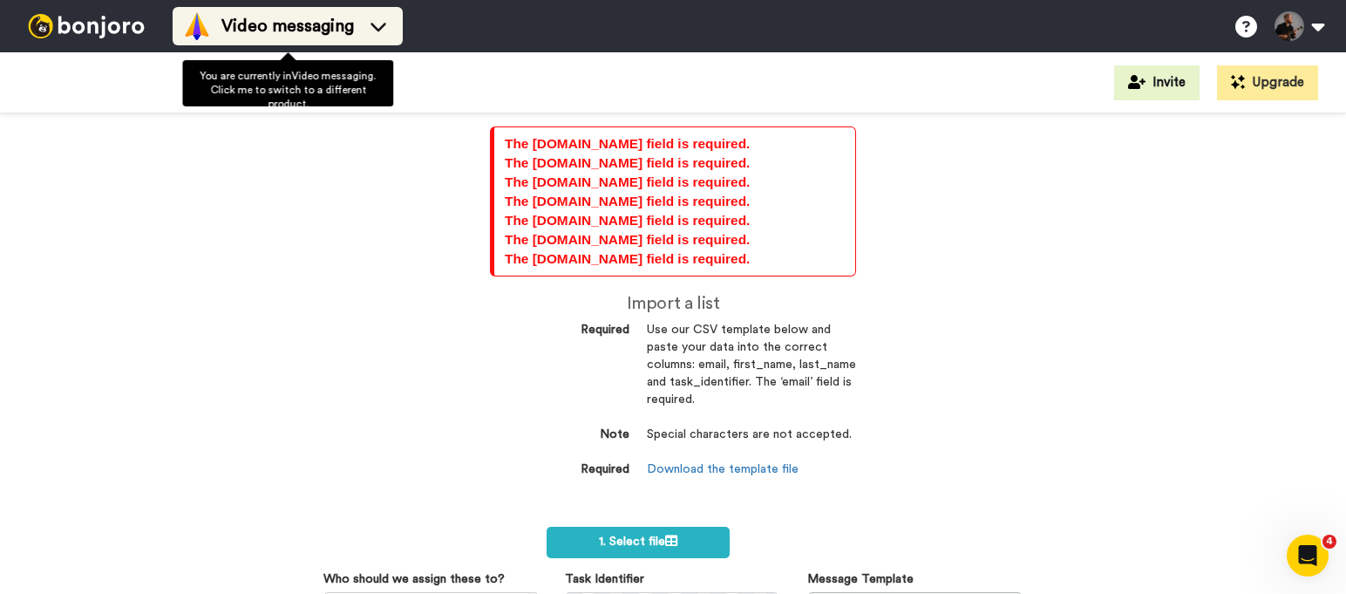
click at [384, 26] on icon at bounding box center [378, 27] width 16 height 9
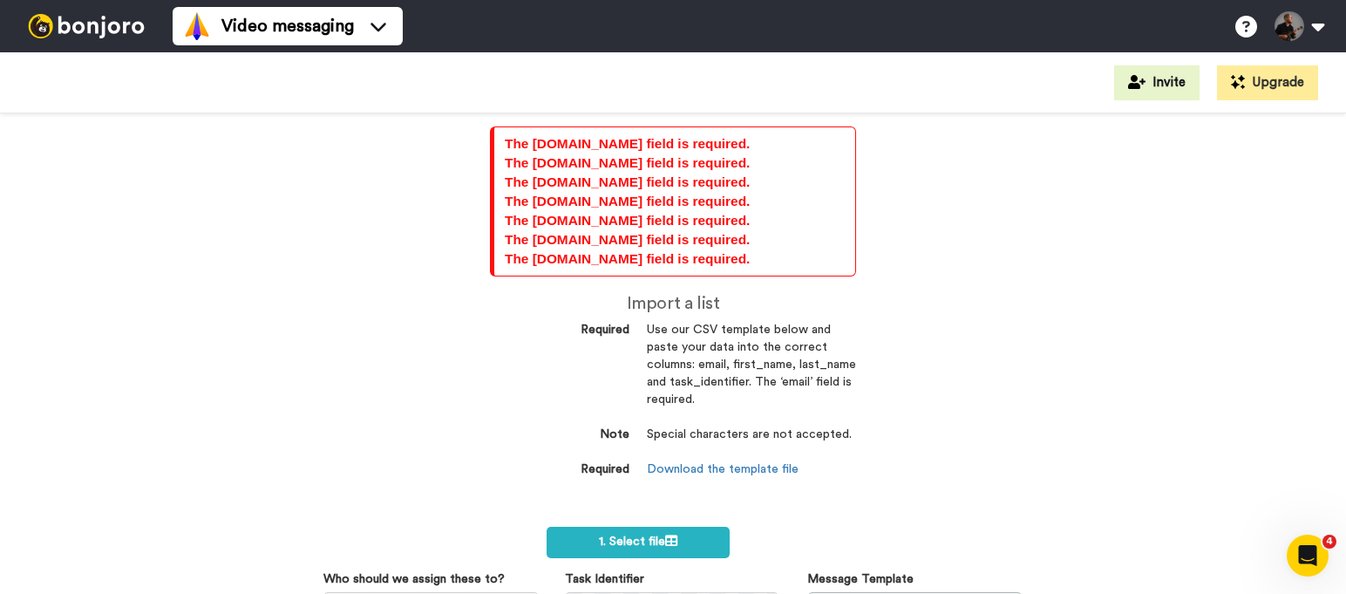
click at [493, 29] on div "Video messaging Switch to Video messaging Testimonials Settings Discover Help &…" at bounding box center [759, 26] width 1173 height 52
click at [87, 39] on div at bounding box center [86, 26] width 173 height 52
click at [74, 28] on img at bounding box center [86, 26] width 131 height 24
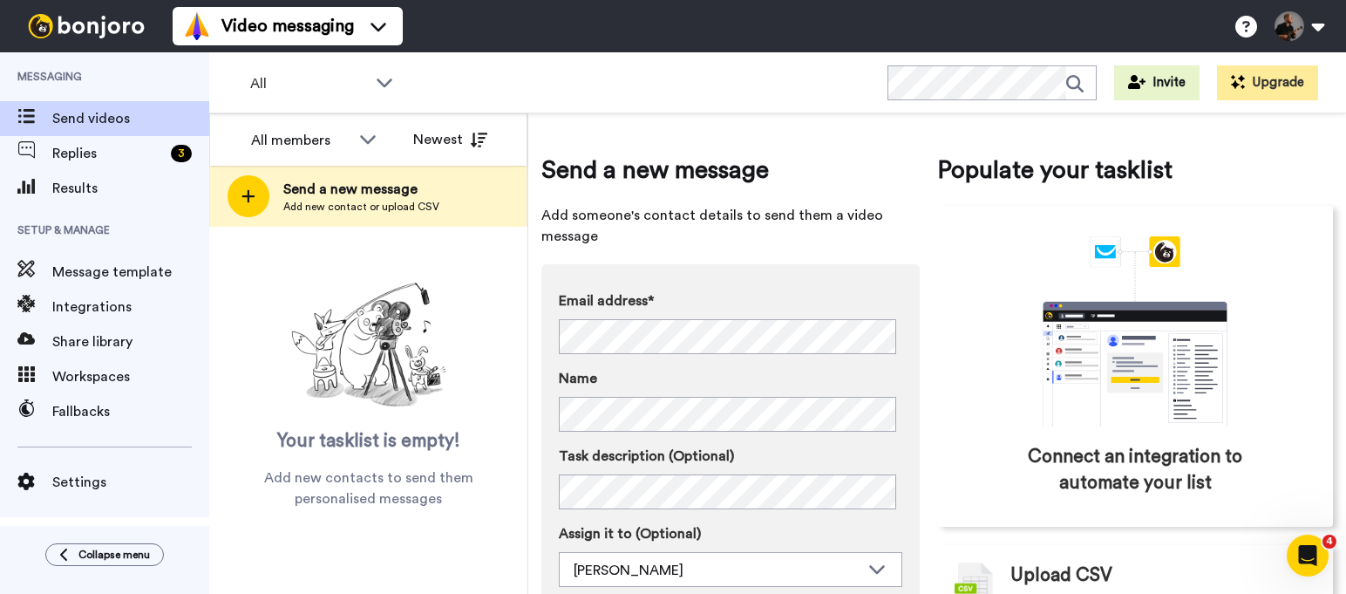
scroll to position [103, 0]
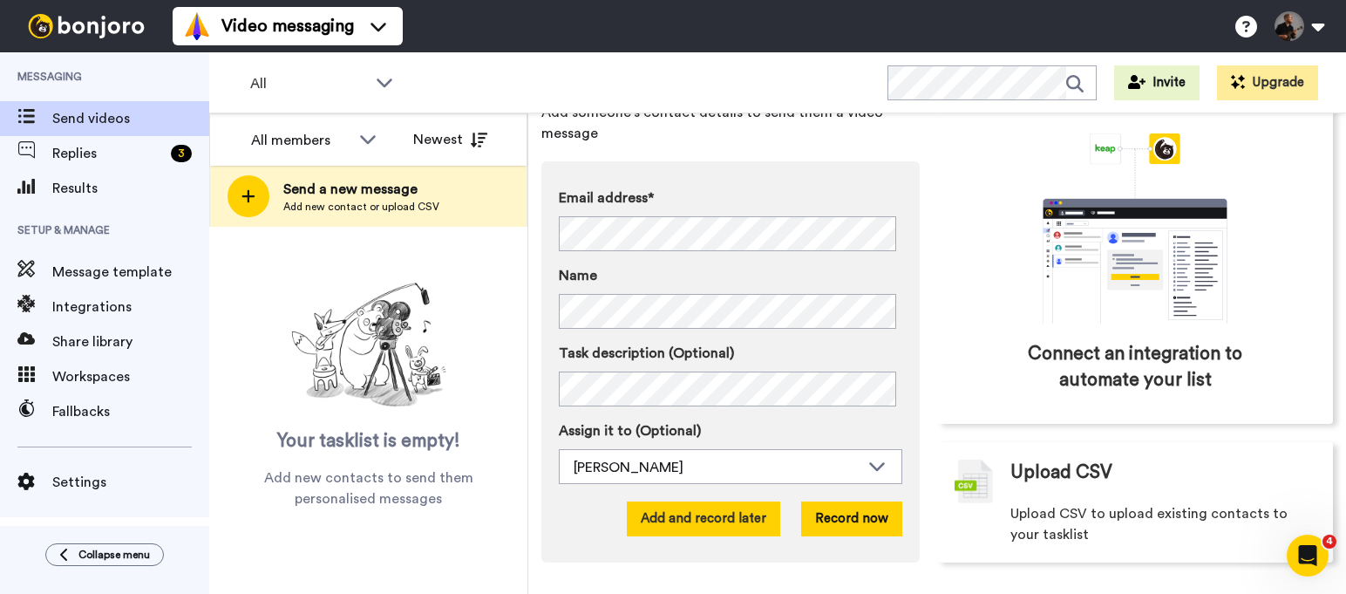
click at [711, 522] on button "Add and record later" at bounding box center [703, 518] width 153 height 35
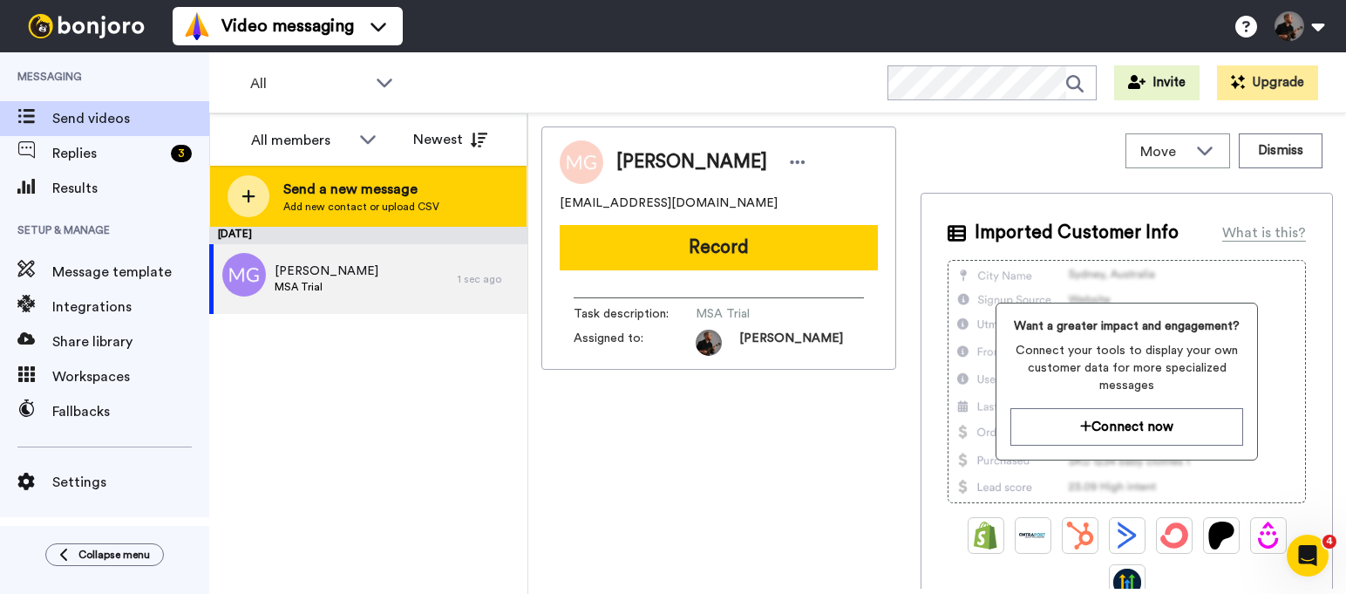
click at [254, 197] on icon at bounding box center [248, 196] width 14 height 16
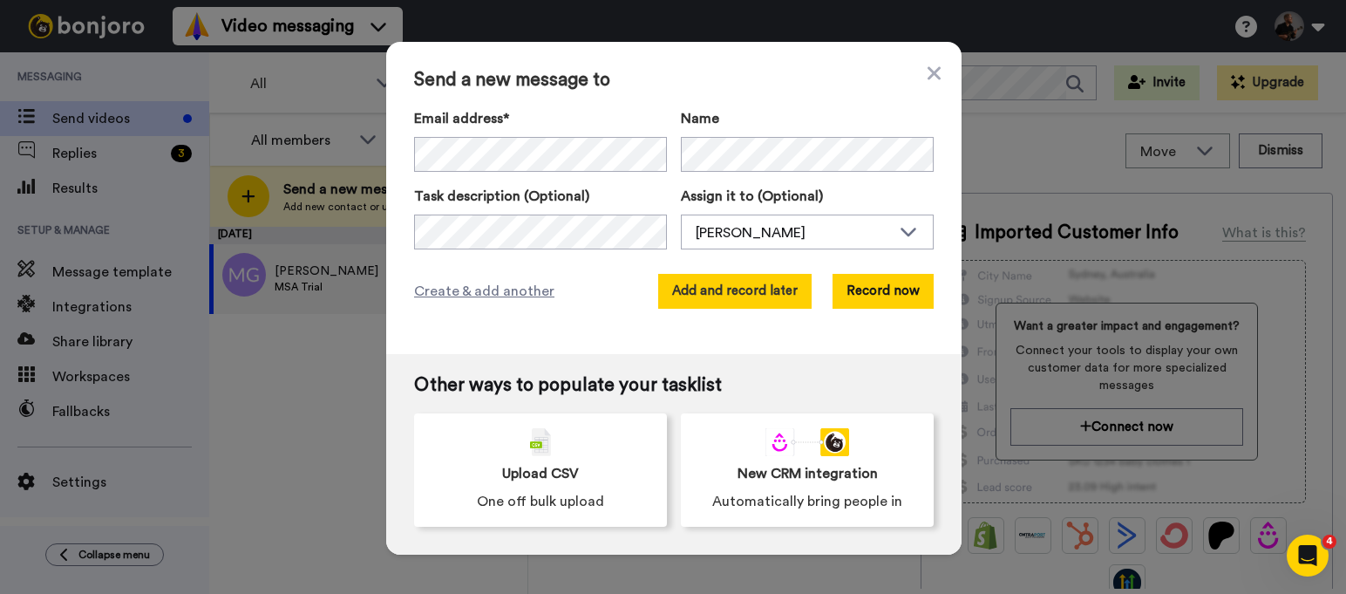
click at [744, 302] on button "Add and record later" at bounding box center [734, 291] width 153 height 35
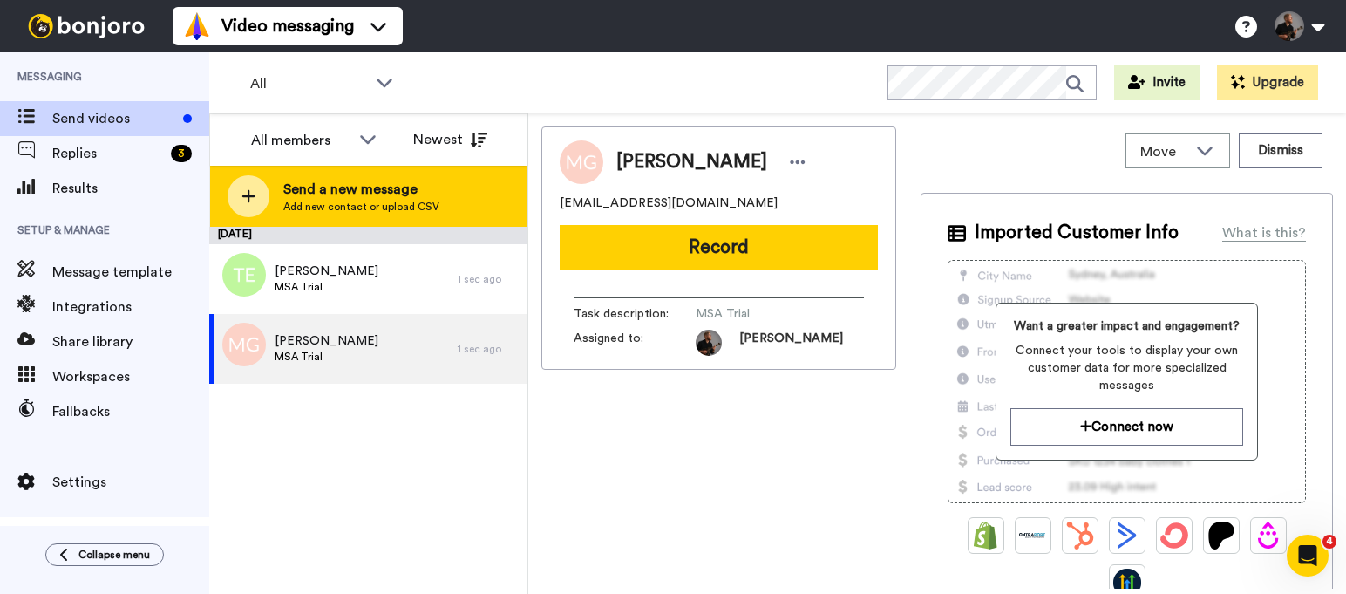
click at [349, 192] on span "Send a new message" at bounding box center [361, 189] width 156 height 21
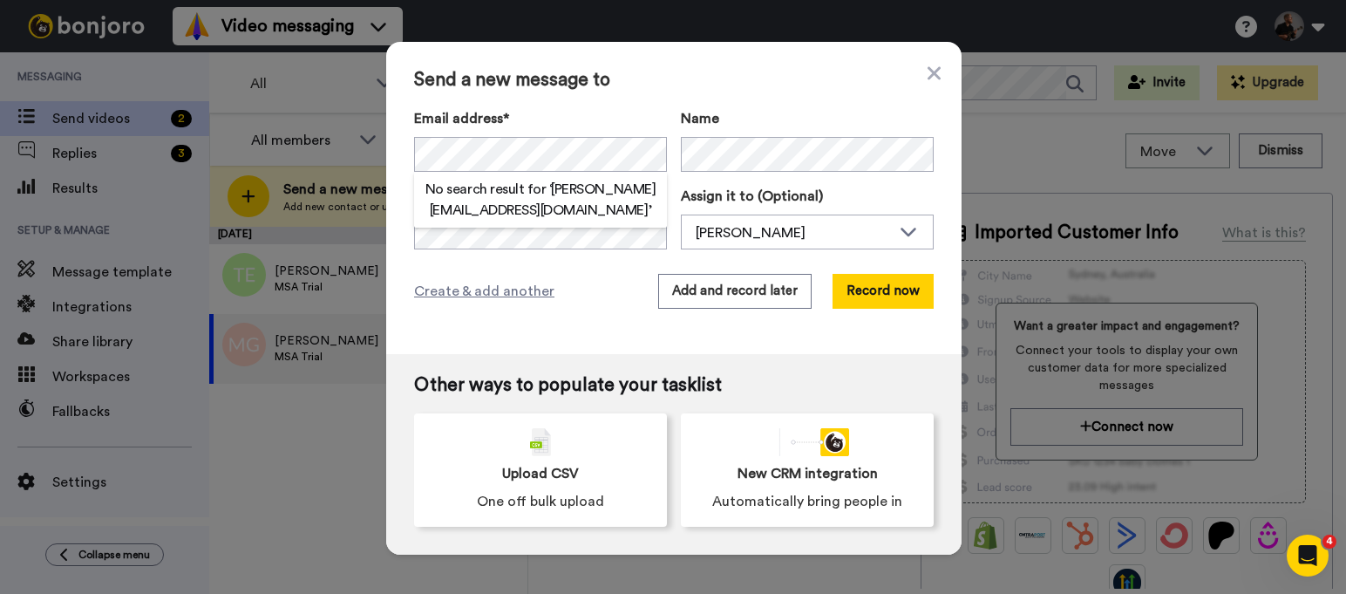
click at [620, 112] on label "Email address*" at bounding box center [540, 118] width 253 height 21
click at [546, 250] on div "Send a new message to Email address* No search result for ‘ beardmore@aol.com ’…" at bounding box center [673, 198] width 575 height 312
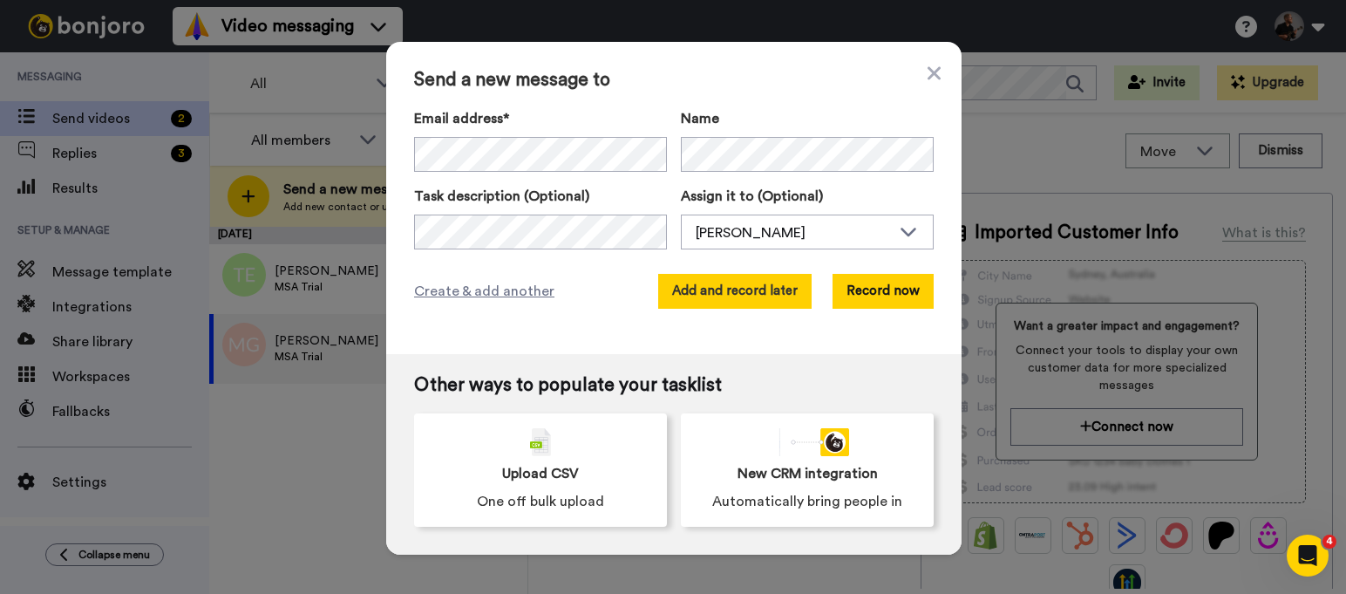
click at [735, 289] on button "Add and record later" at bounding box center [734, 291] width 153 height 35
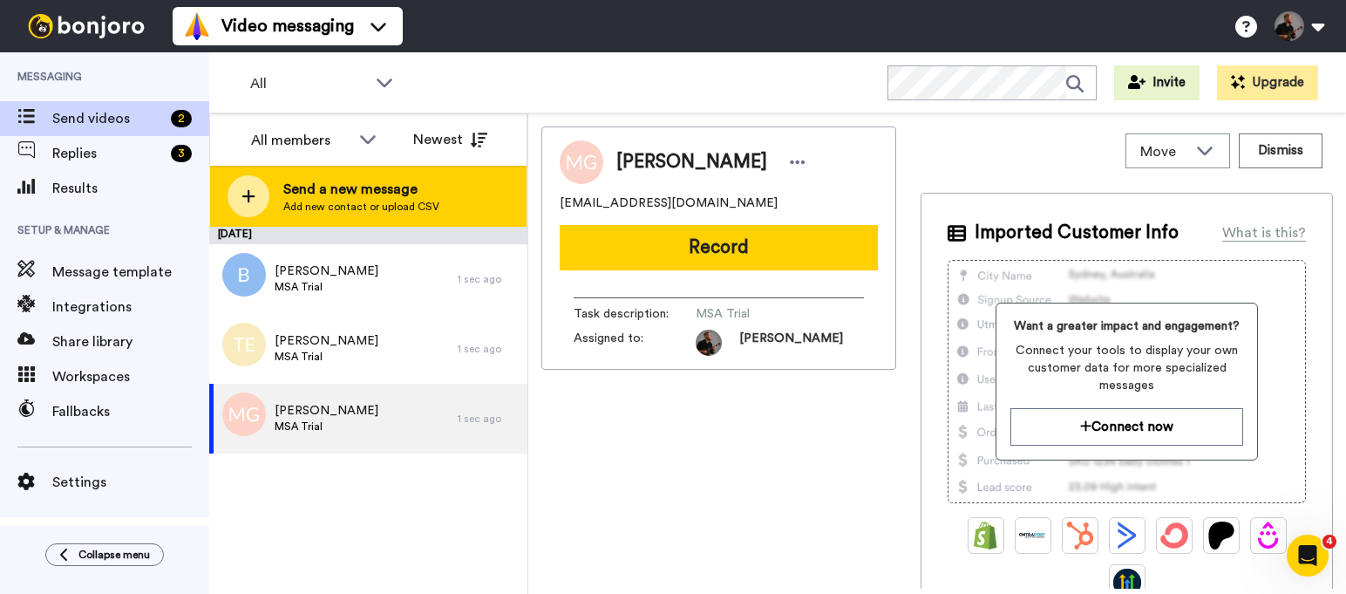
click at [248, 204] on div at bounding box center [249, 196] width 42 height 42
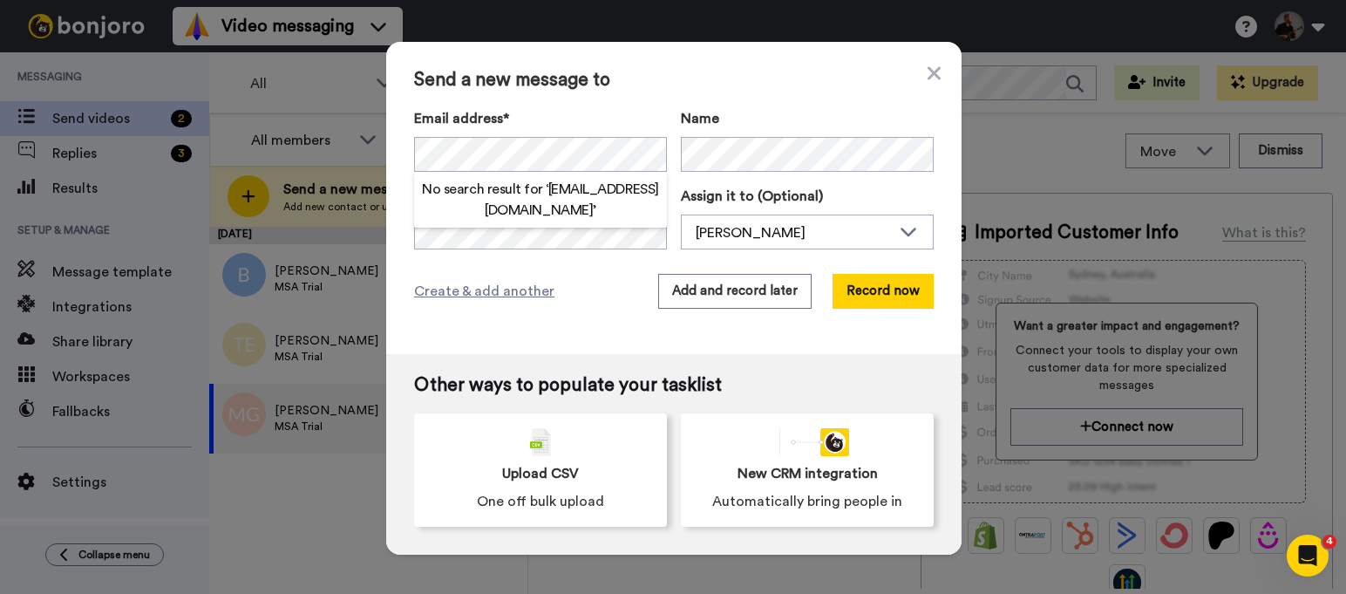
click at [782, 73] on span "Send a new message to" at bounding box center [674, 80] width 520 height 21
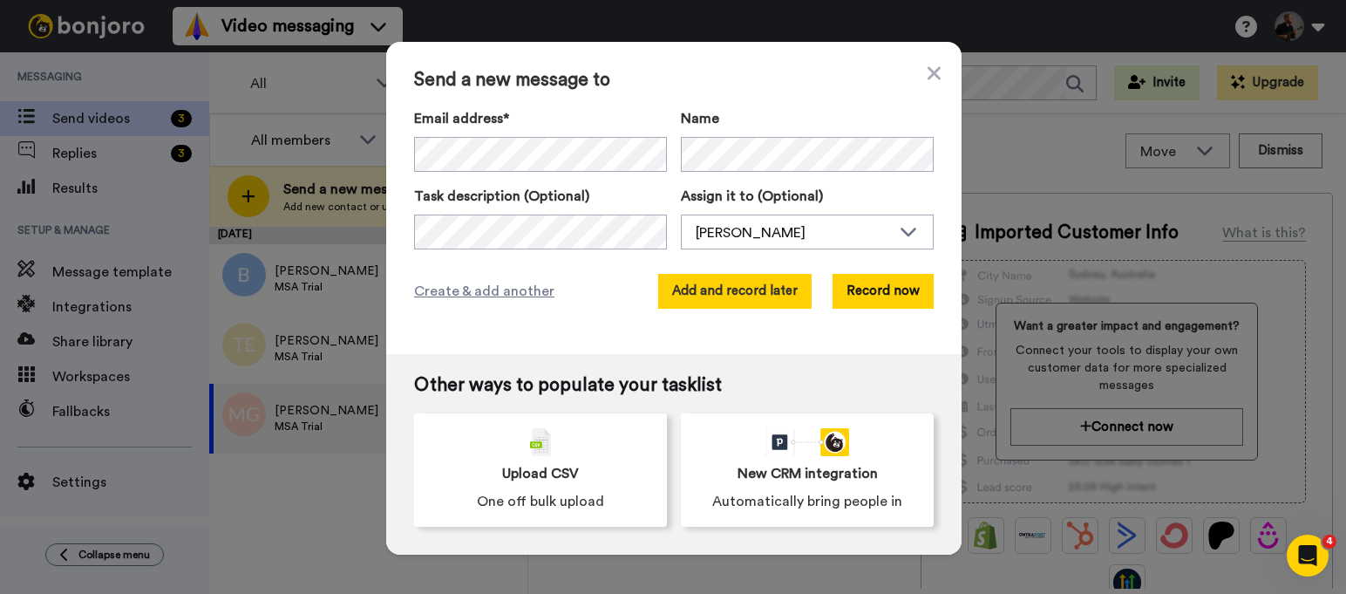
click at [706, 286] on button "Add and record later" at bounding box center [734, 291] width 153 height 35
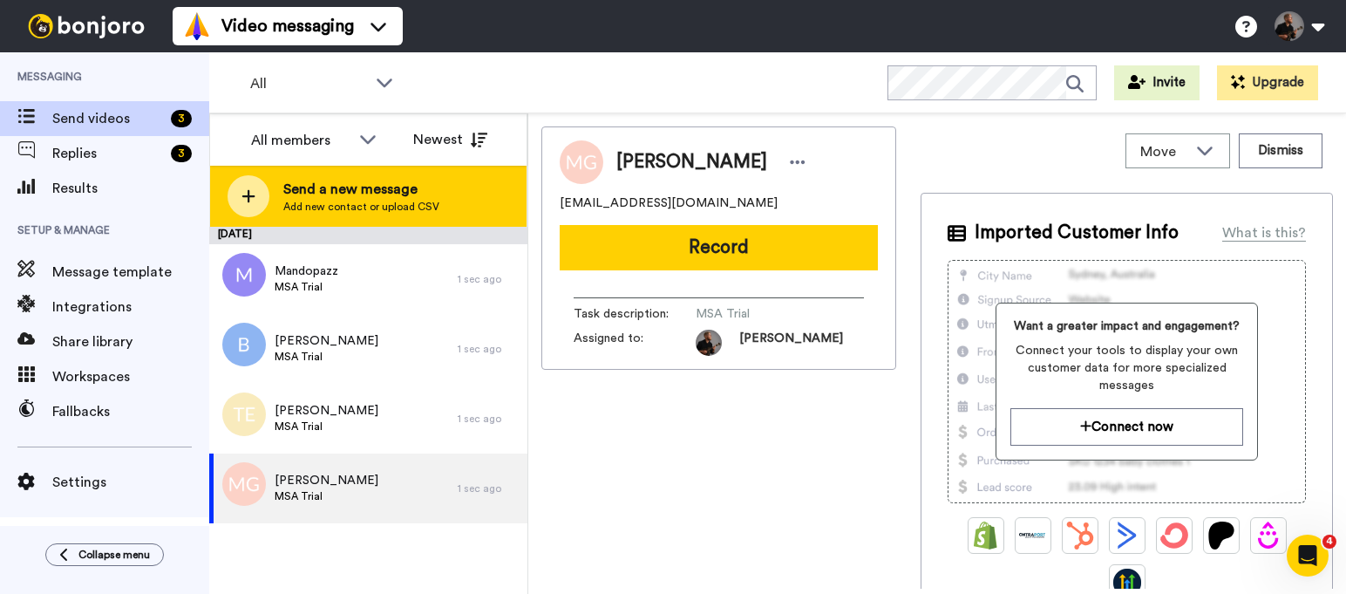
click at [254, 192] on icon at bounding box center [248, 196] width 14 height 16
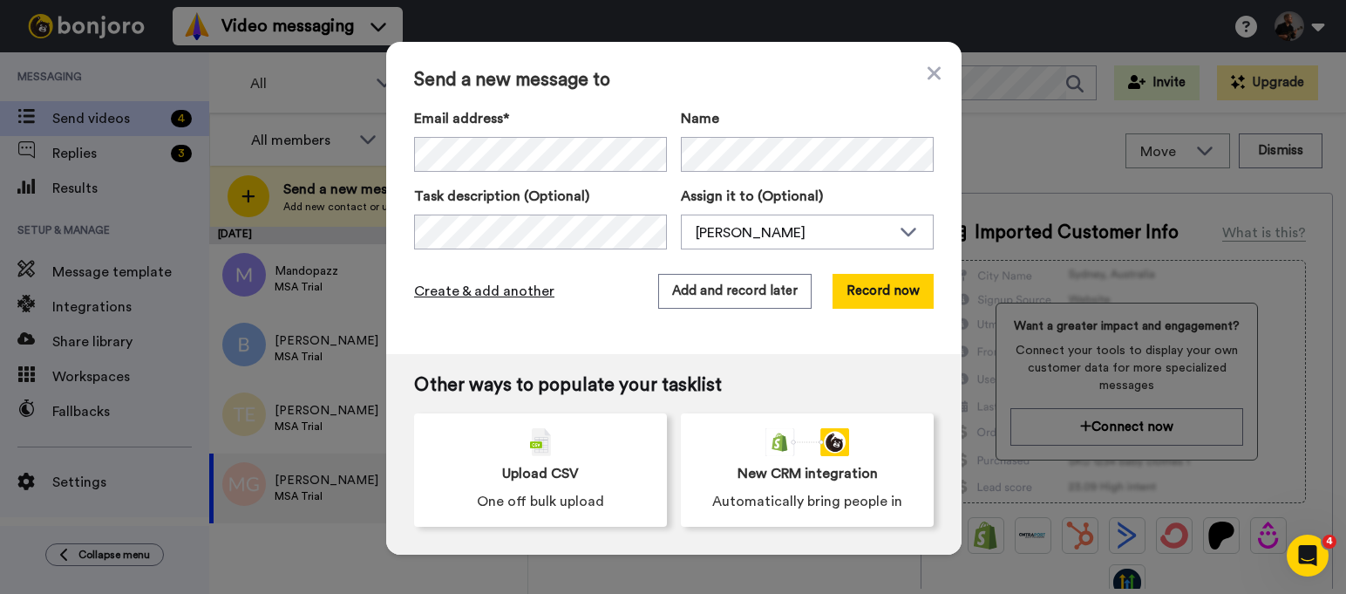
click at [483, 291] on span "Create & add another" at bounding box center [484, 291] width 140 height 21
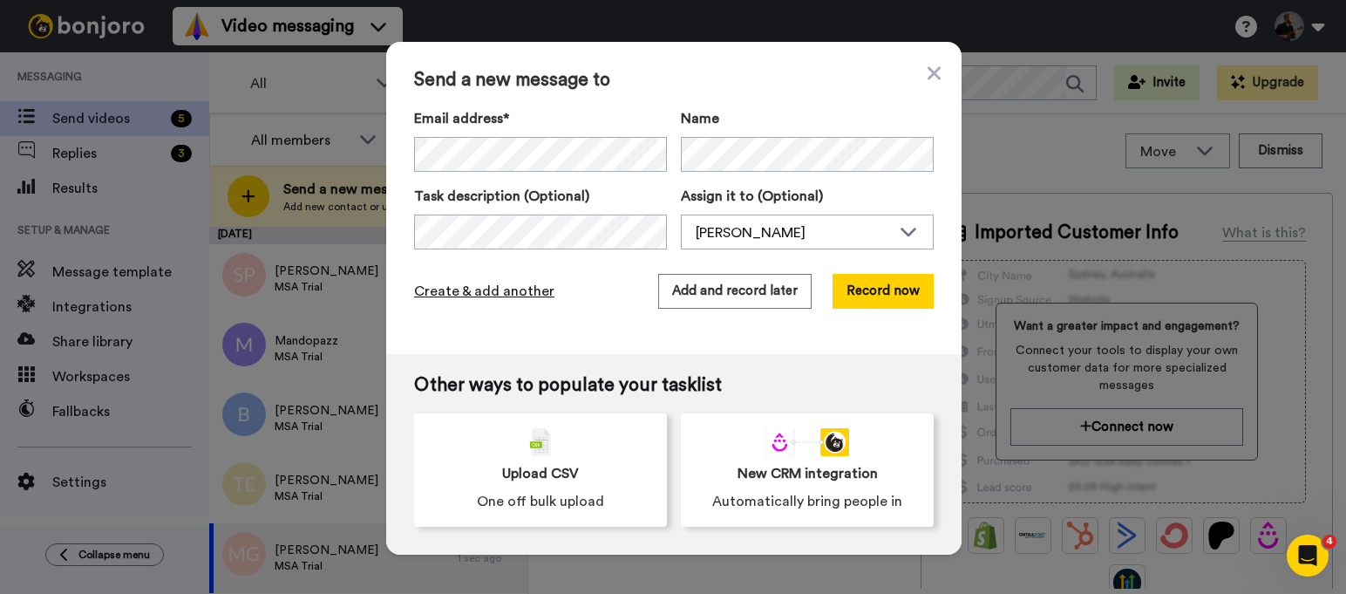
click at [493, 285] on span "Create & add another" at bounding box center [484, 291] width 140 height 21
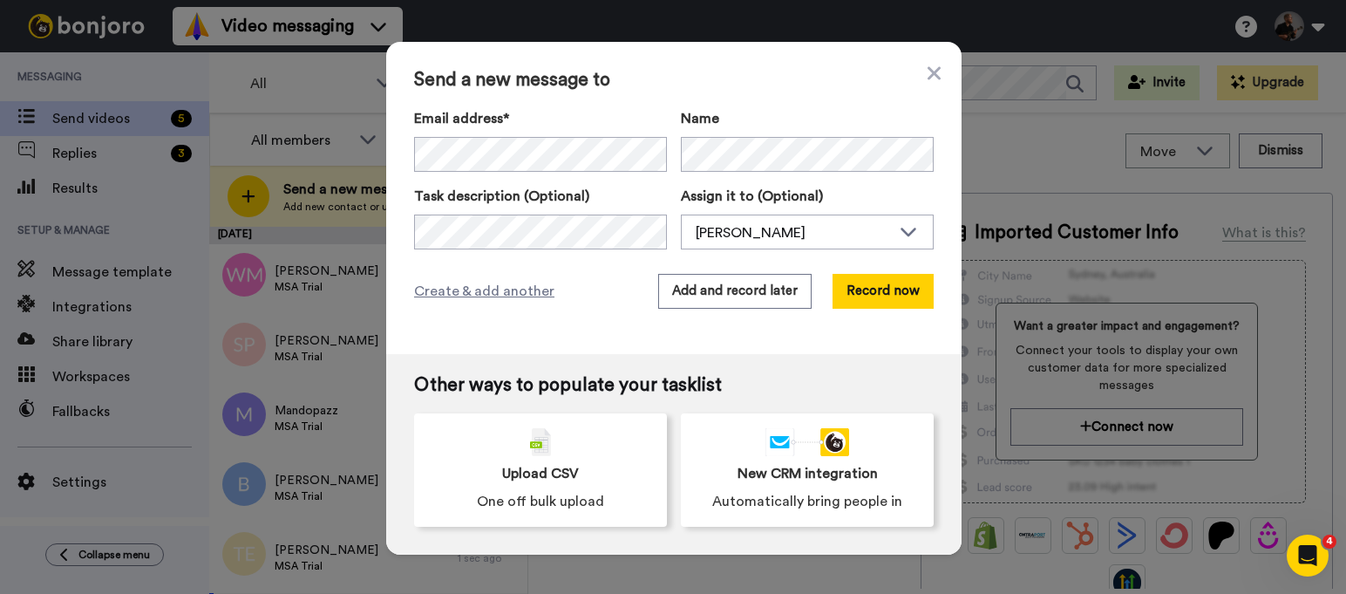
click at [622, 114] on label "Email address*" at bounding box center [540, 118] width 253 height 21
click at [451, 292] on span "Create & add another" at bounding box center [484, 291] width 140 height 21
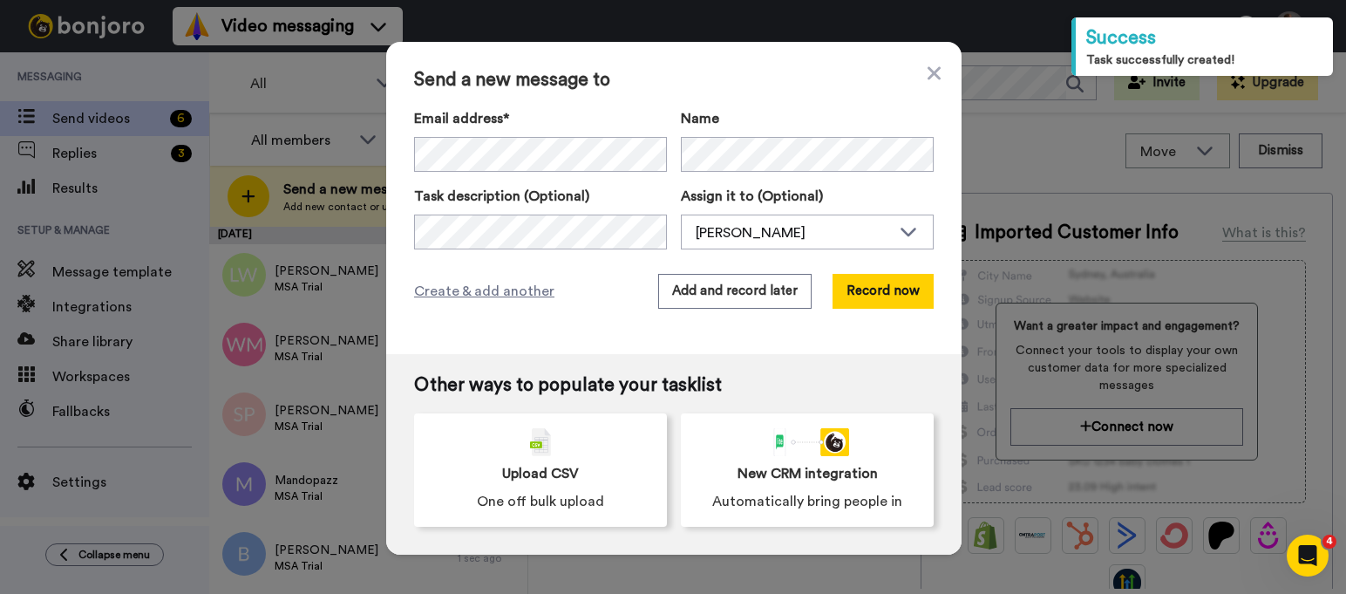
click at [938, 71] on div "Send a new message to Email address* Angeline Majeau <amajeau44@gmail.com> Caro…" at bounding box center [673, 198] width 575 height 312
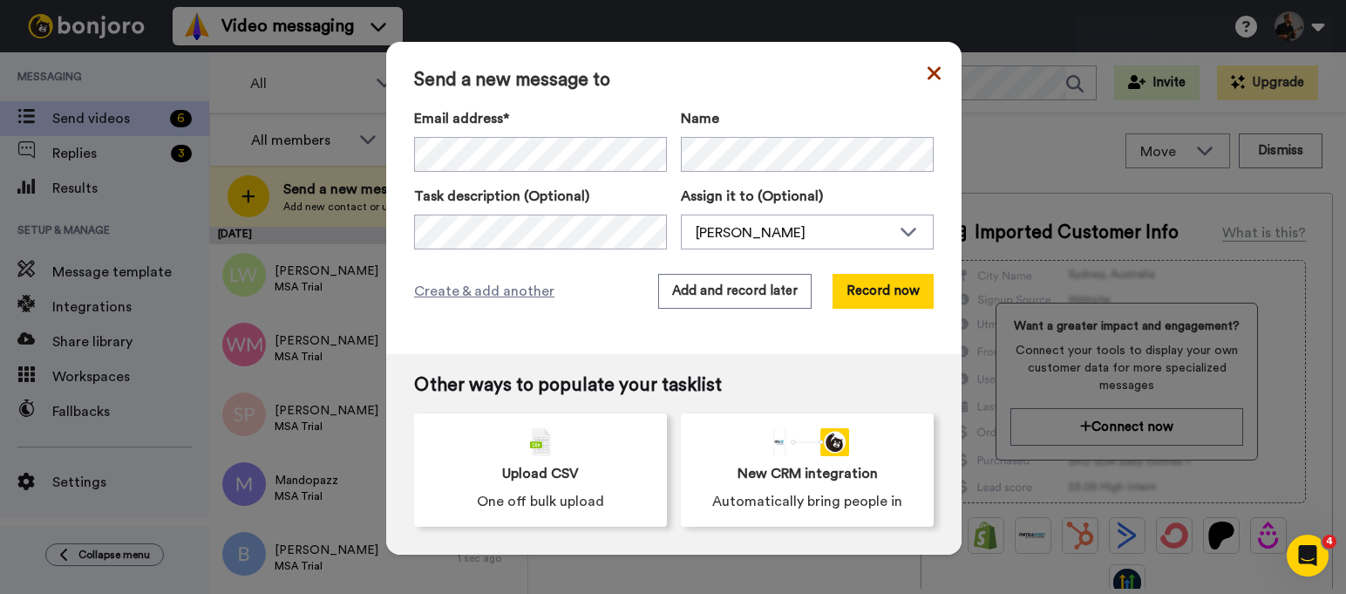
click at [933, 69] on icon at bounding box center [933, 73] width 13 height 21
